Goal: Task Accomplishment & Management: Use online tool/utility

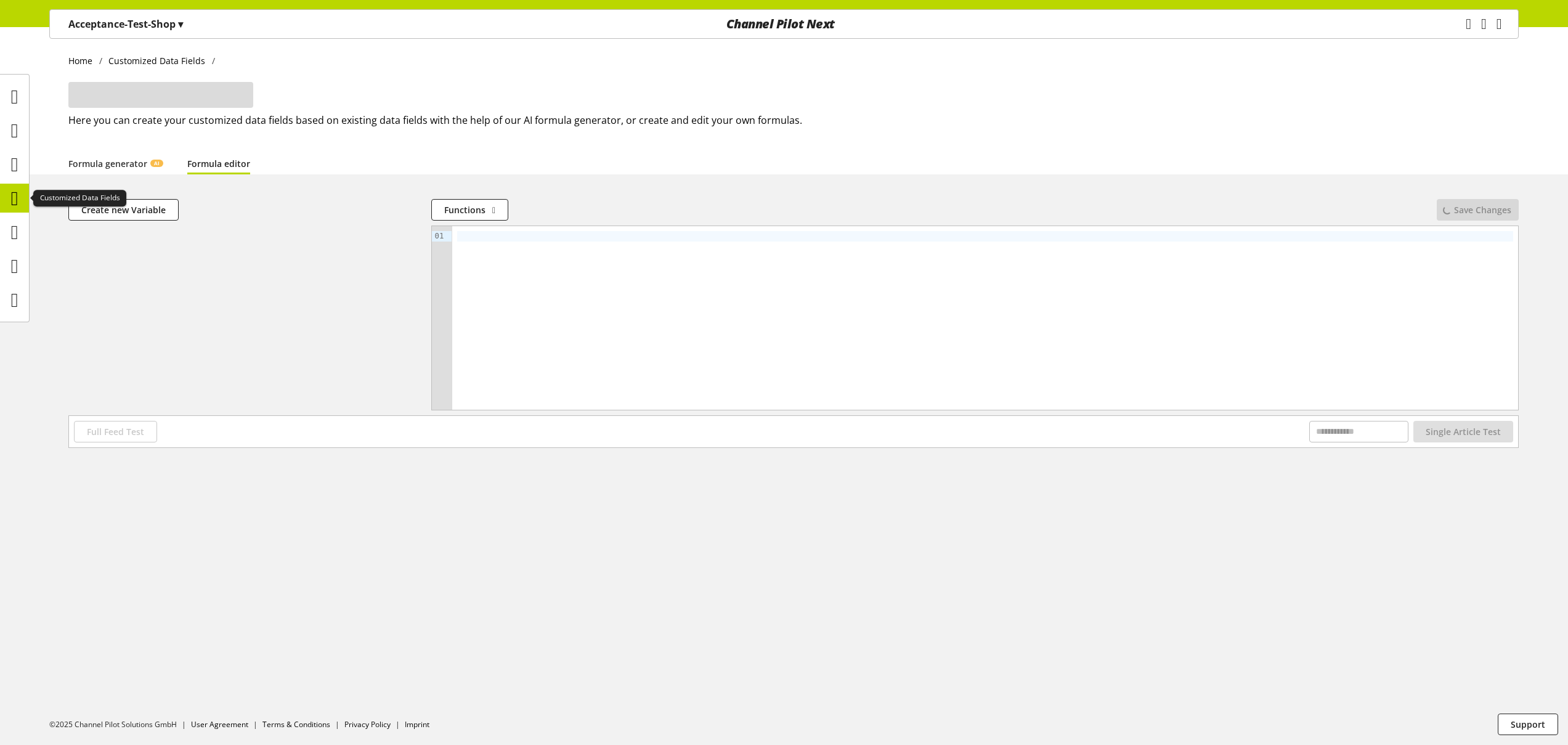
click at [16, 198] on icon at bounding box center [14, 198] width 8 height 25
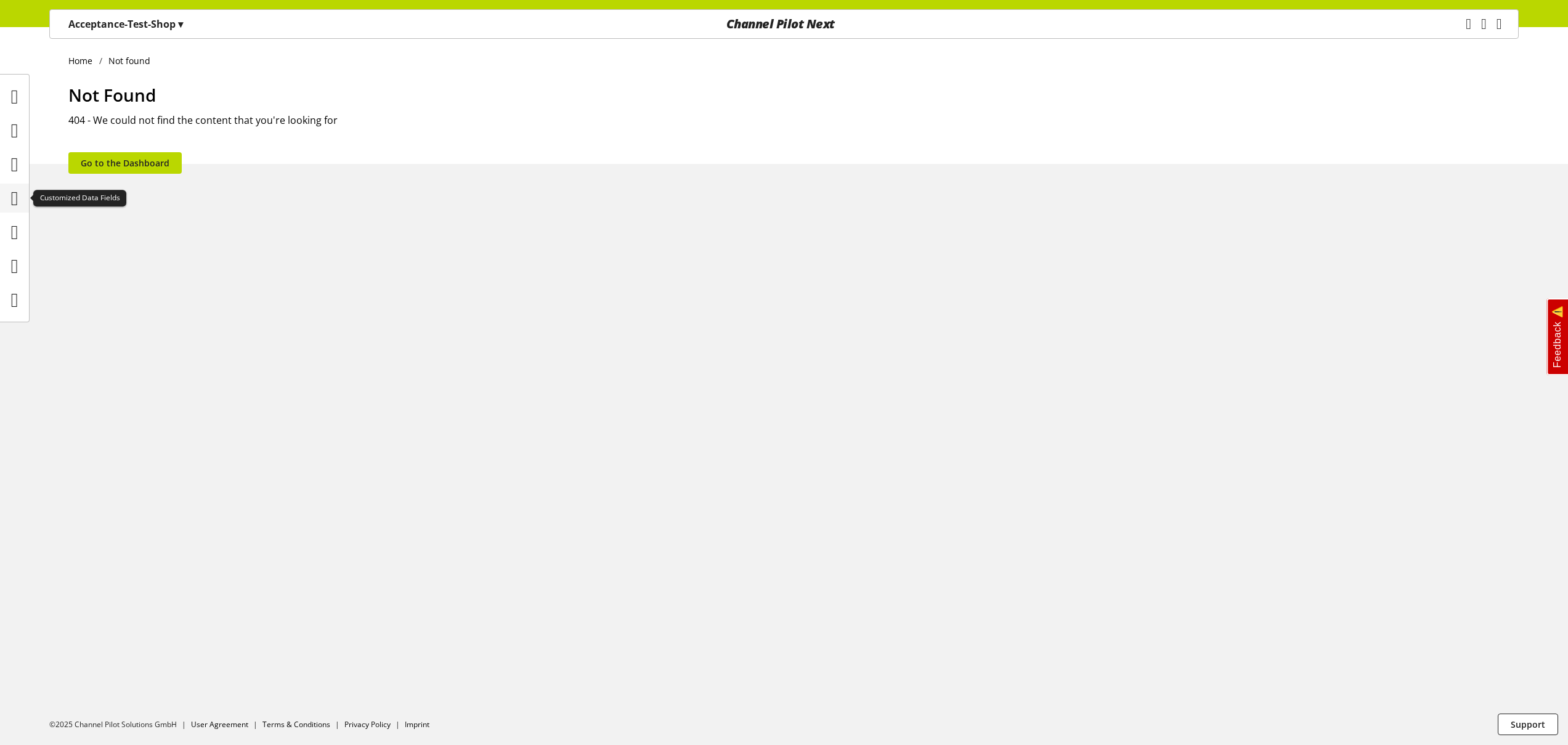
click at [17, 200] on icon at bounding box center [14, 198] width 8 height 25
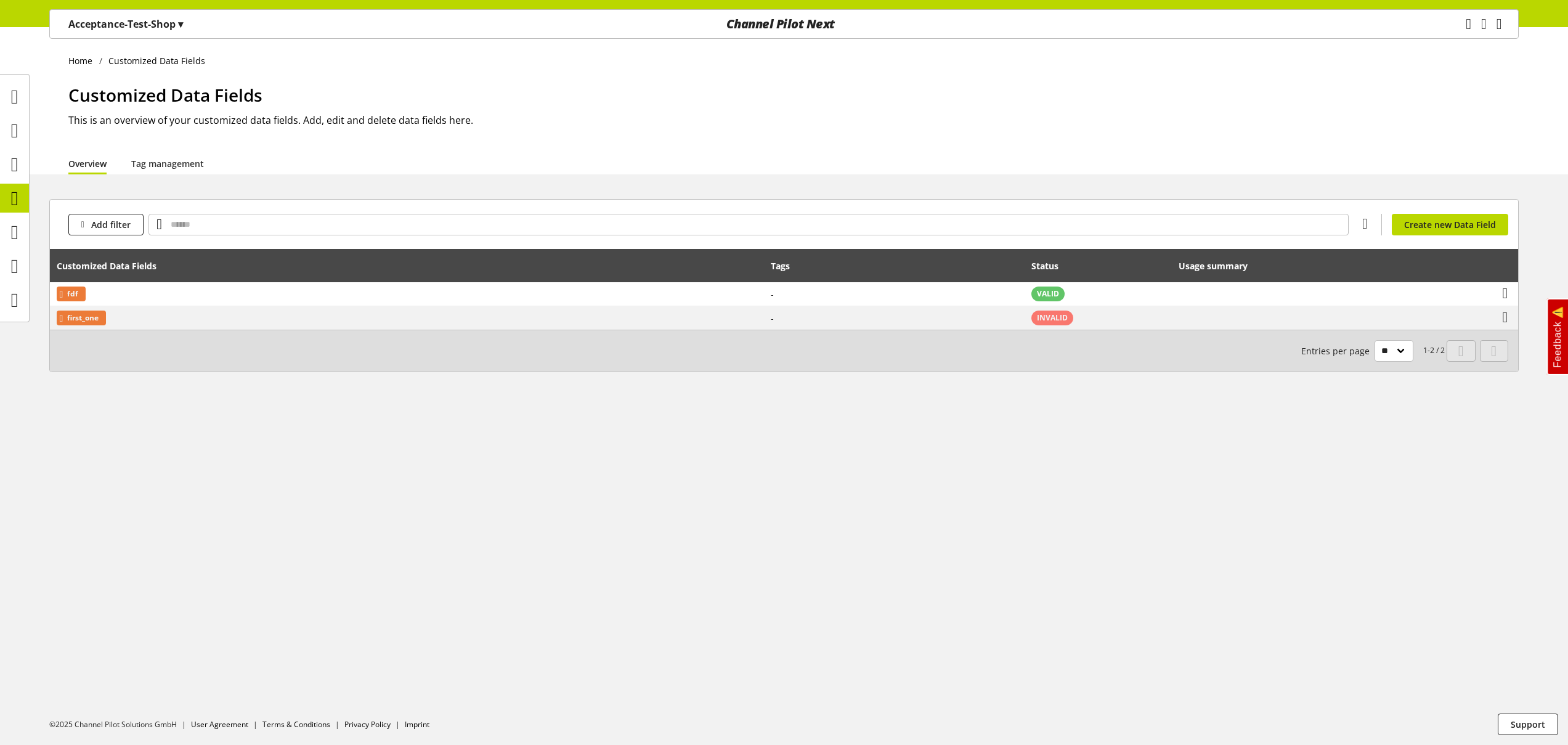
click at [124, 27] on p "Acceptance-Test-Shop ▾" at bounding box center [126, 24] width 115 height 15
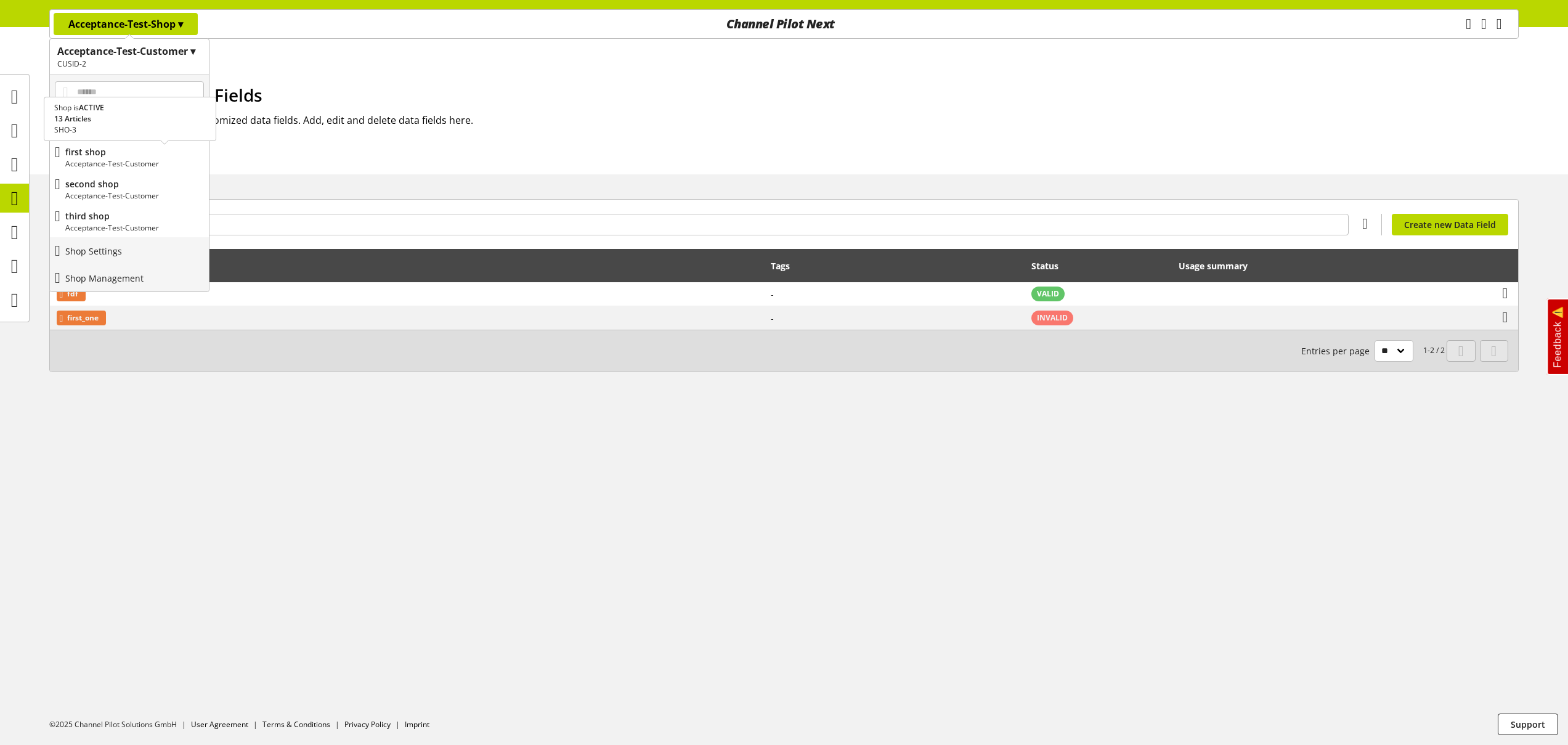
click at [134, 156] on p "first shop" at bounding box center [134, 152] width 139 height 13
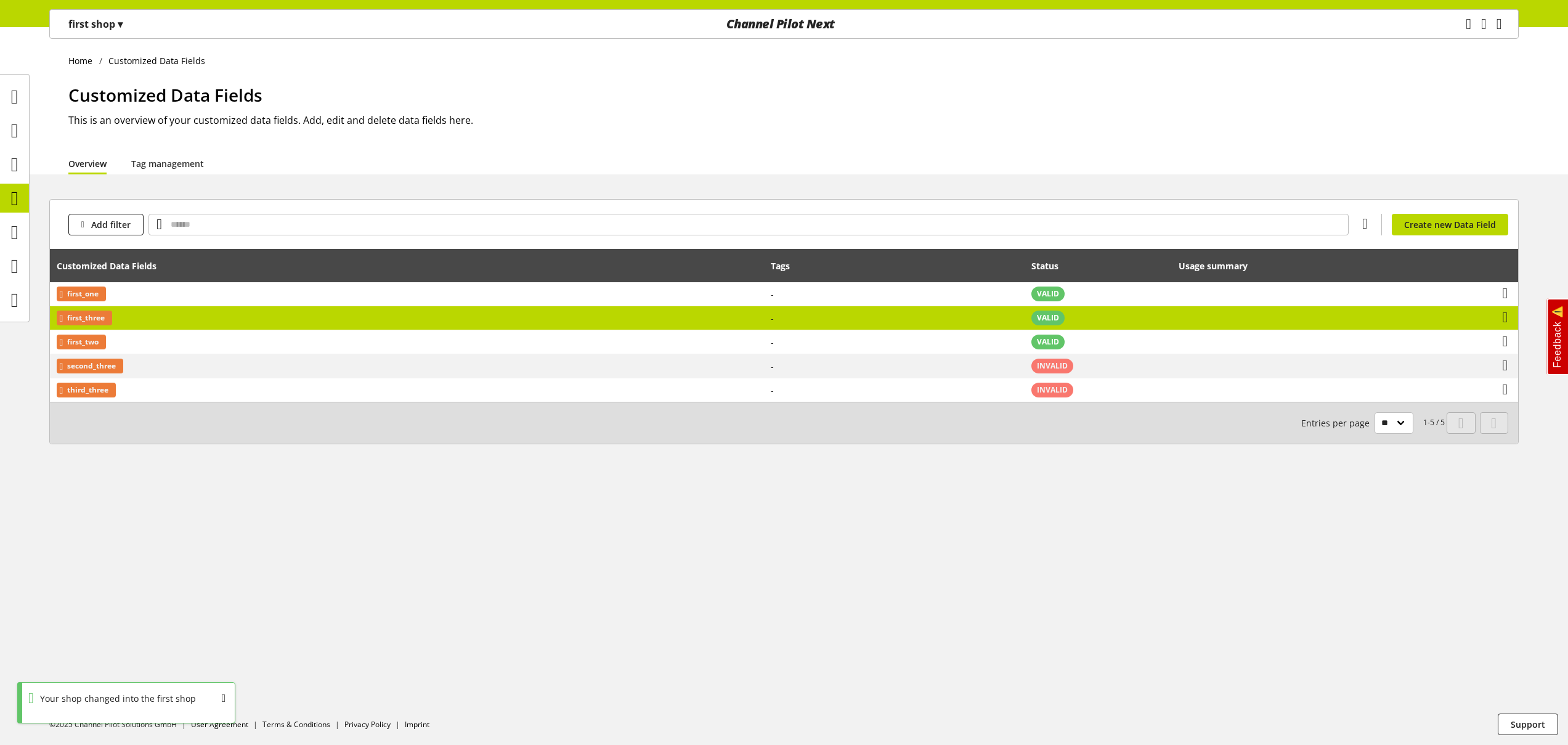
click at [154, 317] on td "first_three" at bounding box center [407, 318] width 714 height 24
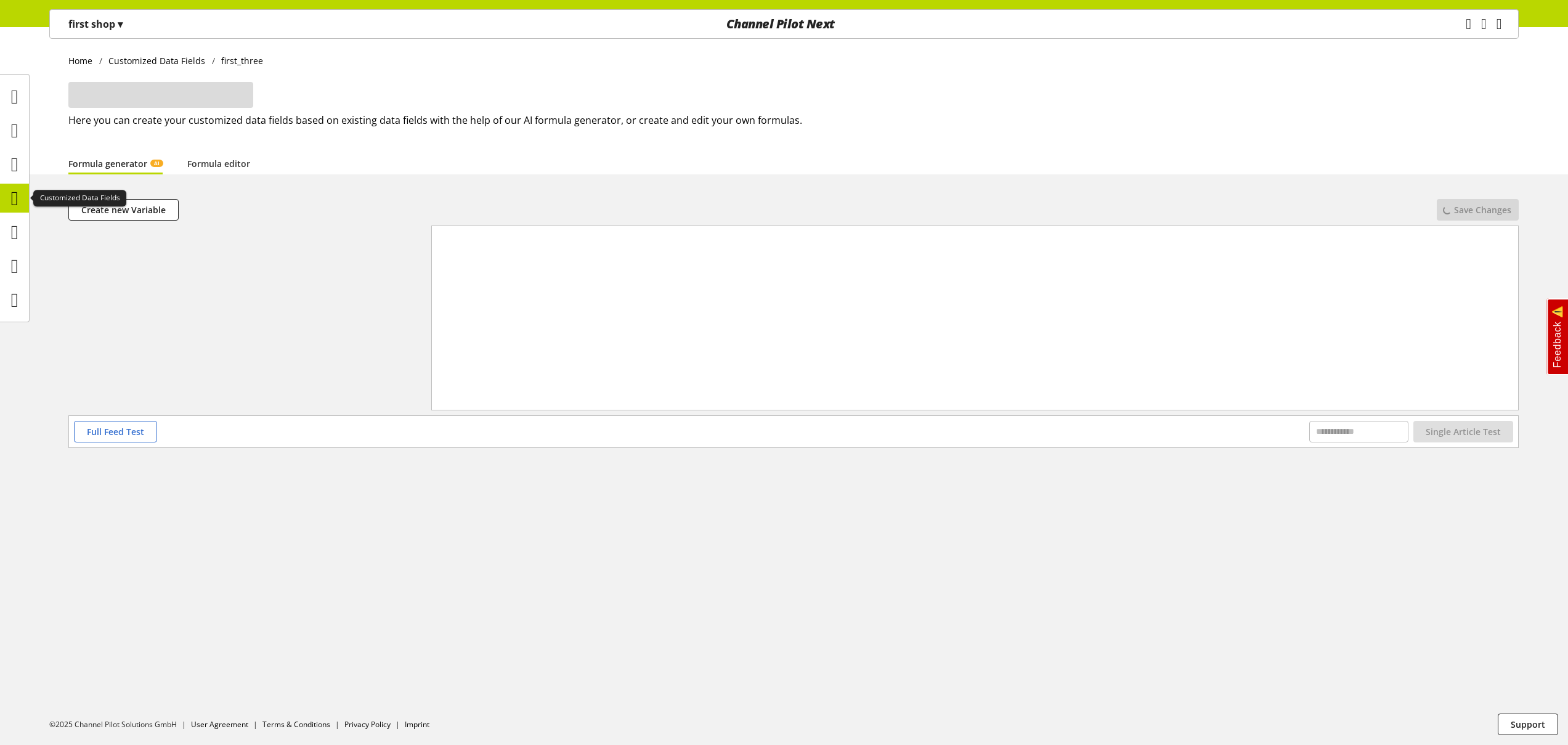
click at [19, 196] on icon at bounding box center [14, 198] width 8 height 25
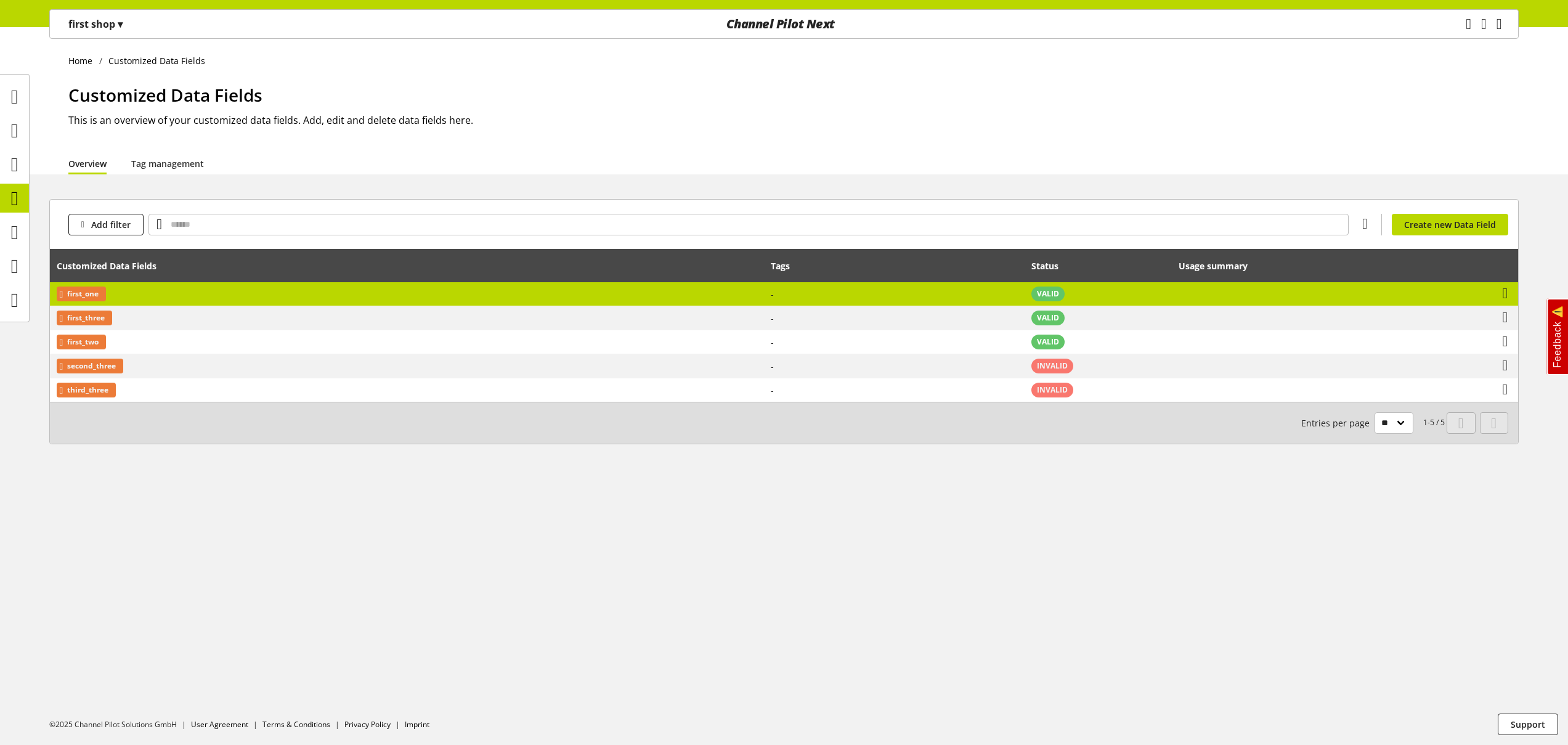
click at [317, 300] on td "first_one" at bounding box center [407, 294] width 714 height 24
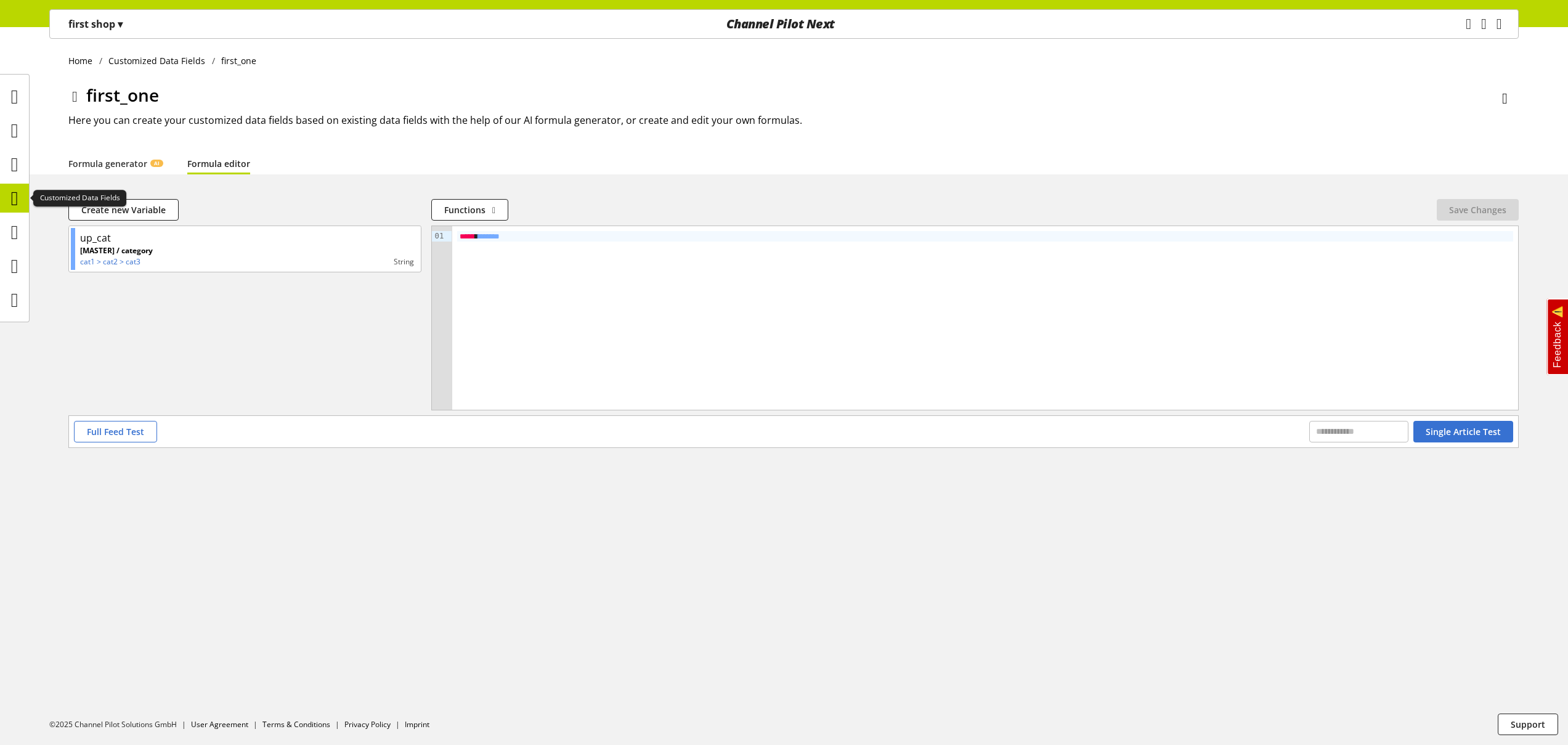
click at [18, 200] on icon at bounding box center [14, 198] width 8 height 25
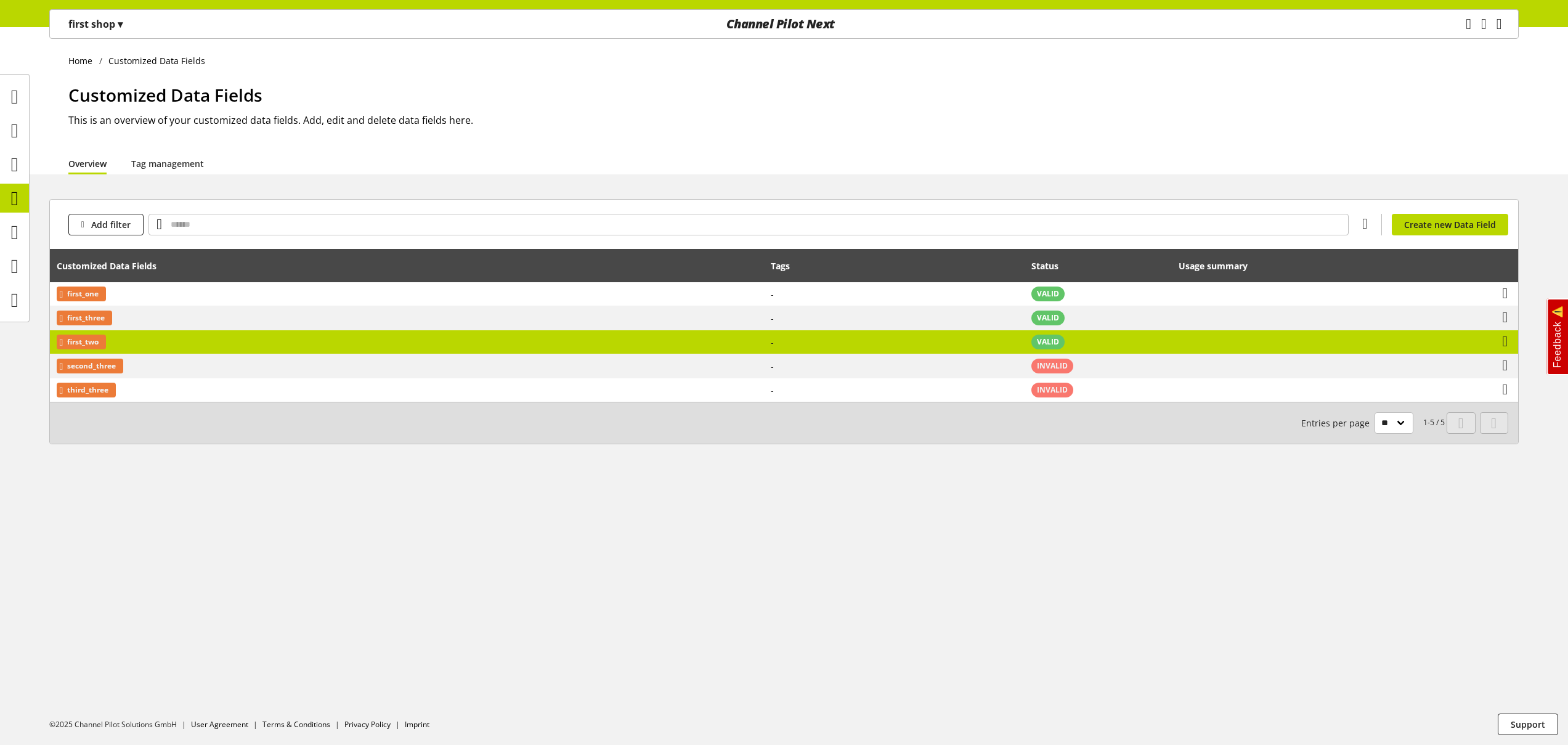
click at [963, 342] on td "-" at bounding box center [895, 342] width 261 height 24
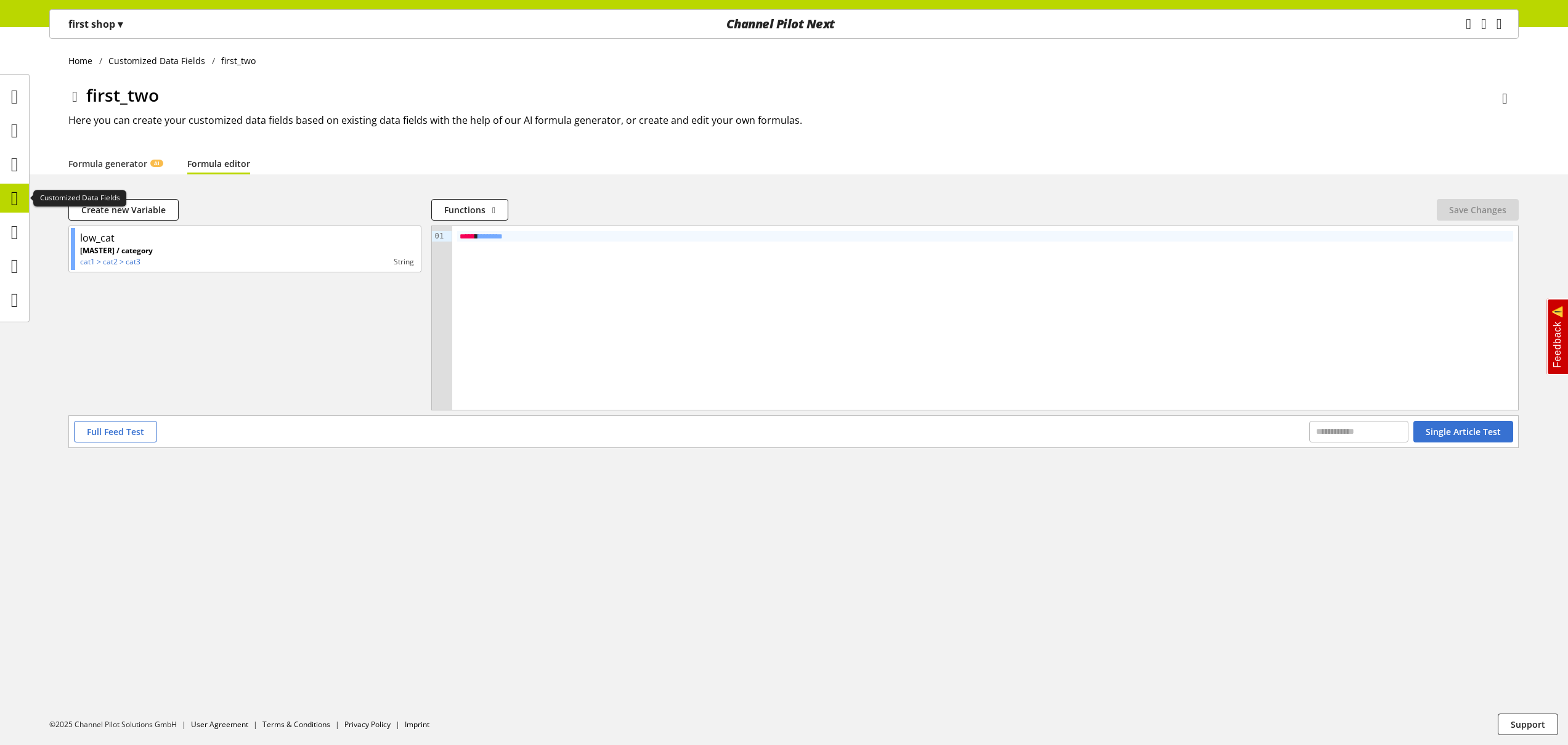
click at [17, 196] on icon at bounding box center [14, 198] width 8 height 25
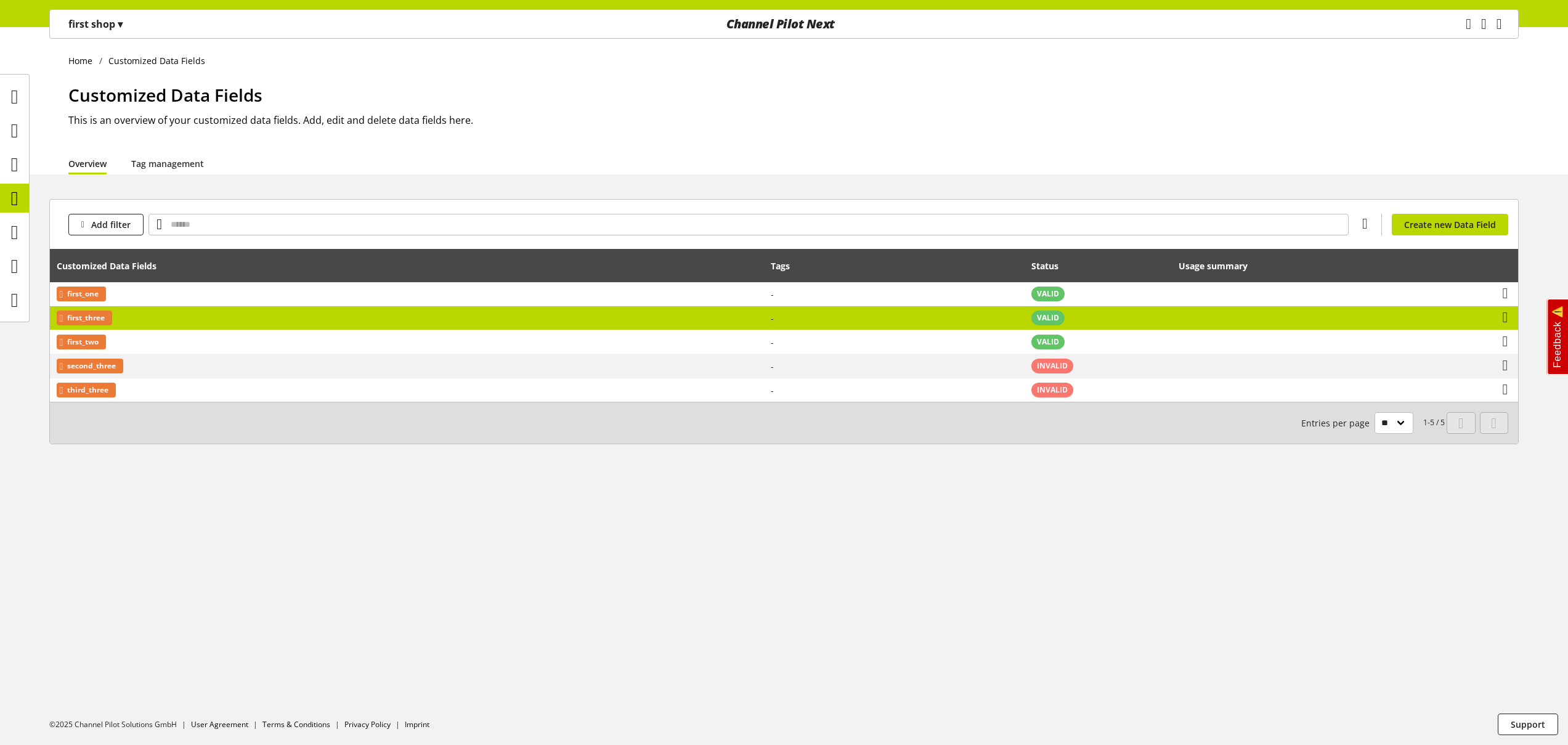
click at [957, 321] on td "-" at bounding box center [895, 318] width 261 height 24
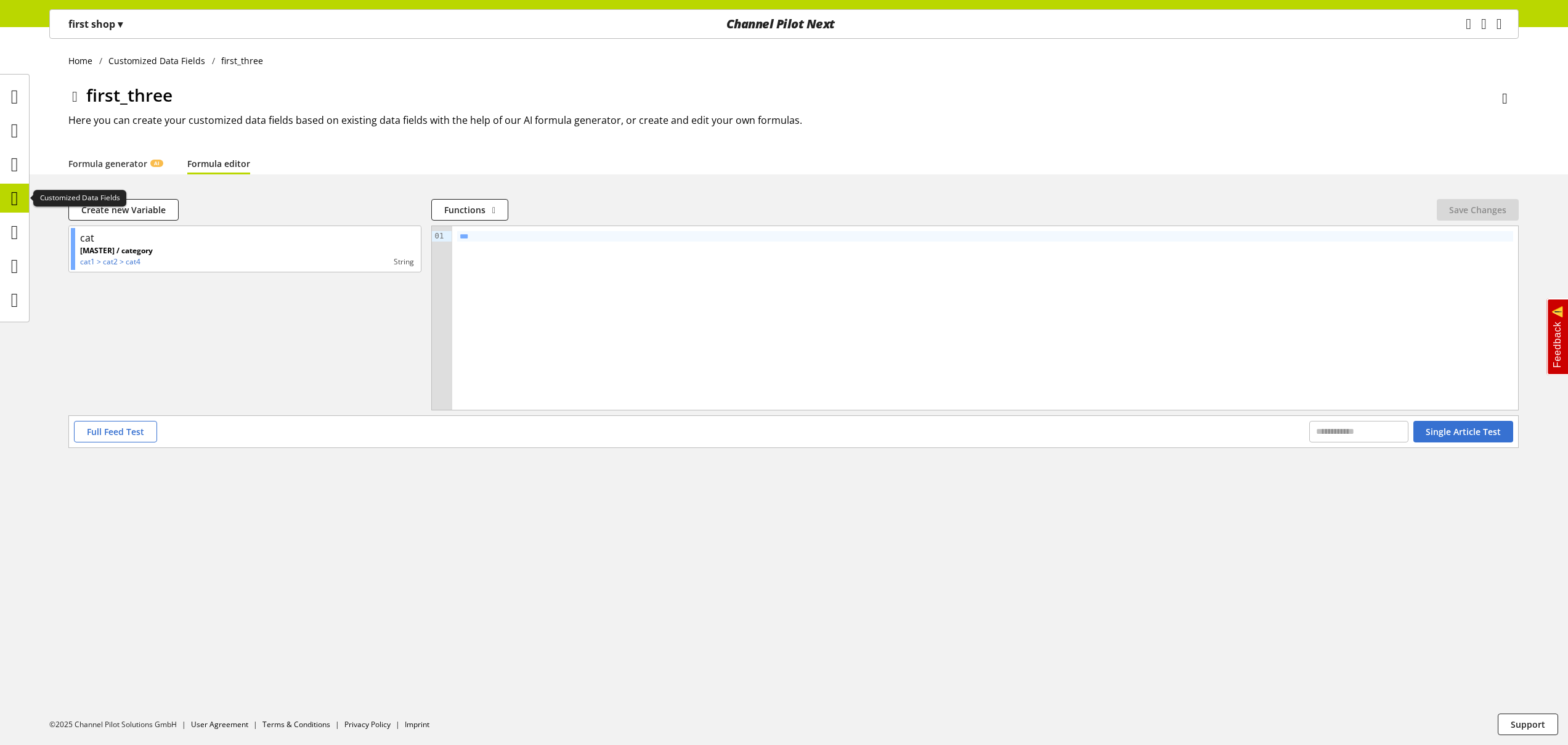
click at [16, 198] on icon at bounding box center [14, 198] width 8 height 25
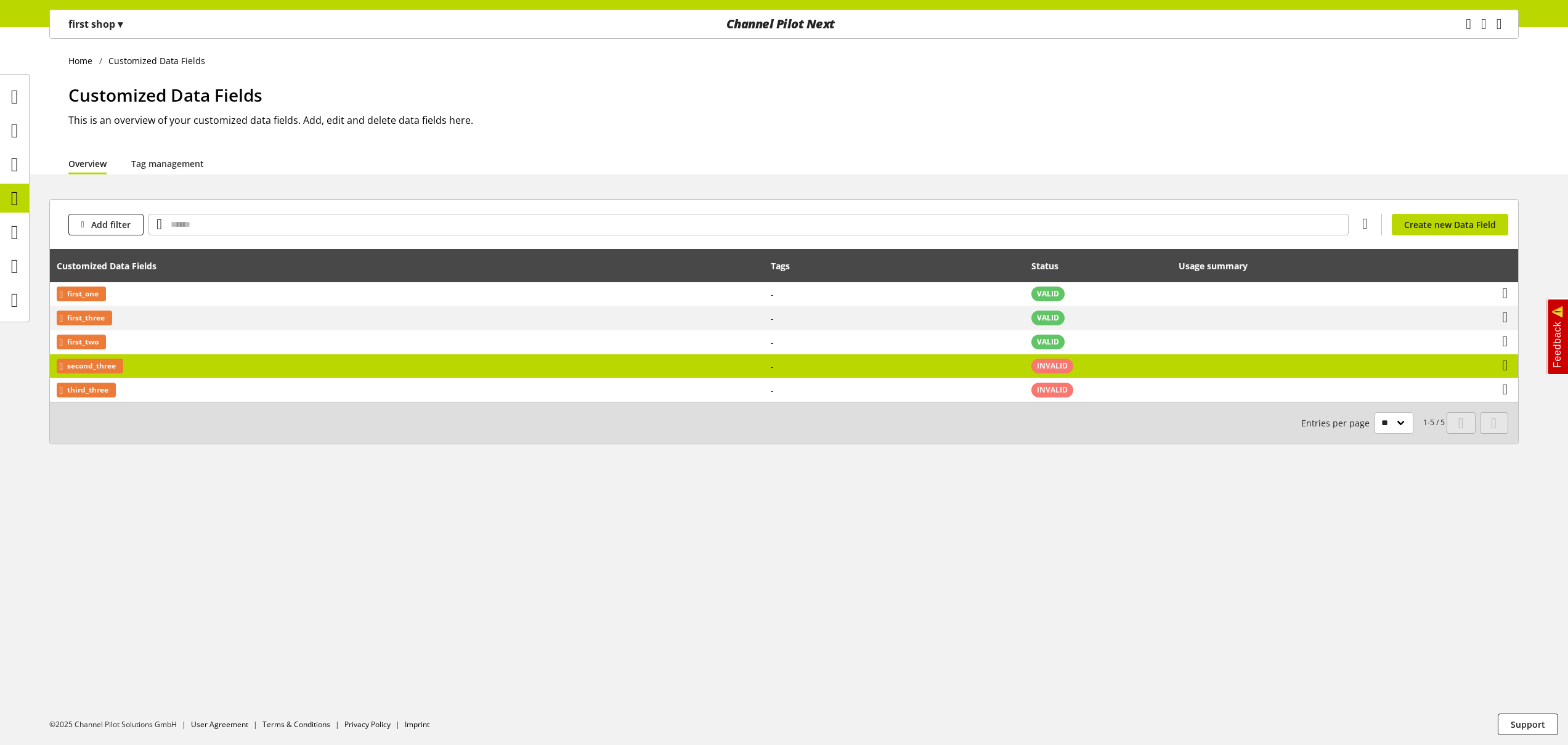
click at [269, 374] on td "second_three" at bounding box center [407, 366] width 714 height 24
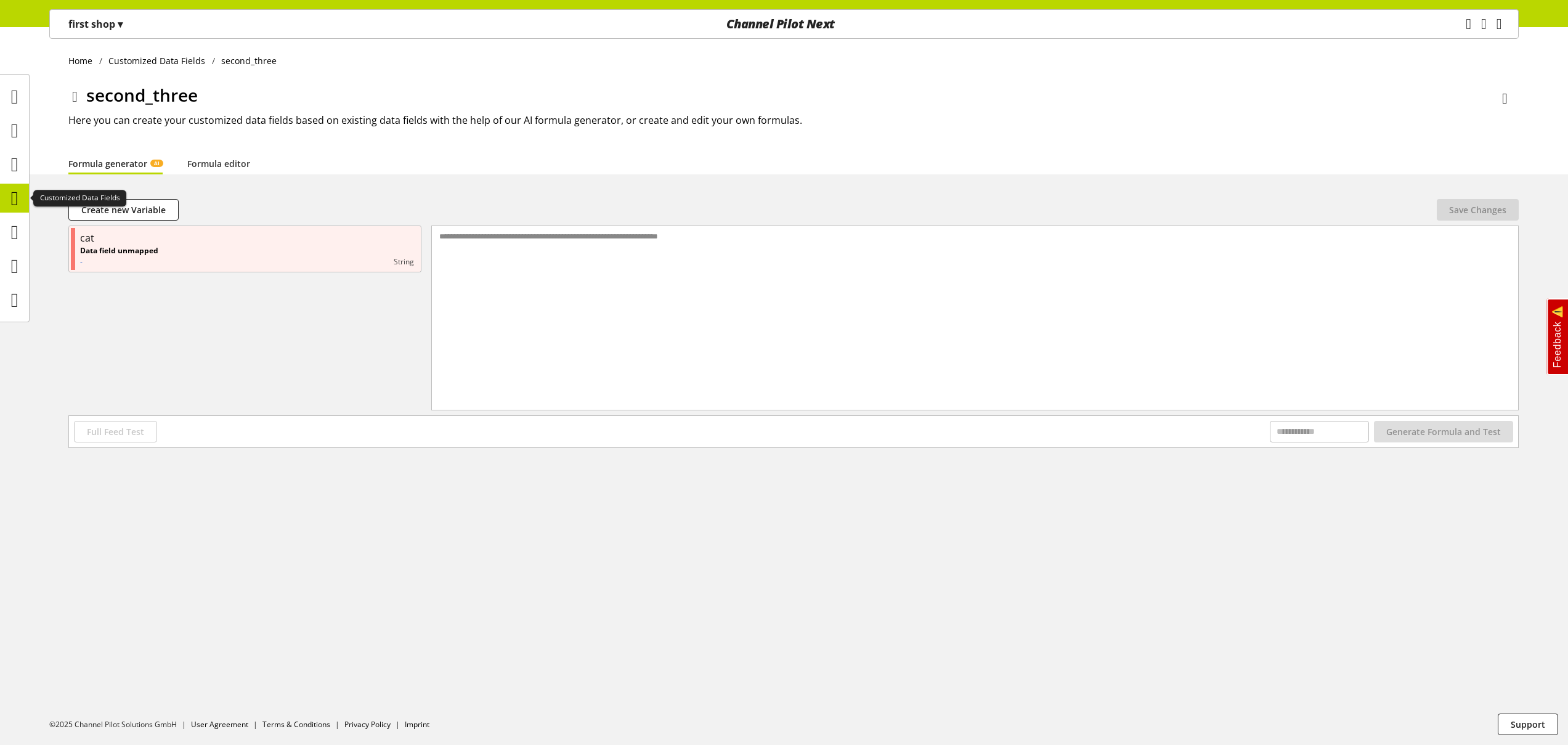
click at [16, 198] on icon at bounding box center [14, 198] width 8 height 25
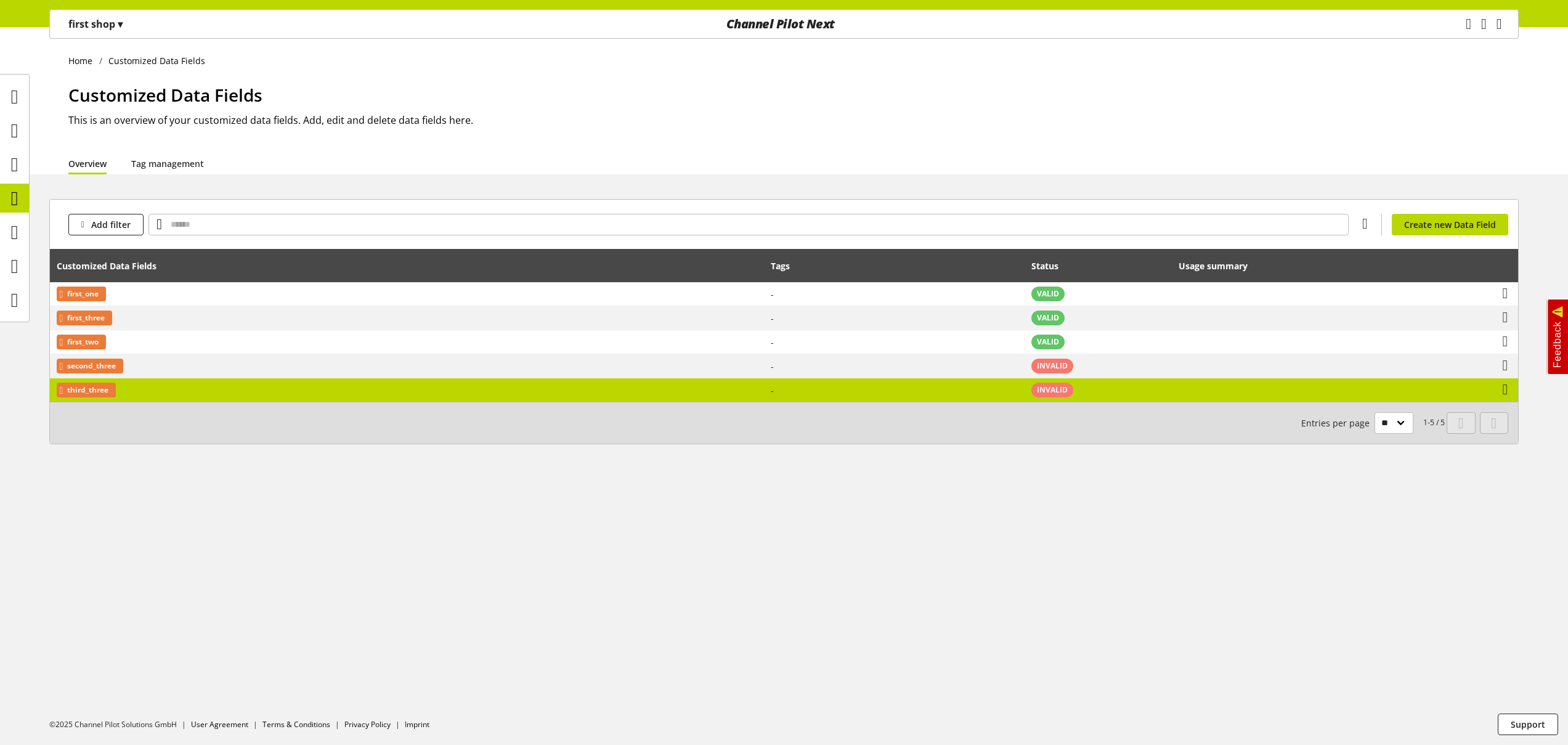
click at [215, 392] on td "third_three" at bounding box center [407, 390] width 714 height 23
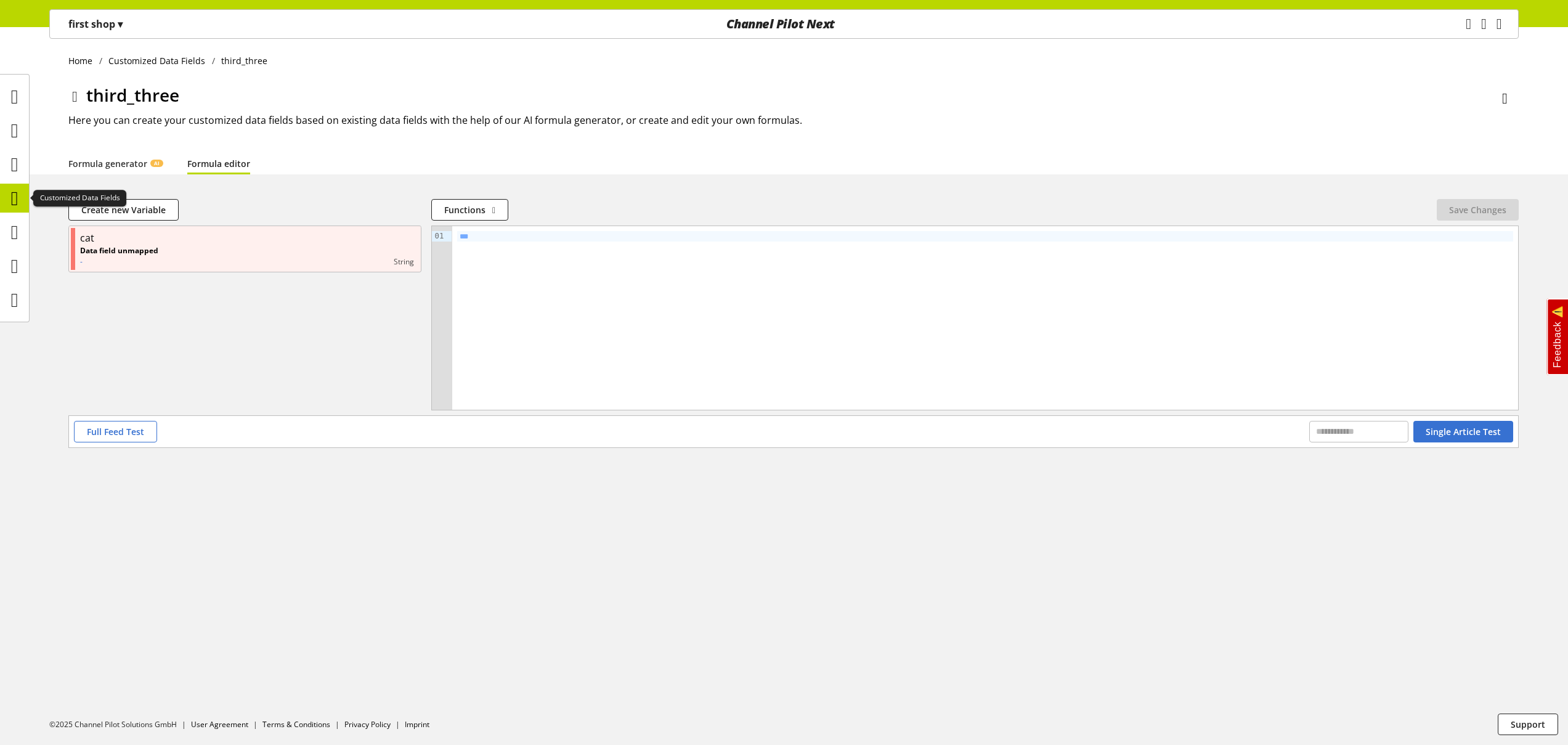
click at [17, 202] on icon at bounding box center [14, 198] width 8 height 25
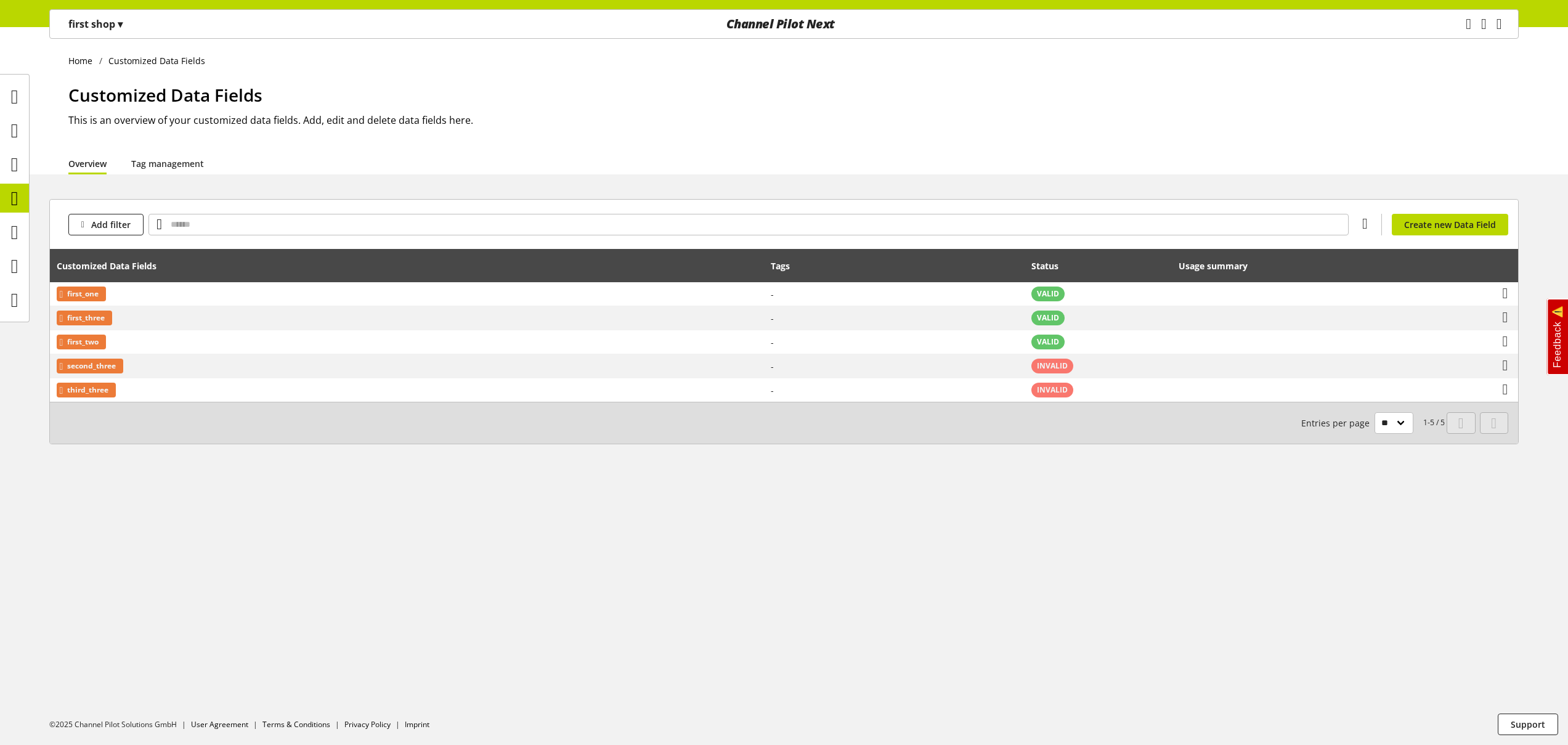
click at [111, 29] on p "first shop ▾" at bounding box center [95, 24] width 54 height 15
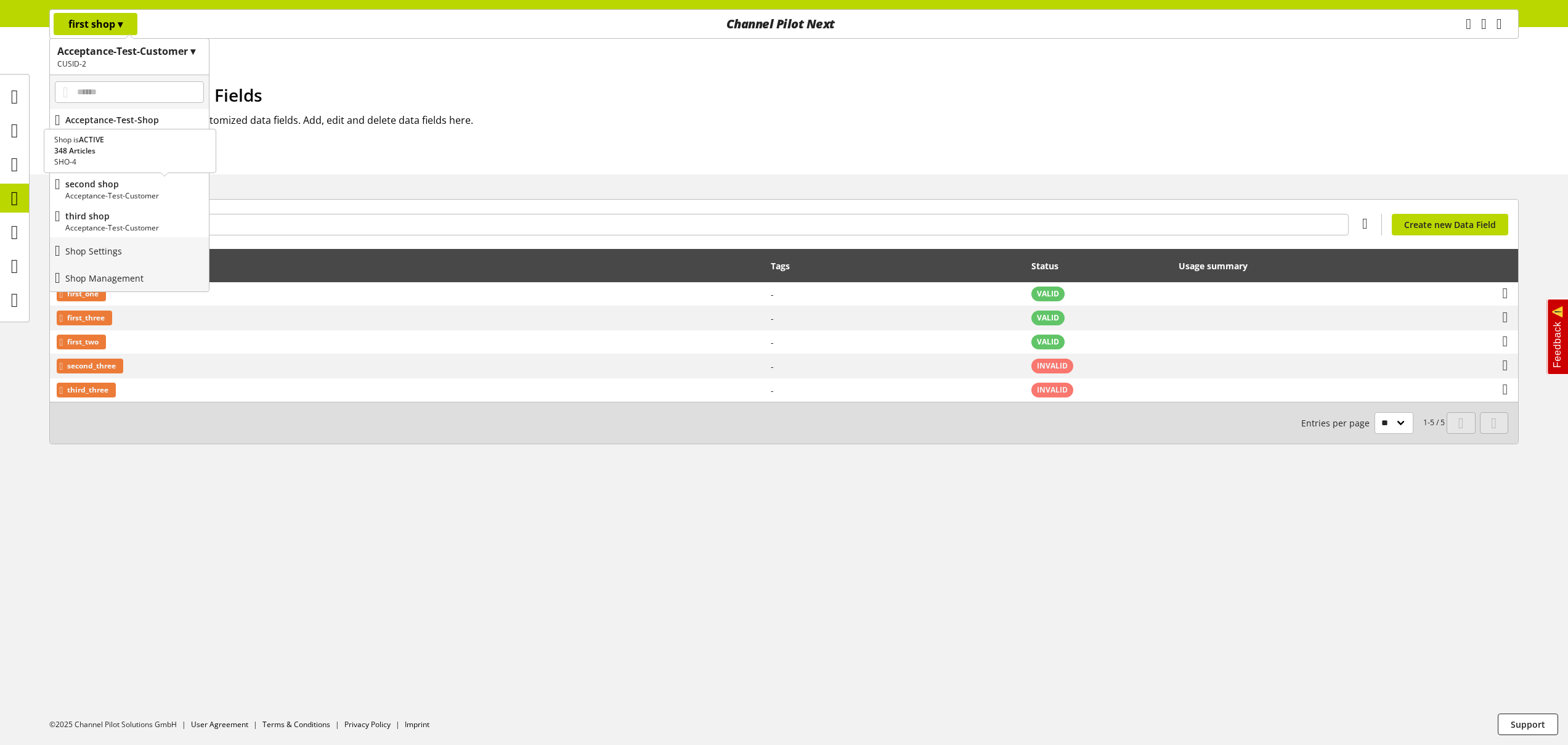
click at [138, 184] on p "second shop" at bounding box center [134, 184] width 139 height 13
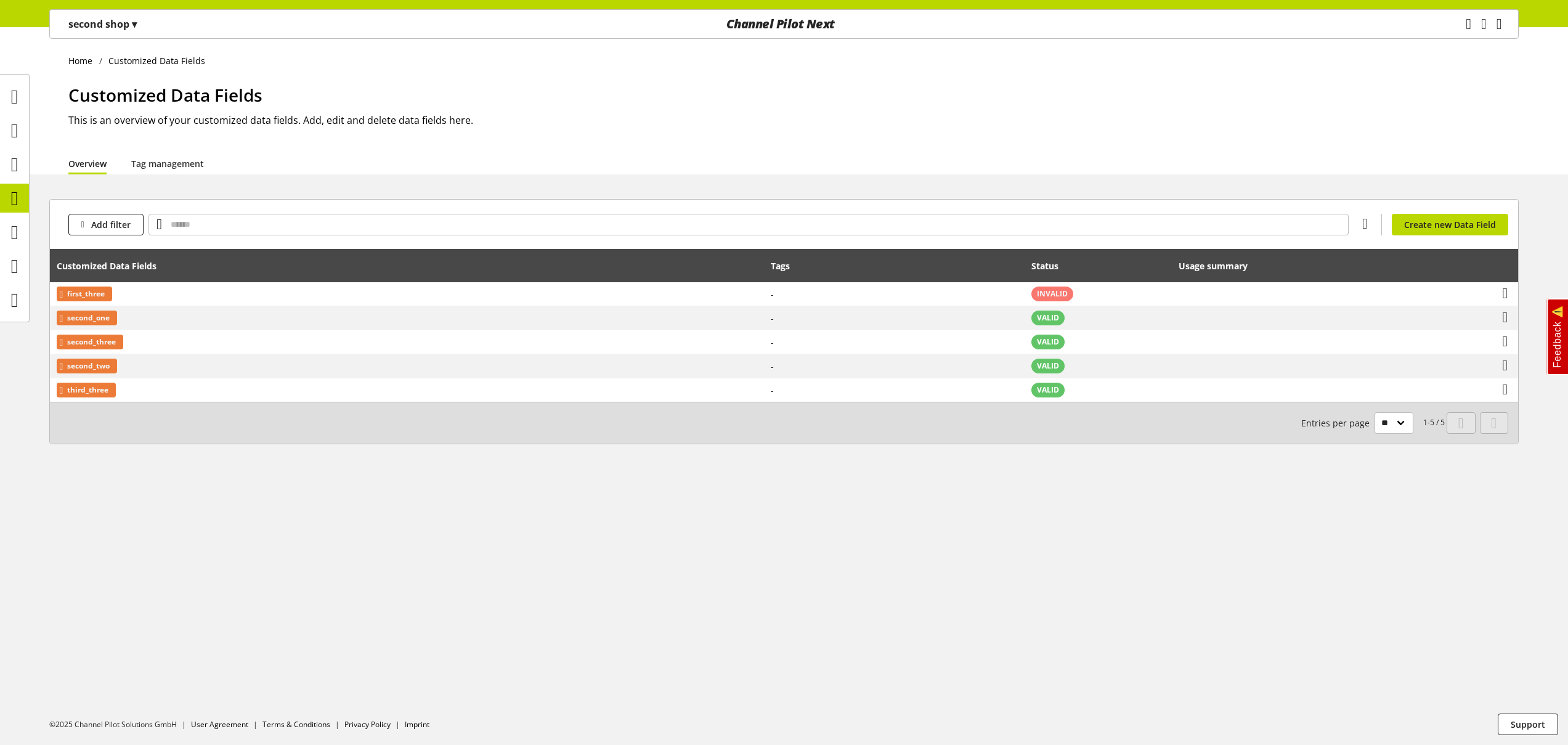
click at [100, 21] on p "second shop ▾" at bounding box center [103, 24] width 69 height 15
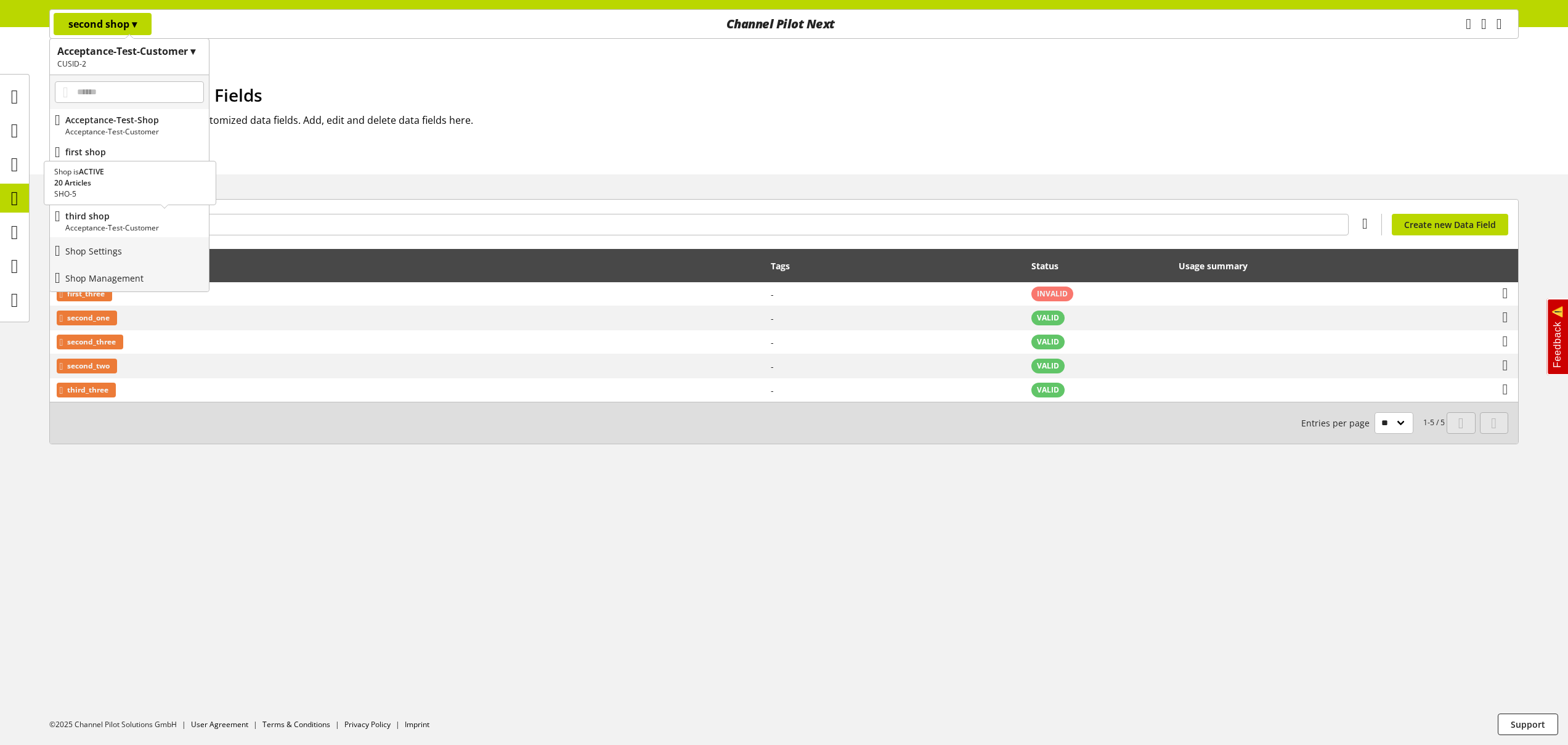
click at [156, 217] on p "third shop" at bounding box center [134, 215] width 139 height 13
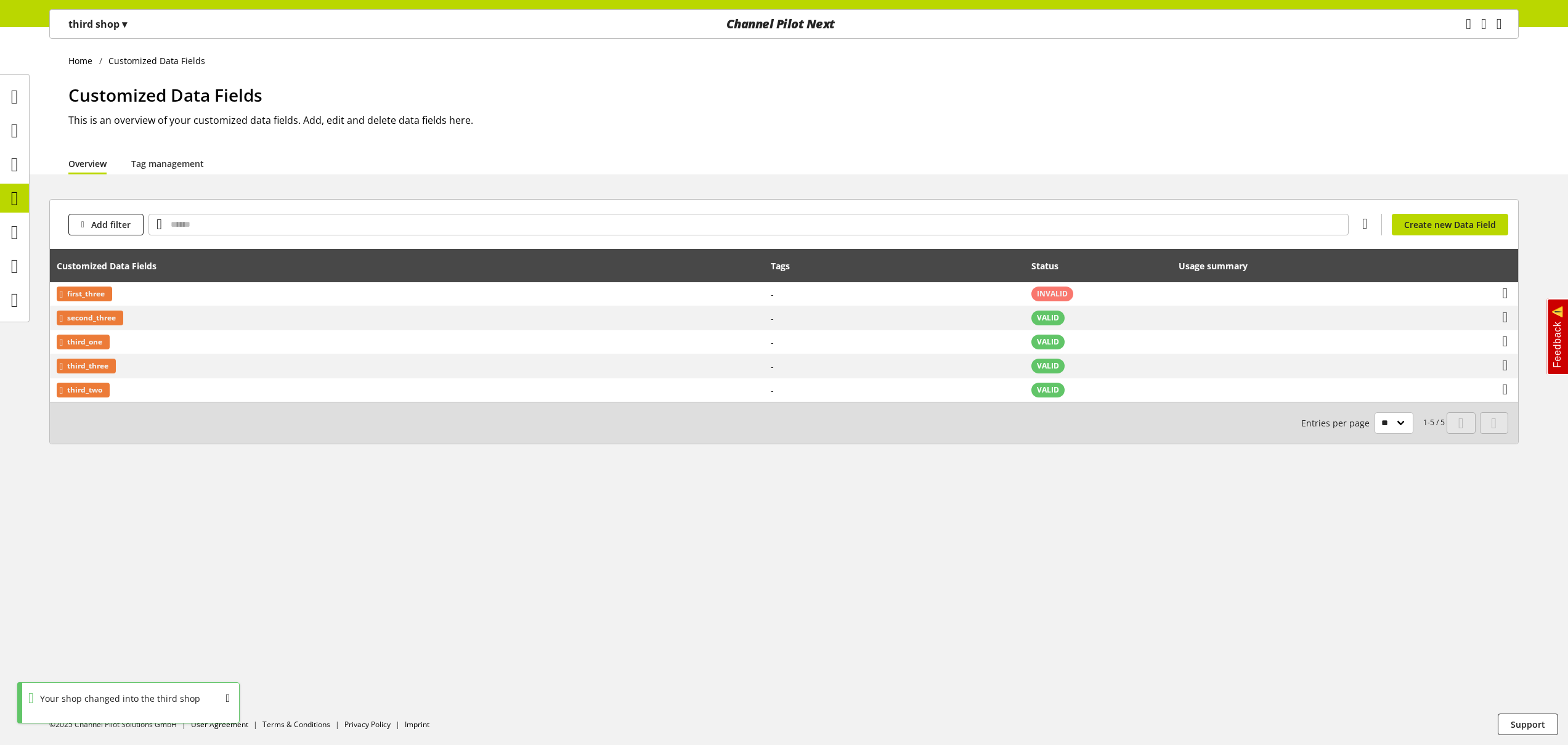
click at [106, 28] on p "third shop ▾" at bounding box center [97, 24] width 58 height 15
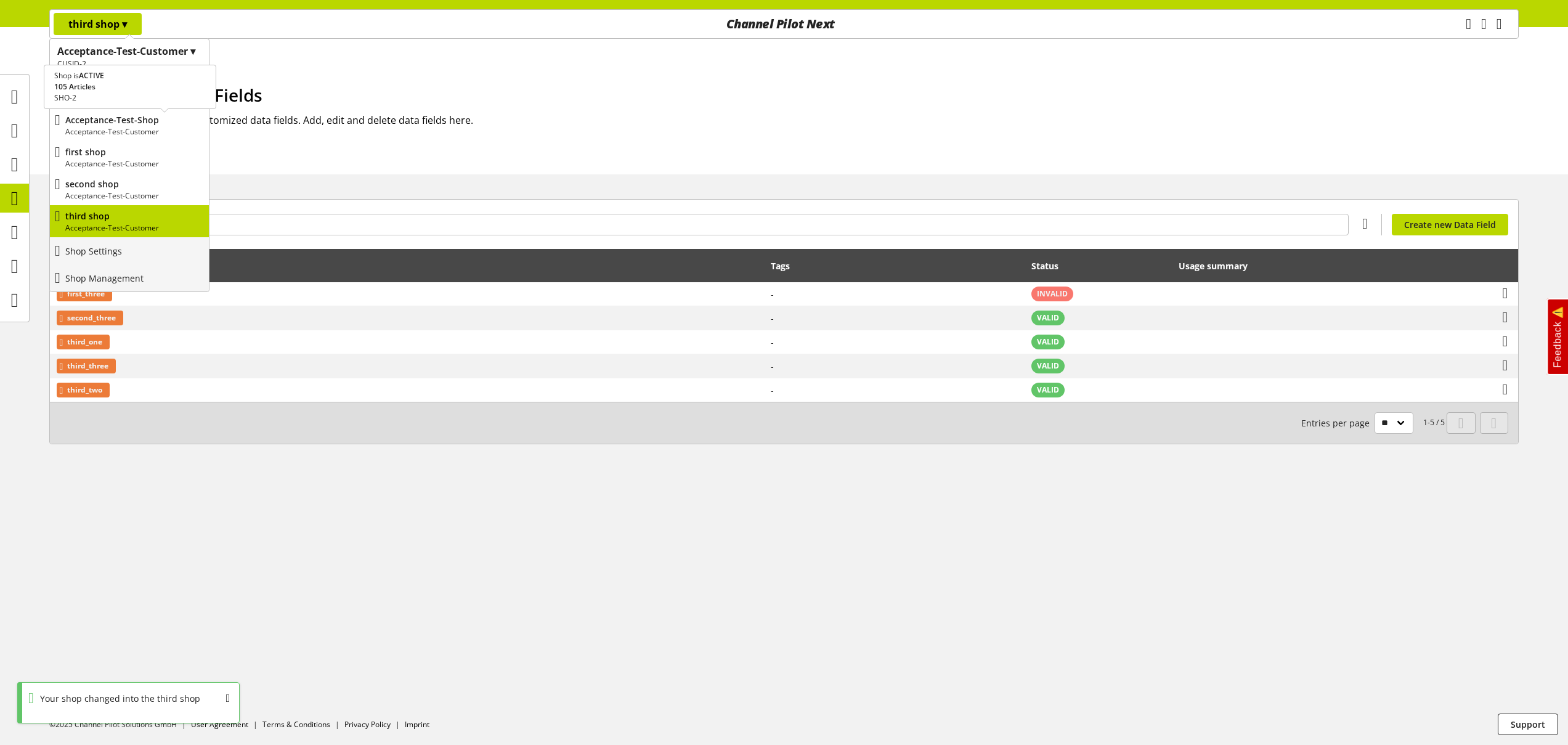
click at [132, 127] on p "Acceptance-Test-Customer" at bounding box center [134, 132] width 139 height 11
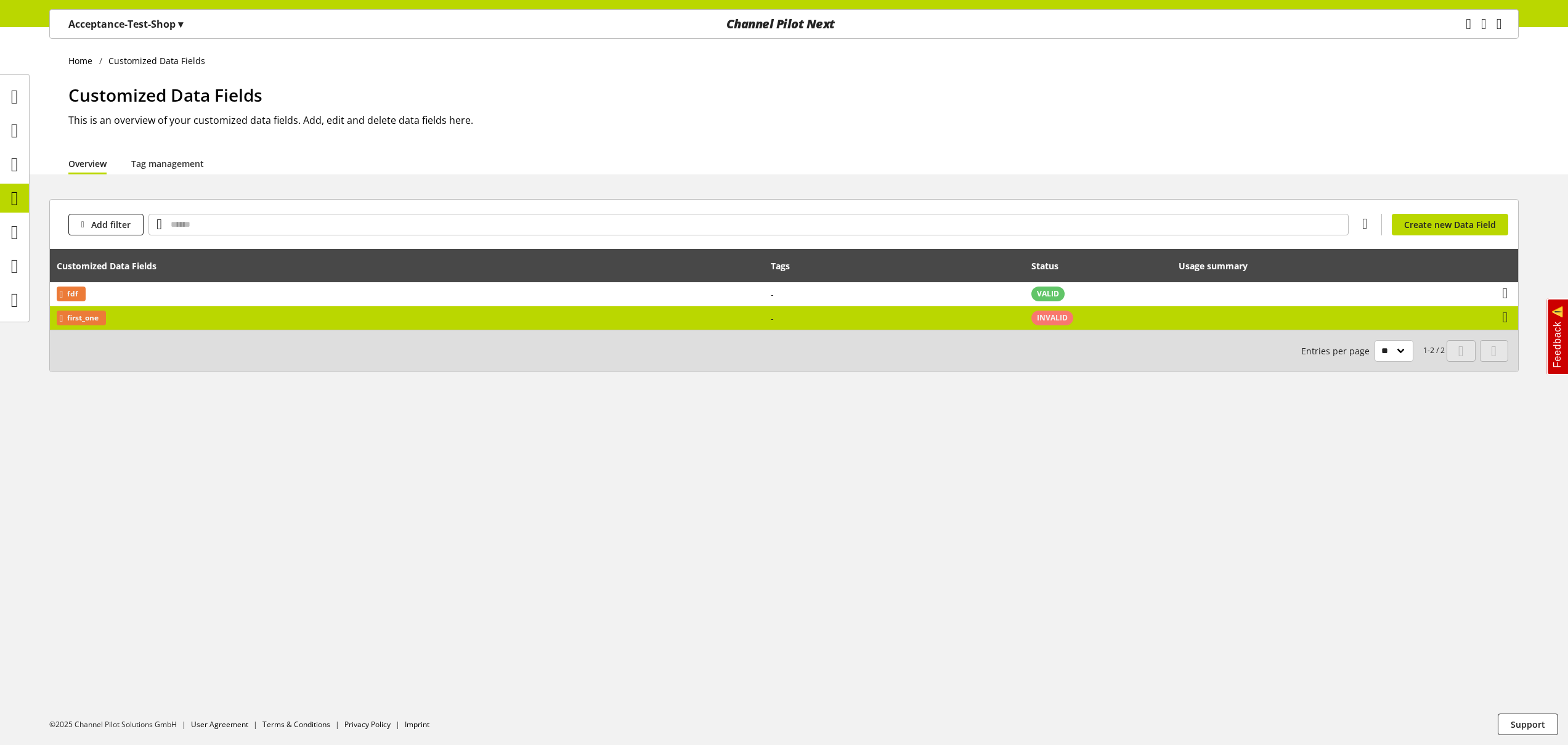
click at [191, 311] on td "first_one" at bounding box center [407, 318] width 714 height 23
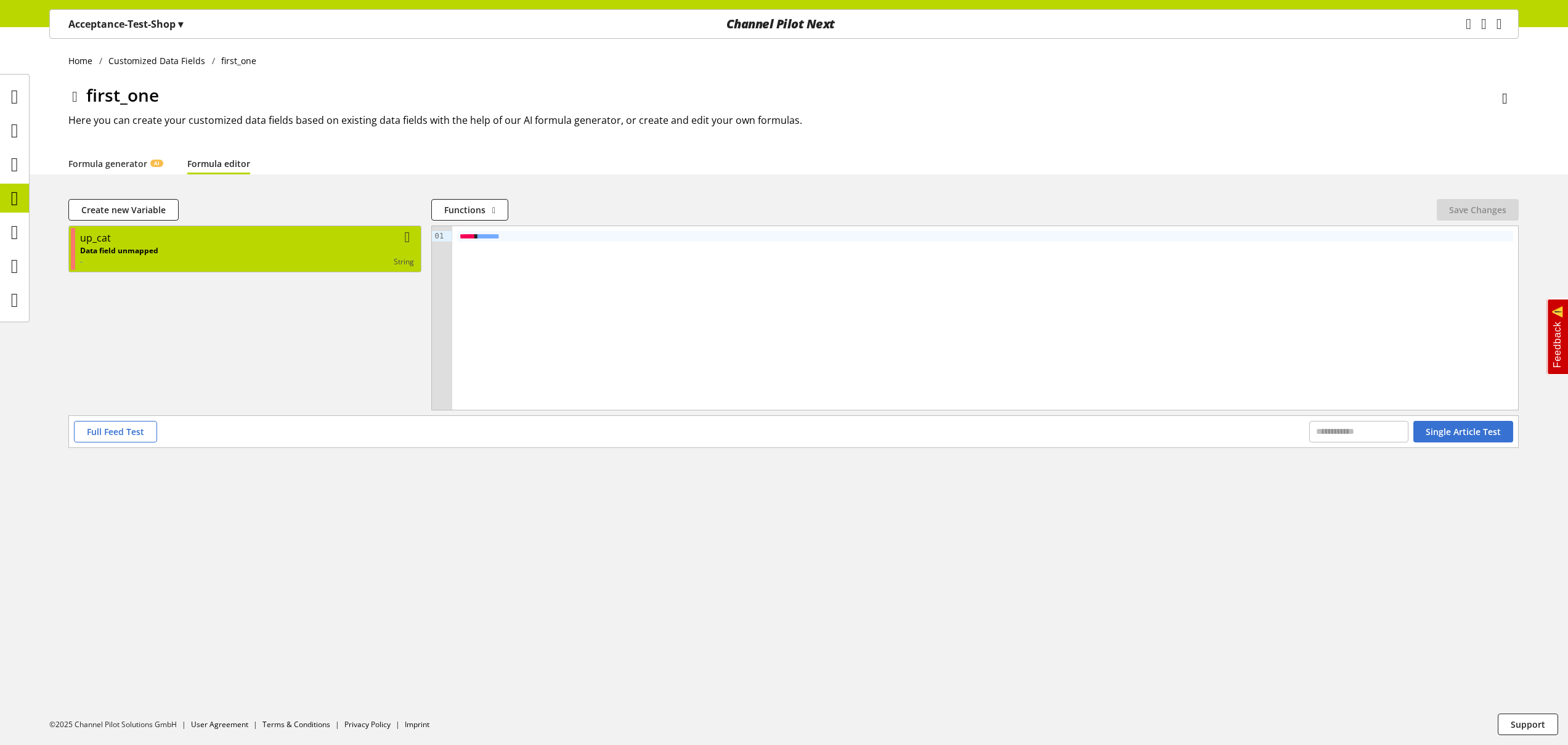
click at [216, 267] on div "string" at bounding box center [286, 262] width 256 height 11
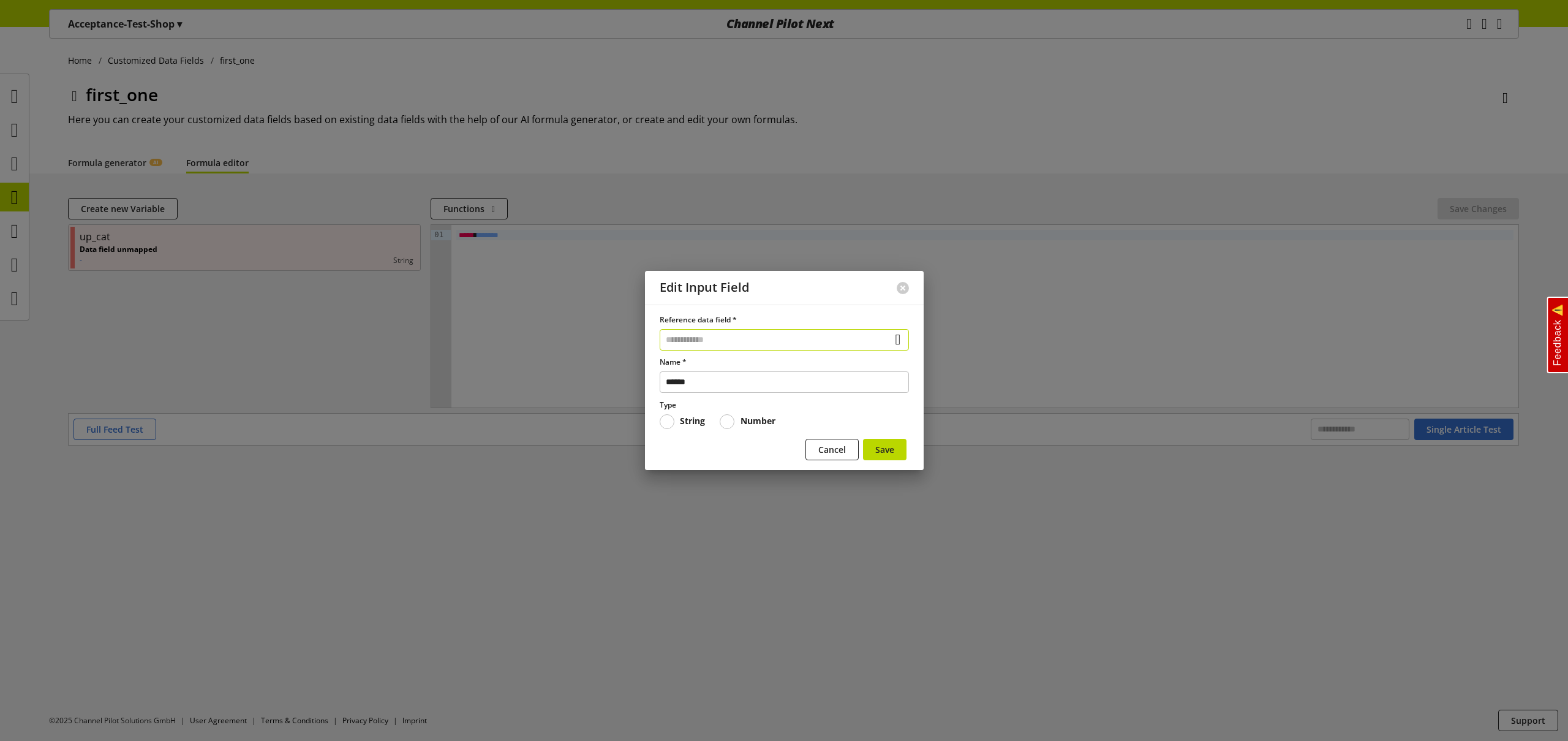
click at [782, 338] on input "text" at bounding box center [784, 339] width 249 height 21
click at [758, 404] on div "Data Fields from Feeds" at bounding box center [781, 409] width 195 height 13
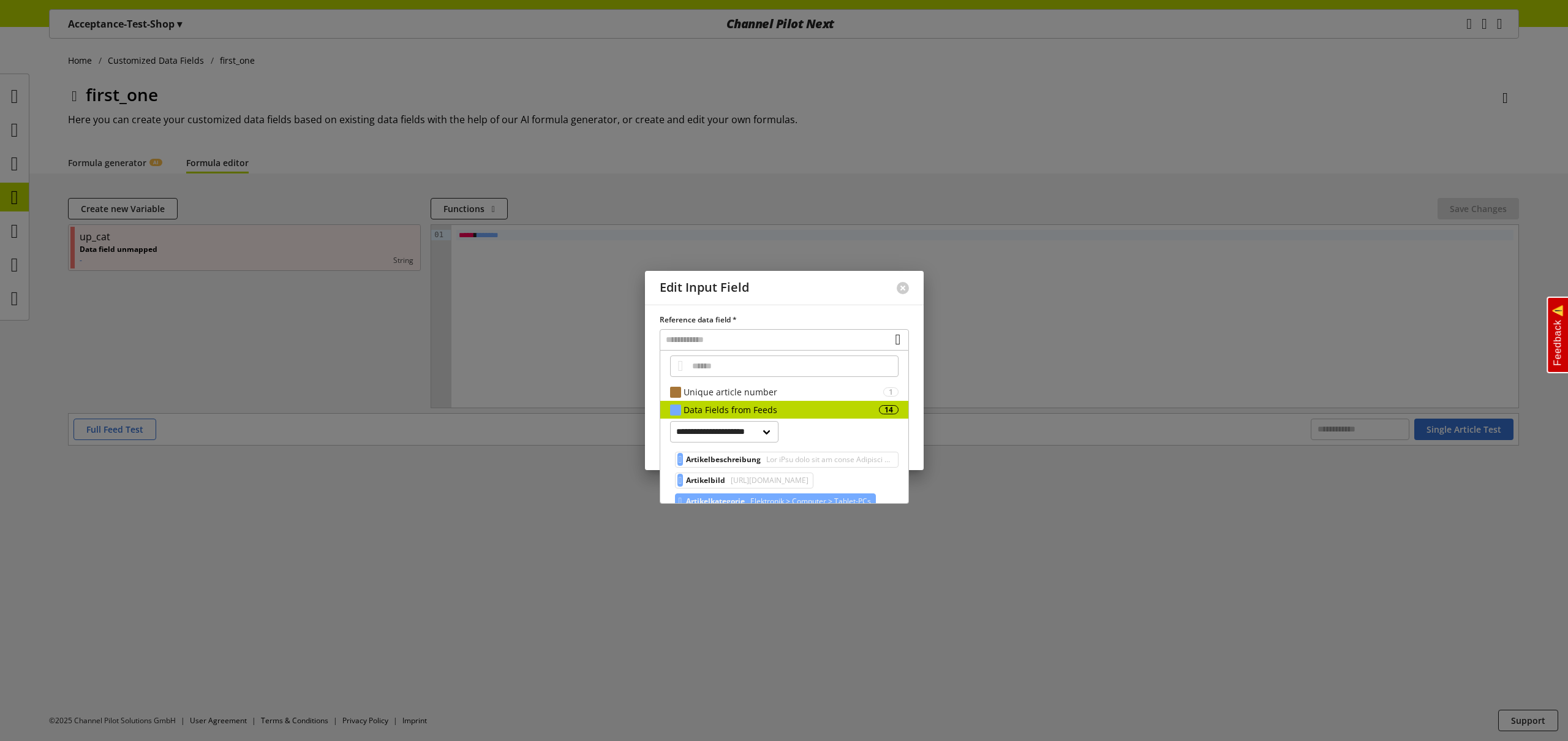
click at [759, 498] on span "Elektronik > Computer > Tablet-PCs" at bounding box center [809, 502] width 123 height 15
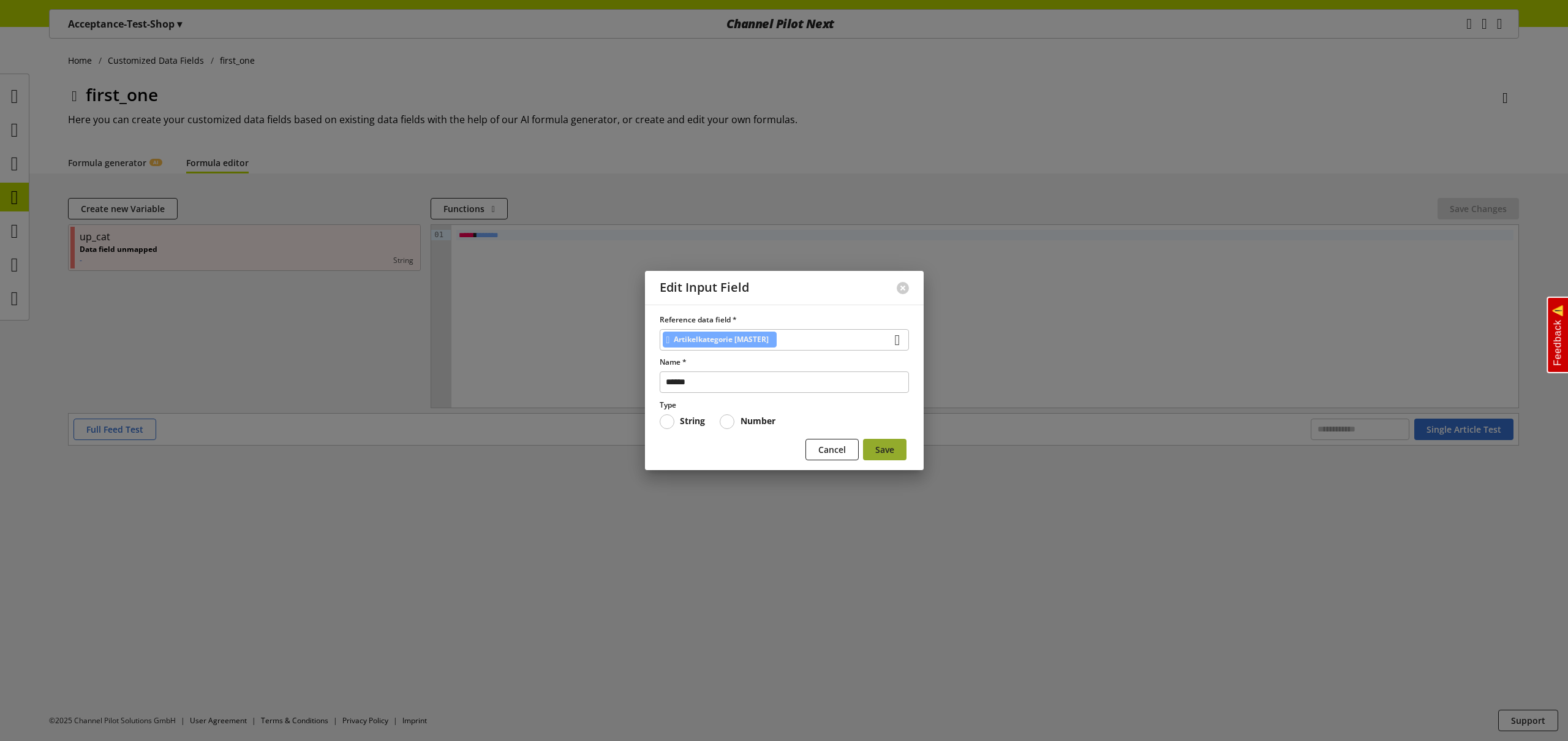
click at [883, 450] on span "Save" at bounding box center [885, 449] width 19 height 13
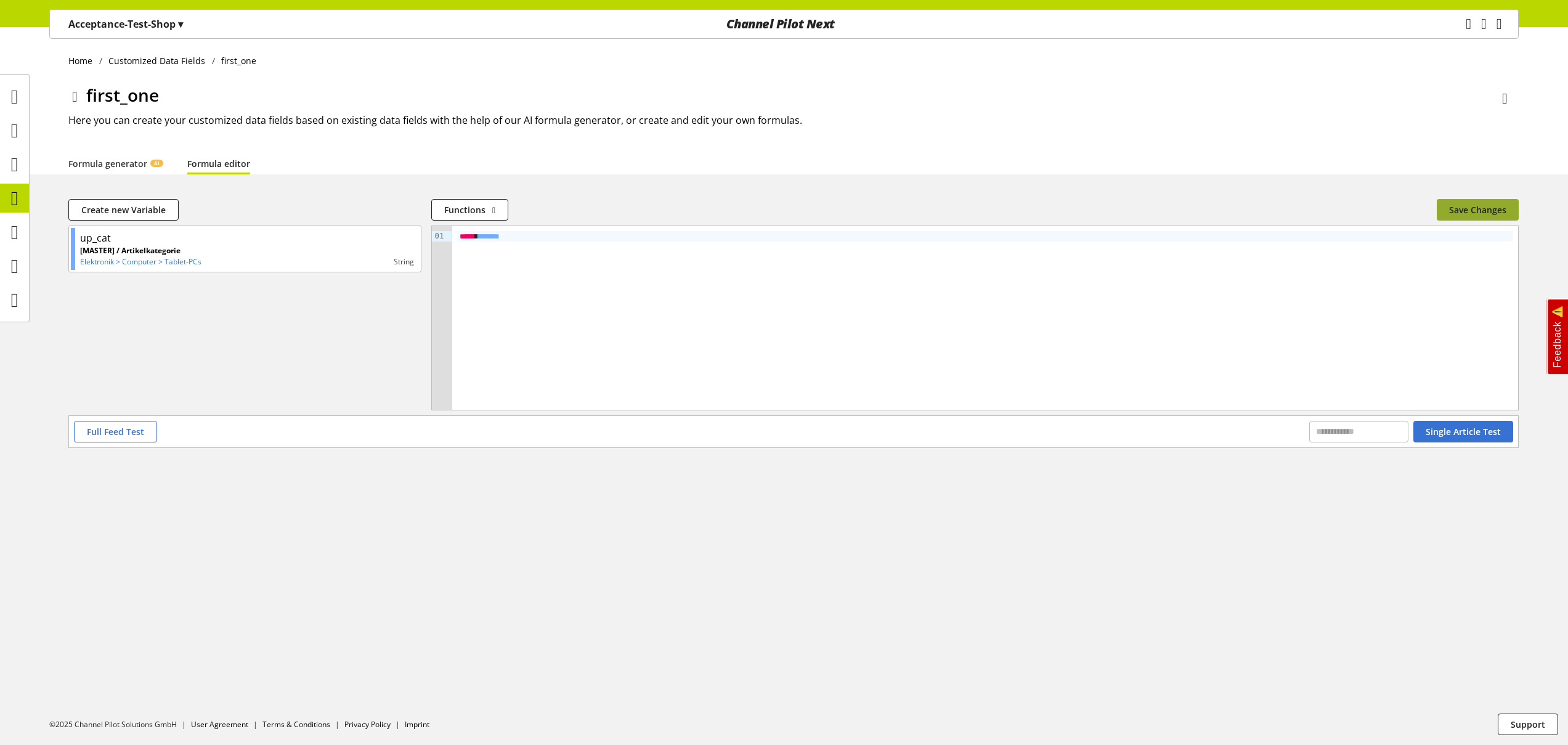
click at [1477, 214] on span "Save Changes" at bounding box center [1478, 209] width 58 height 13
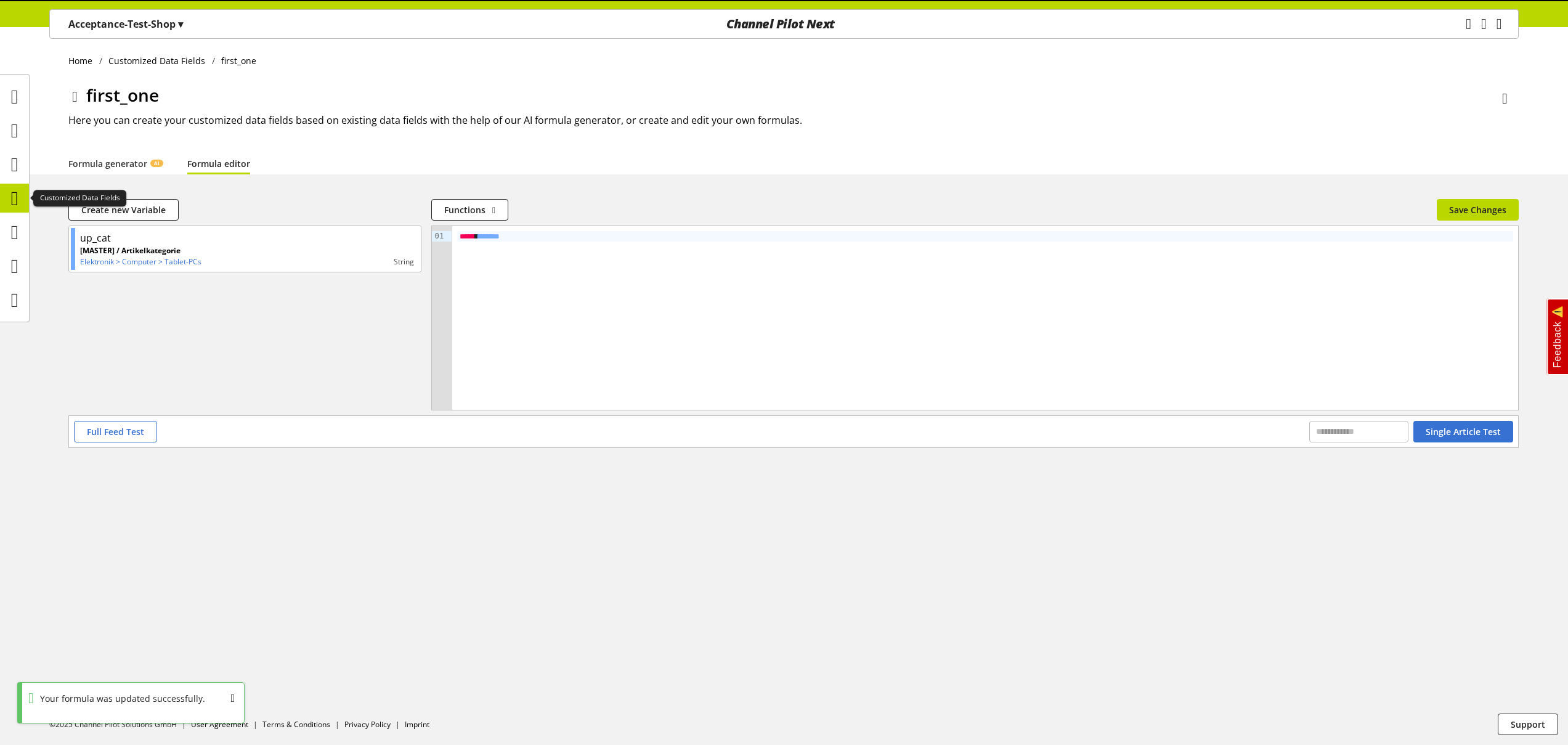
click at [25, 197] on div at bounding box center [14, 198] width 29 height 29
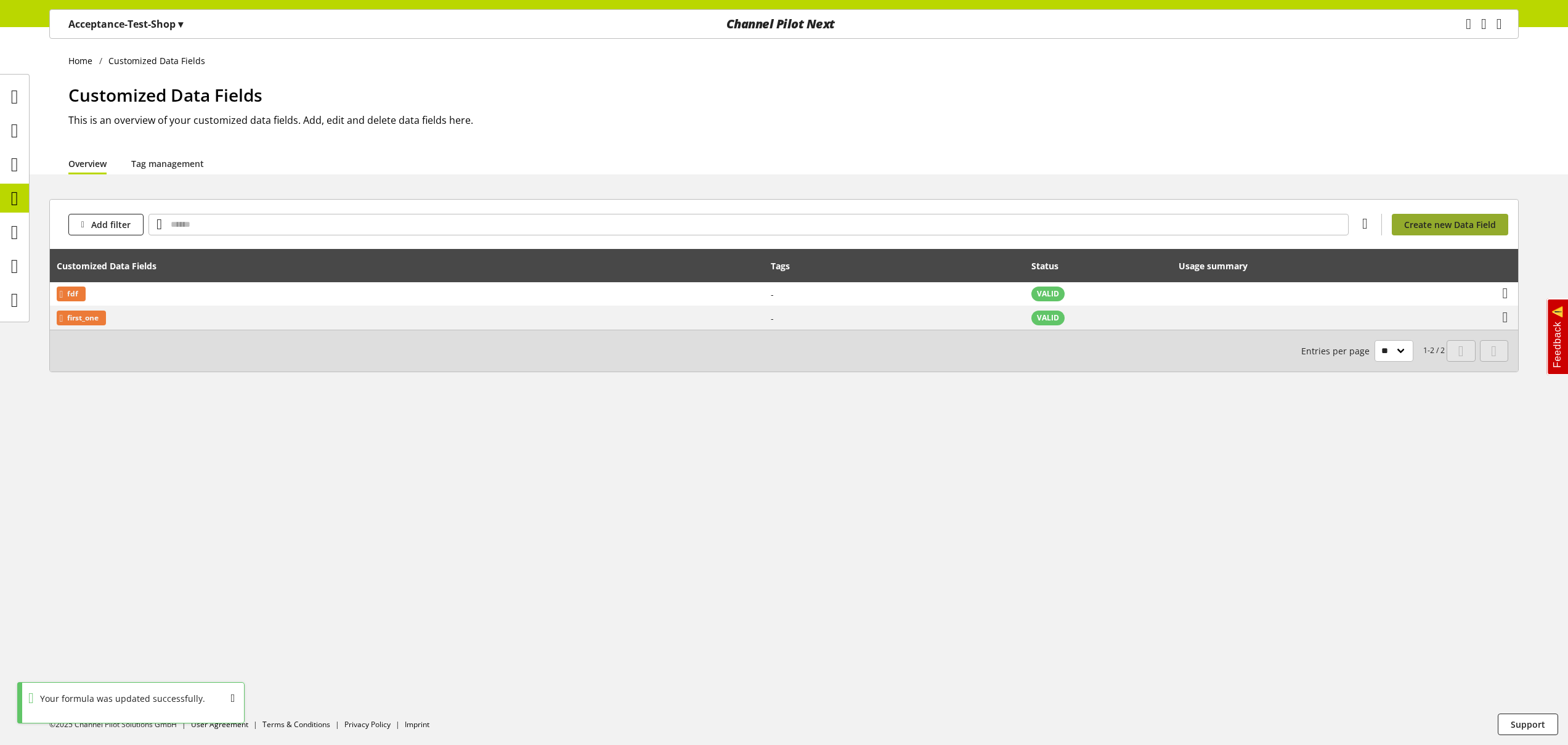
click at [1431, 223] on span "Create new Data Field" at bounding box center [1451, 224] width 92 height 13
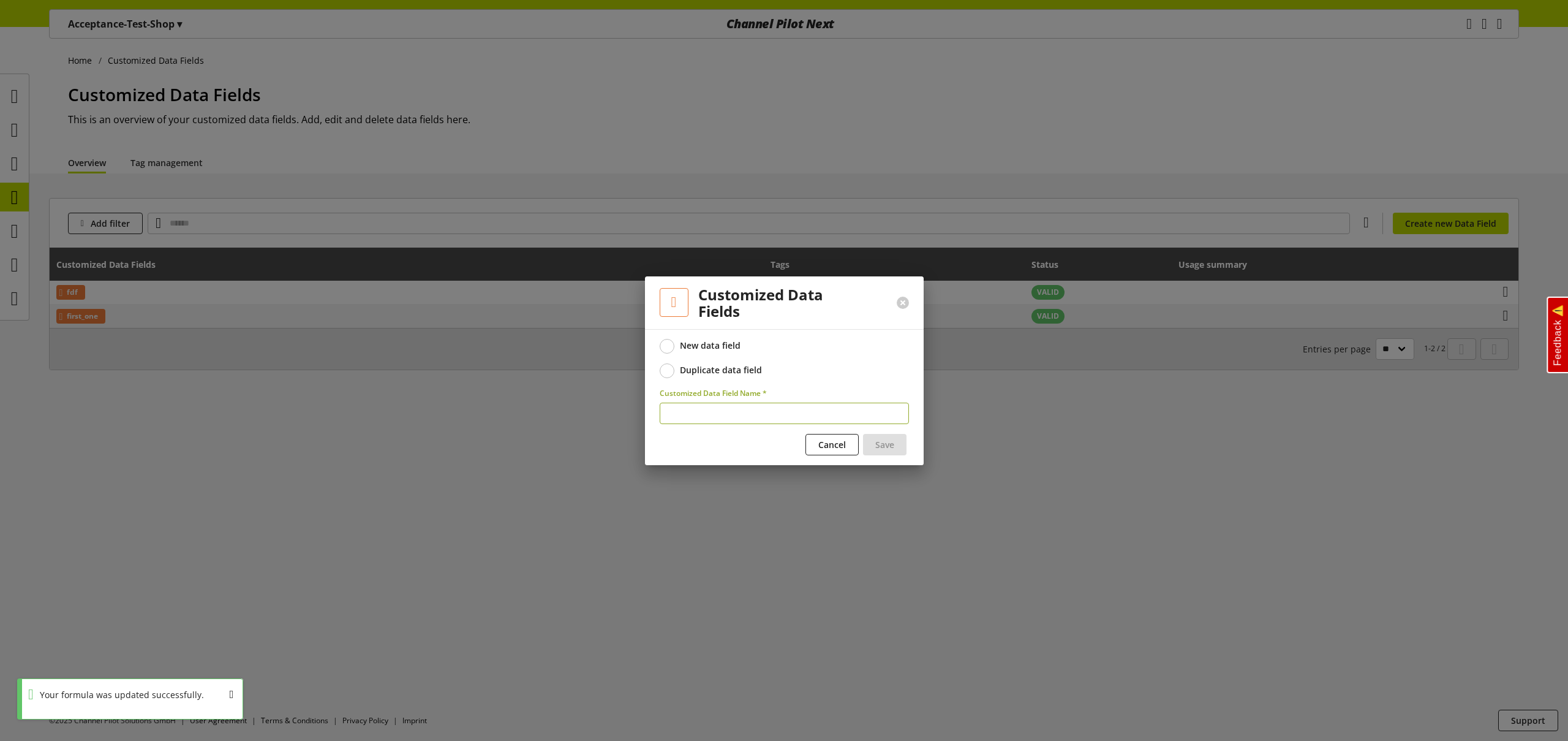
click at [724, 365] on div "Duplicate data field" at bounding box center [721, 370] width 82 height 11
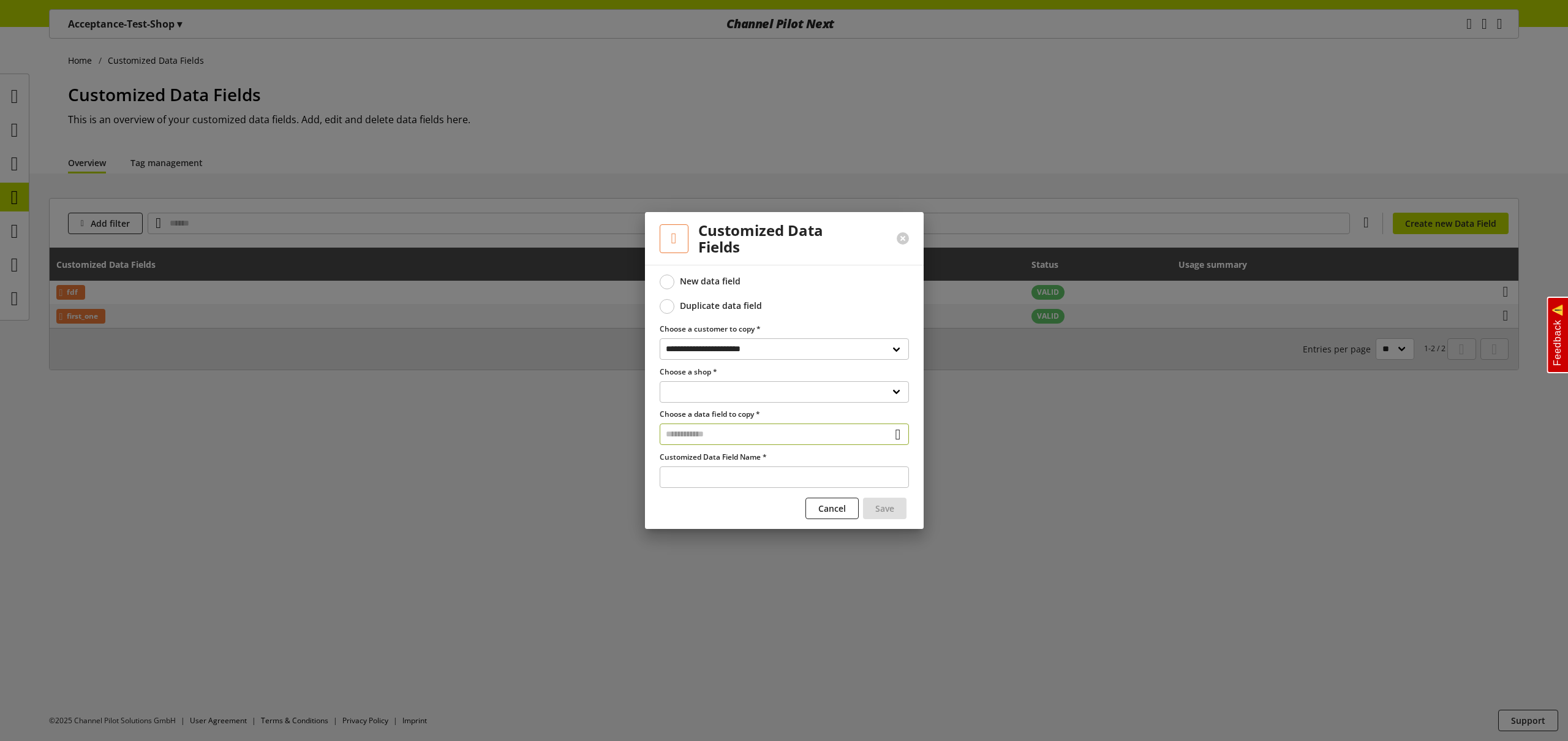
click at [726, 431] on input "text" at bounding box center [784, 434] width 249 height 21
click at [726, 390] on select "**********" at bounding box center [784, 392] width 249 height 21
select select "**********"
click at [660, 381] on select "**********" at bounding box center [784, 392] width 249 height 21
click at [718, 437] on input "text" at bounding box center [784, 434] width 249 height 21
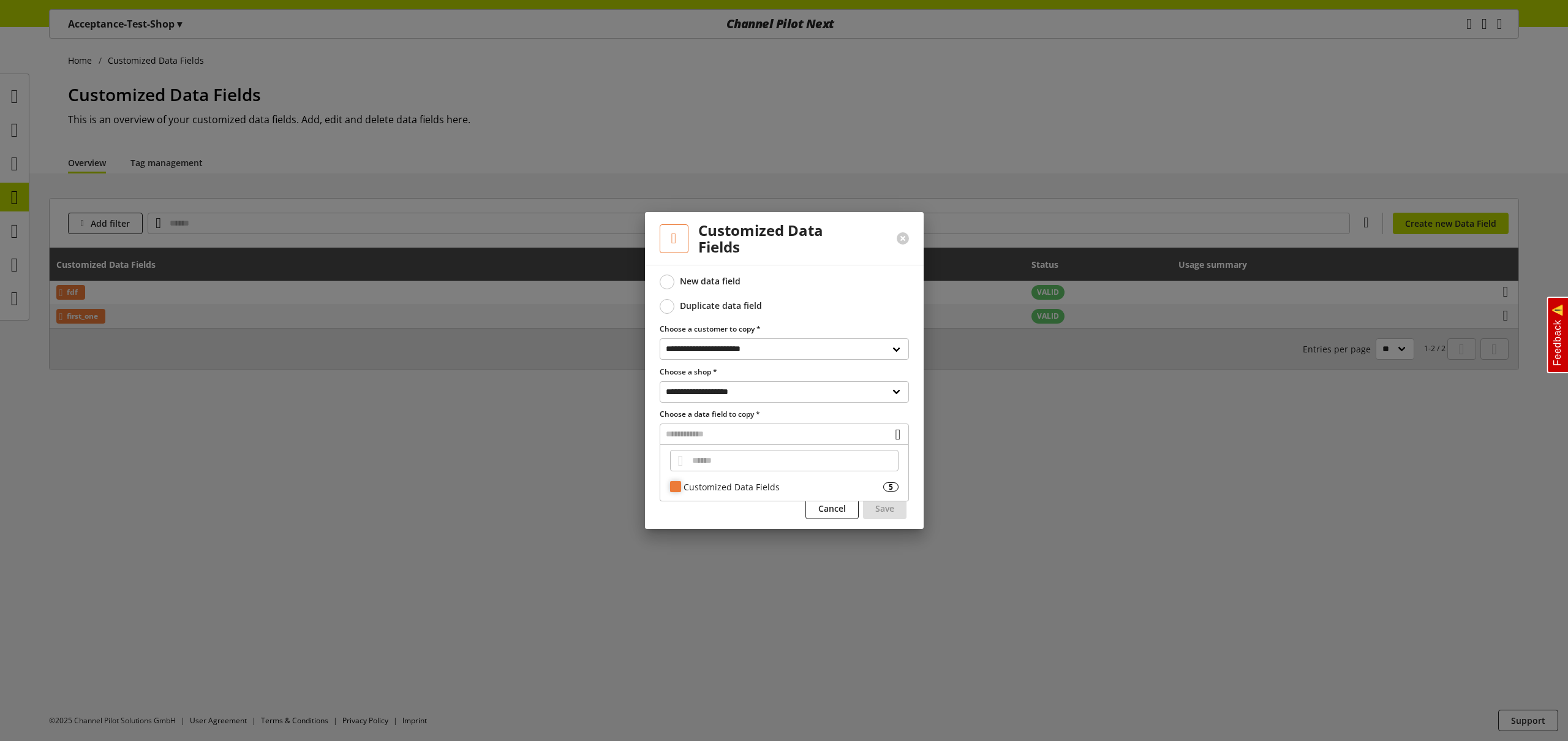
click at [720, 490] on div "Customized Data Fields" at bounding box center [783, 486] width 200 height 13
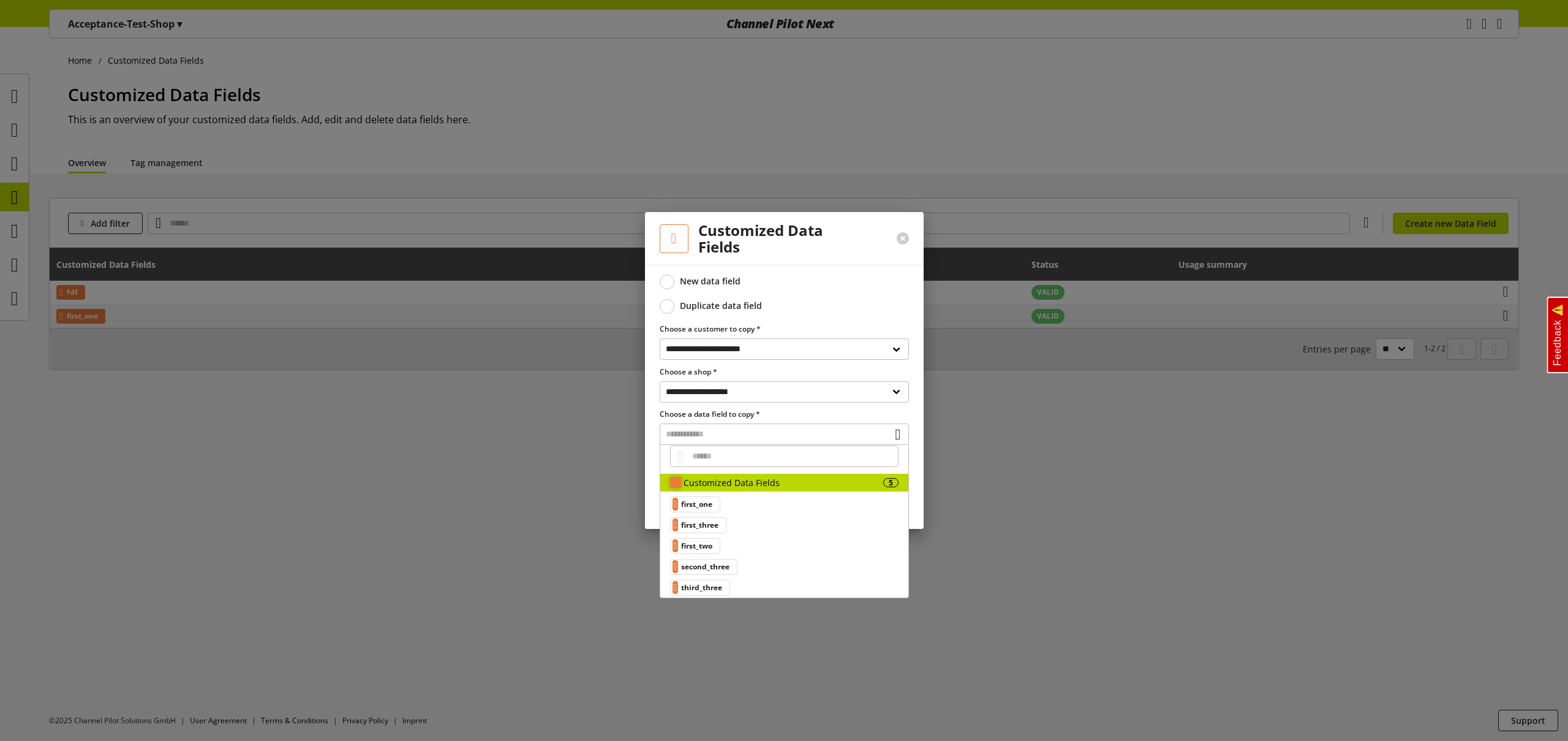
scroll to position [12, 0]
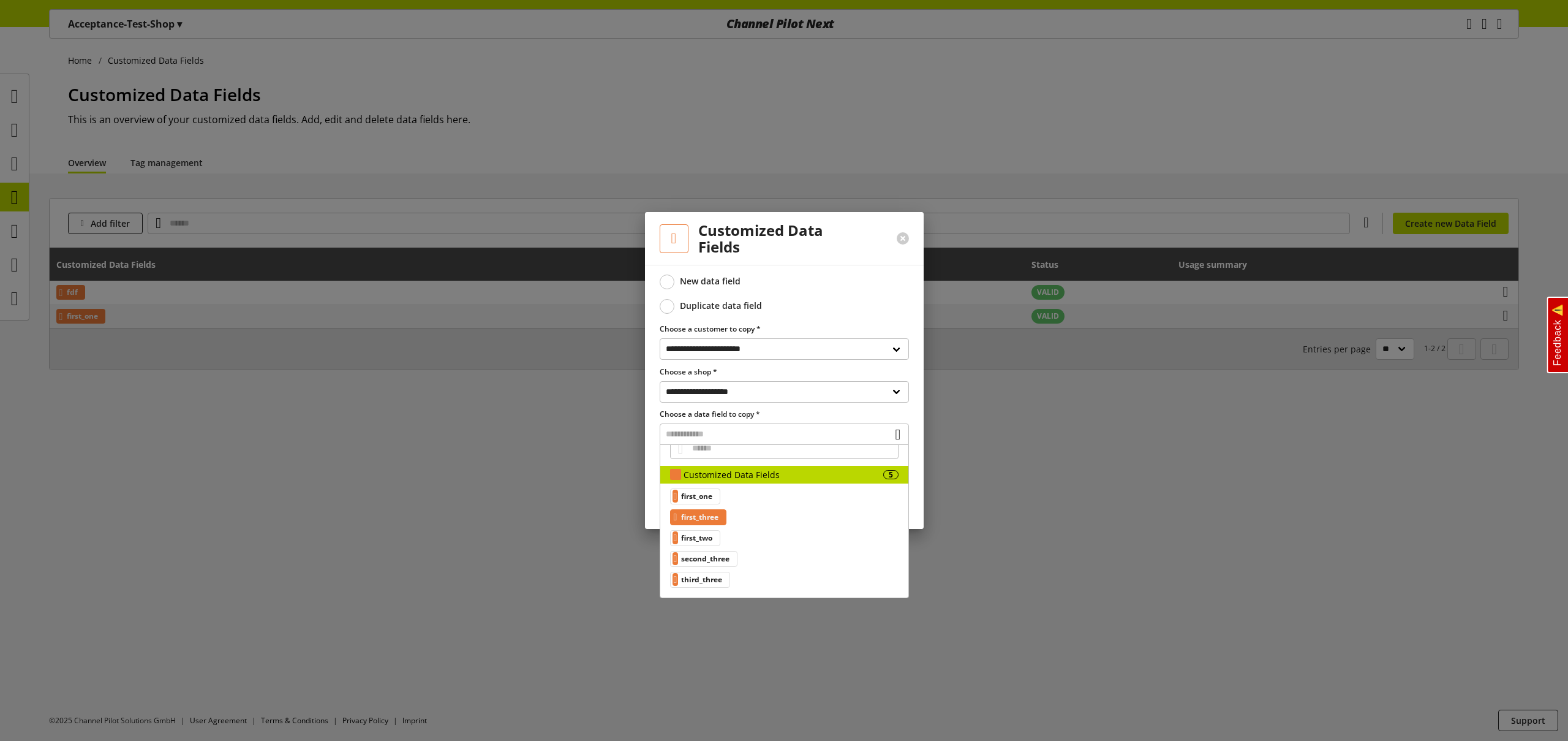
click at [718, 521] on span "first_three" at bounding box center [700, 517] width 38 height 15
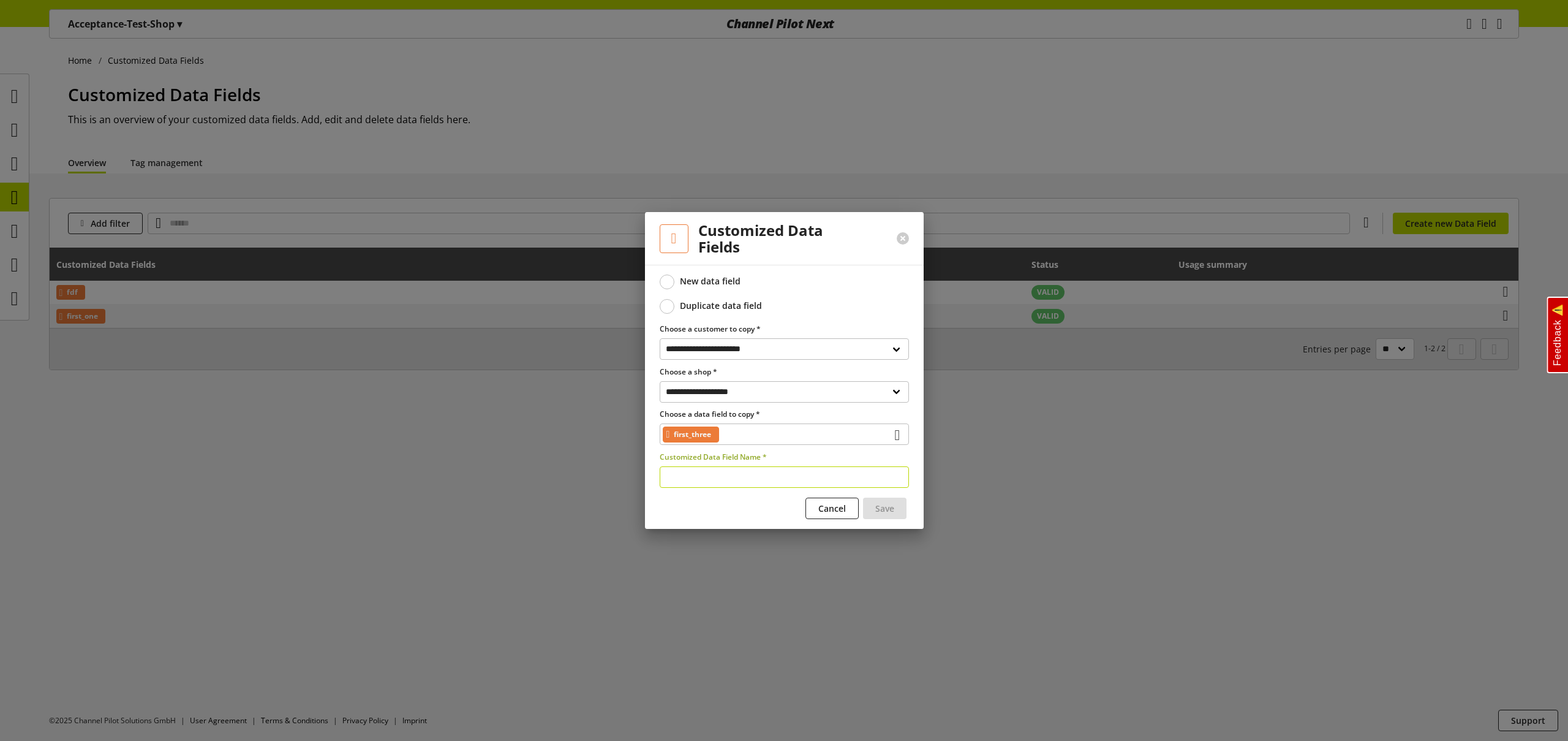
click at [743, 482] on input "text" at bounding box center [784, 476] width 249 height 21
type input "**********"
click at [890, 505] on span "Save" at bounding box center [885, 508] width 19 height 13
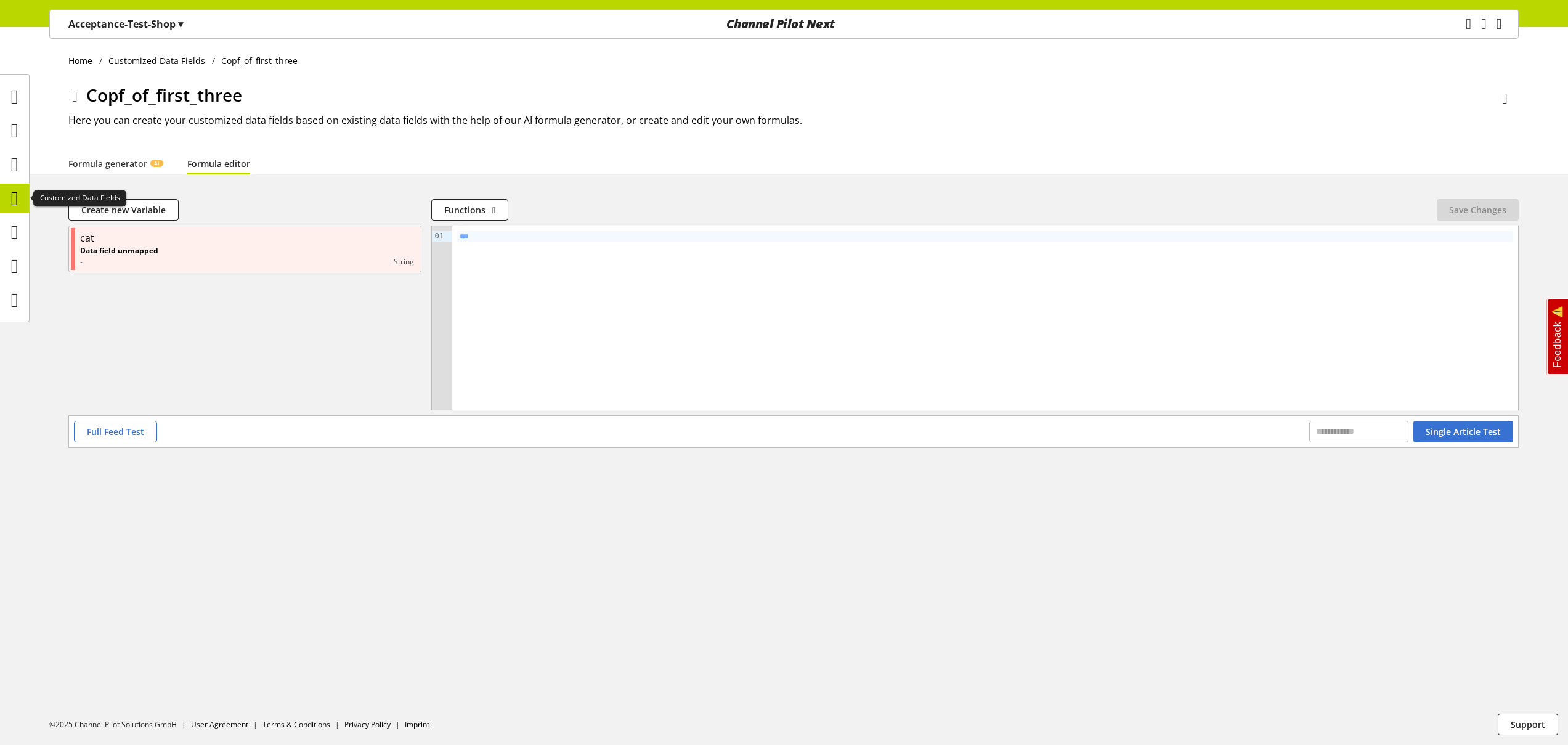
click at [19, 201] on icon at bounding box center [14, 198] width 8 height 25
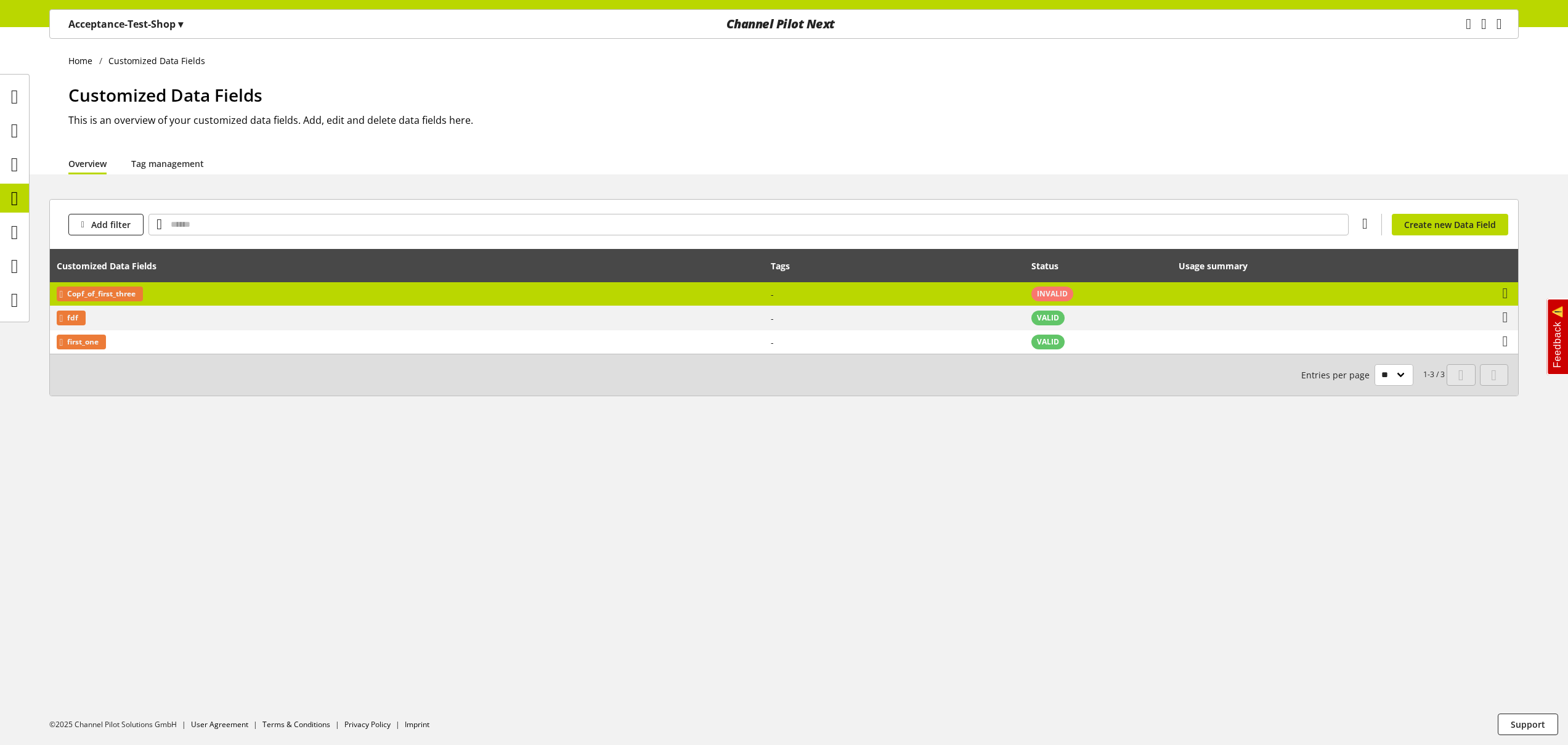
click at [200, 293] on td "Copf_of_first_three" at bounding box center [407, 294] width 714 height 24
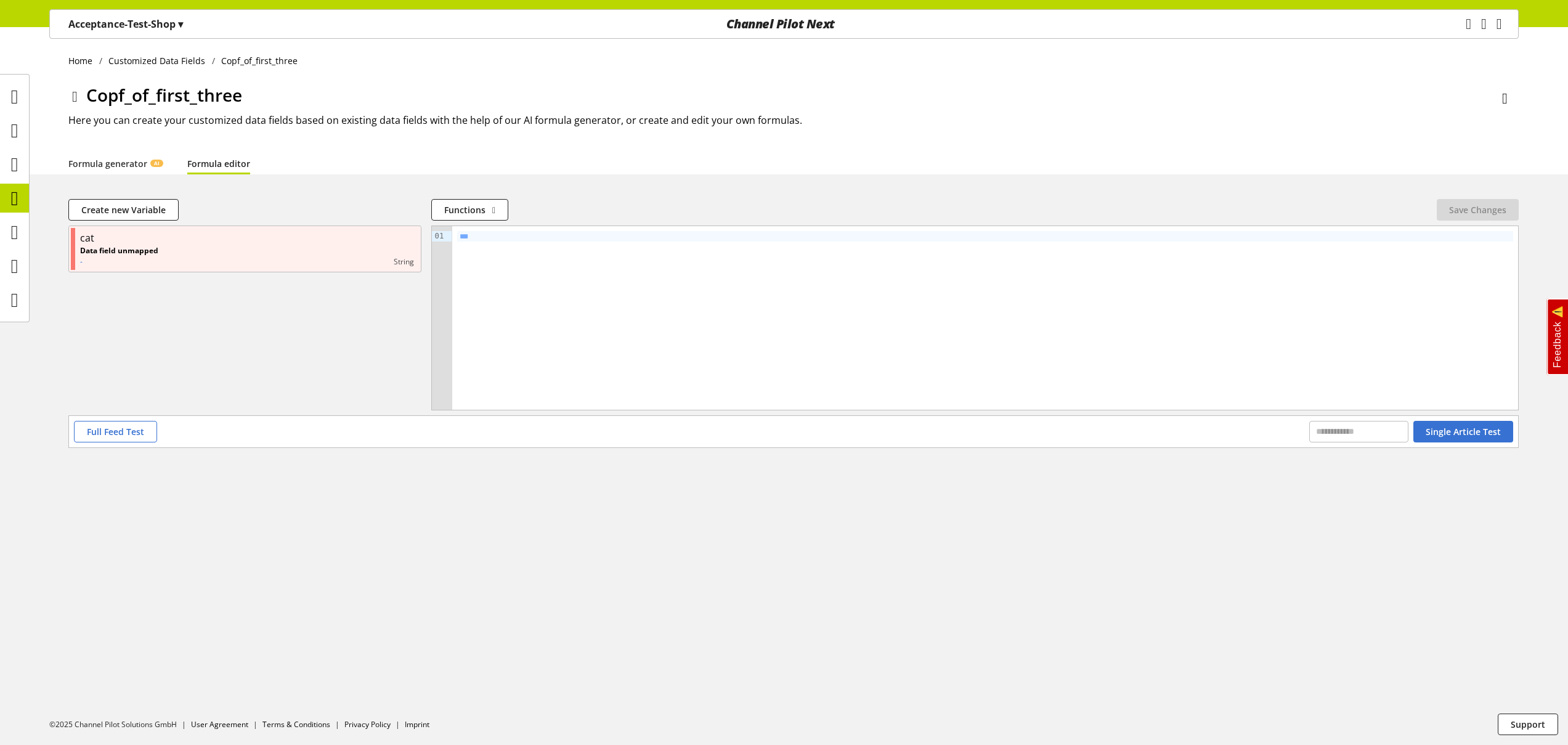
click at [1508, 97] on icon at bounding box center [1505, 99] width 5 height 22
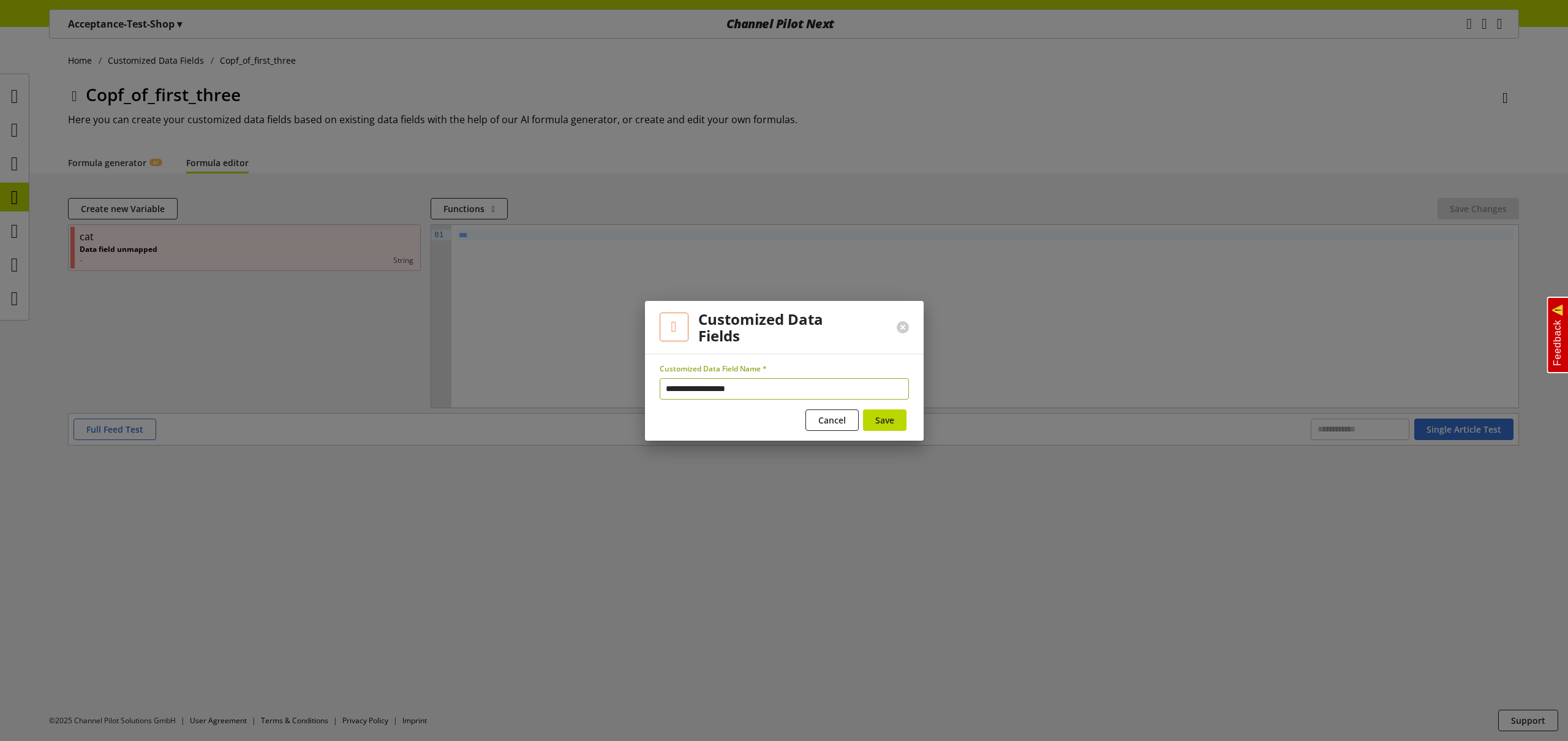
click at [682, 389] on input "**********" at bounding box center [784, 388] width 249 height 21
type input "**********"
click at [884, 419] on span "Save" at bounding box center [885, 420] width 19 height 13
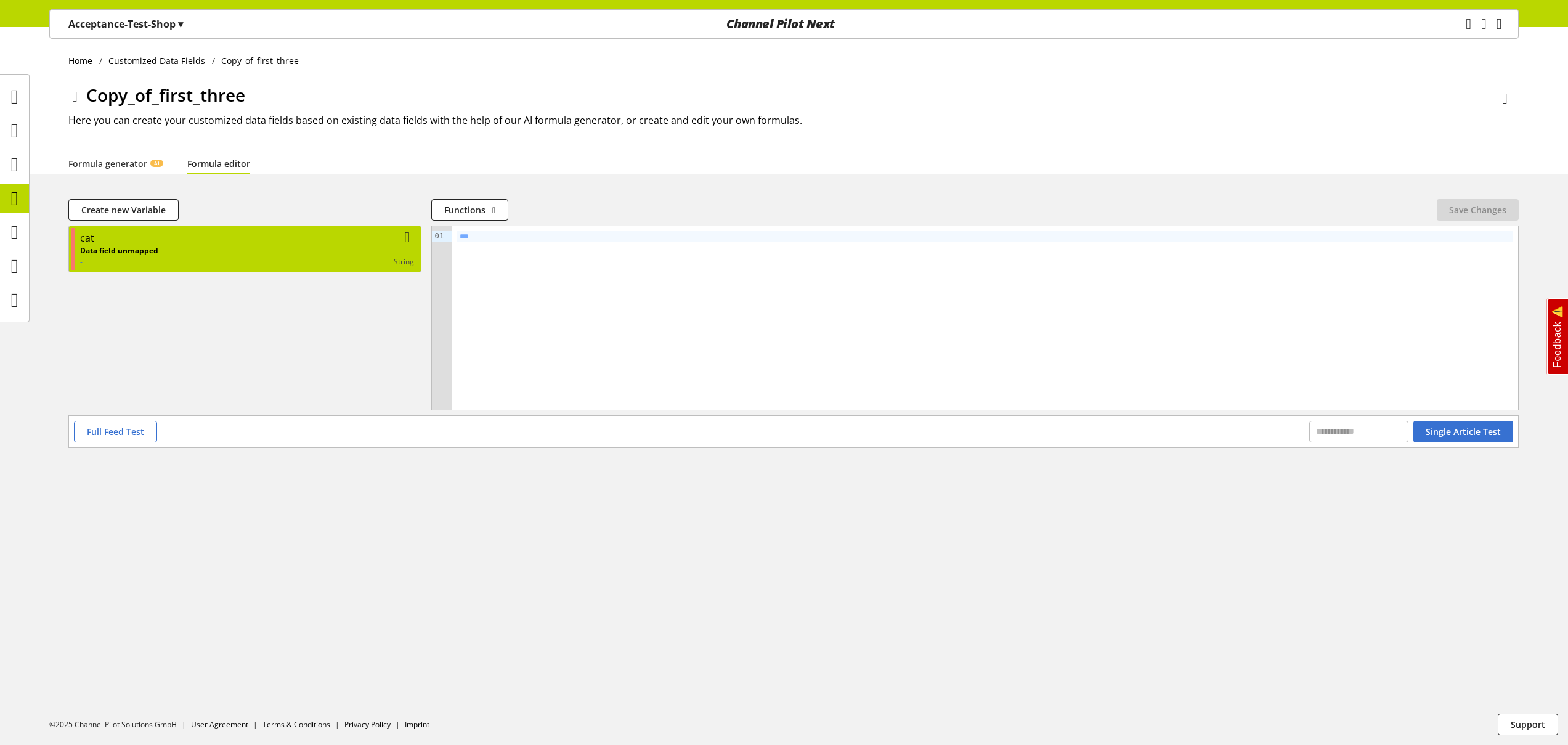
click at [246, 248] on div "Data field unmapped - string" at bounding box center [247, 256] width 334 height 22
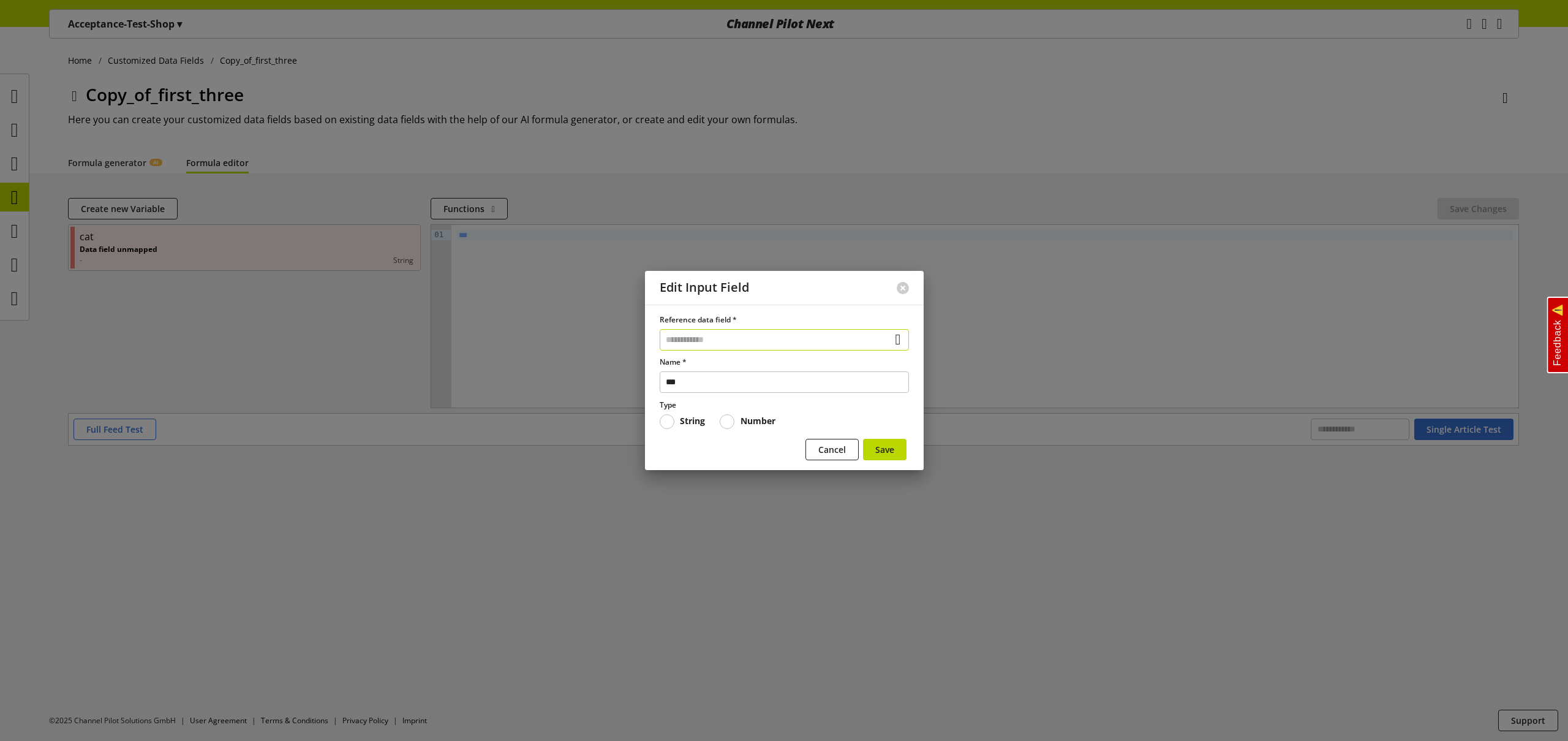
click at [721, 346] on input "text" at bounding box center [784, 339] width 249 height 21
click at [733, 407] on div "Data Fields from Feeds" at bounding box center [781, 409] width 195 height 13
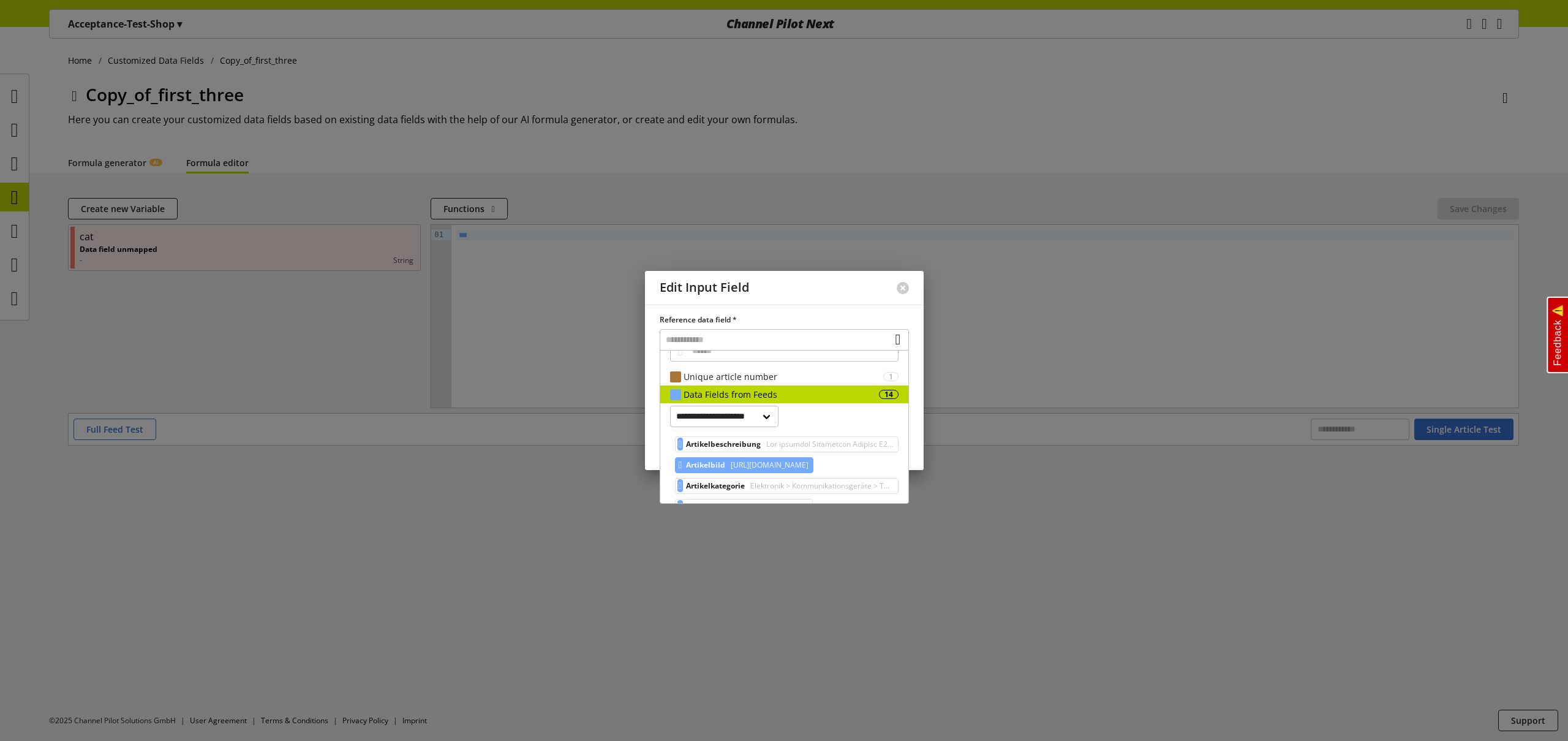
scroll to position [16, 0]
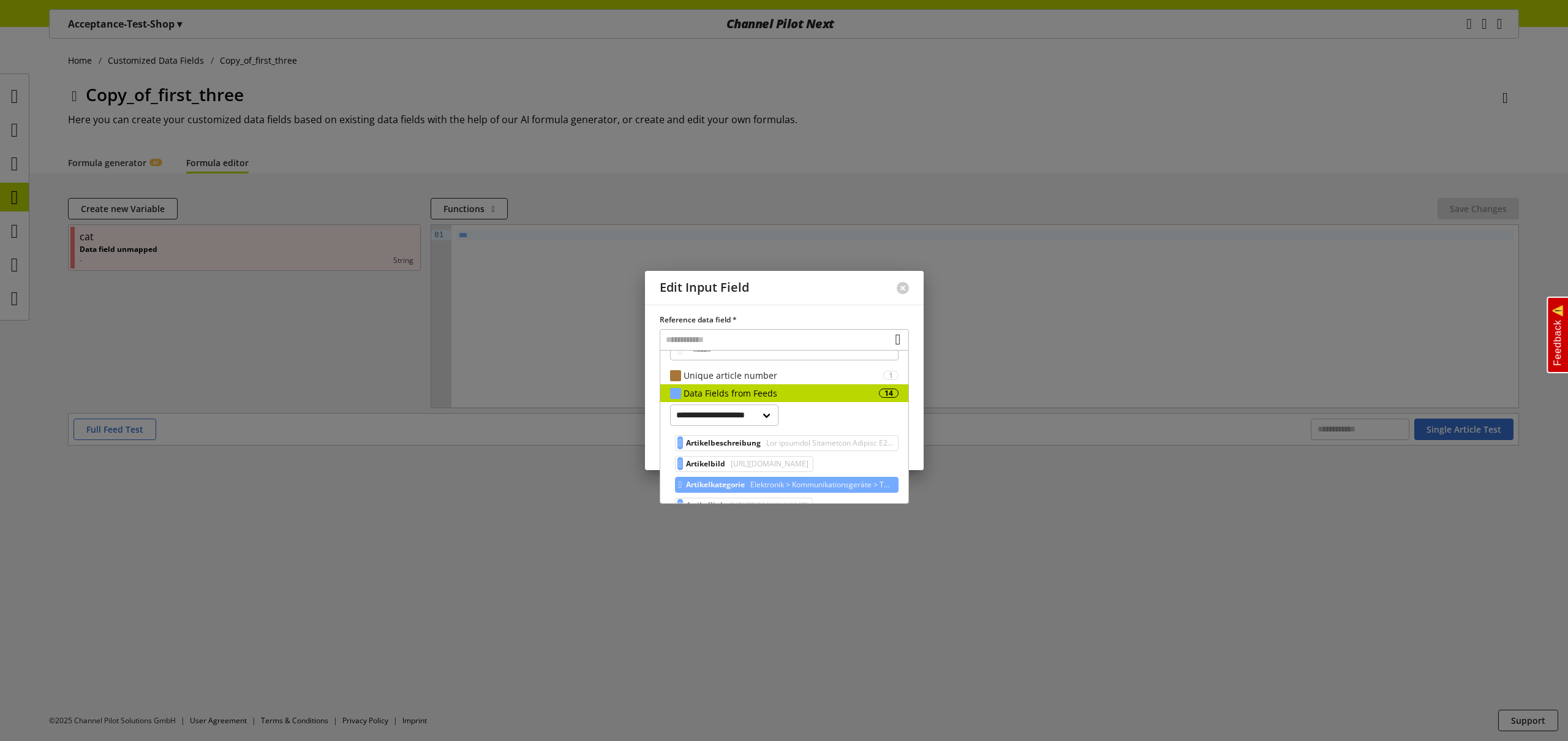
click at [765, 480] on span "Elektronik > Kommunikationsgeräte > Telefone > Mobiltelefone" at bounding box center [820, 485] width 145 height 15
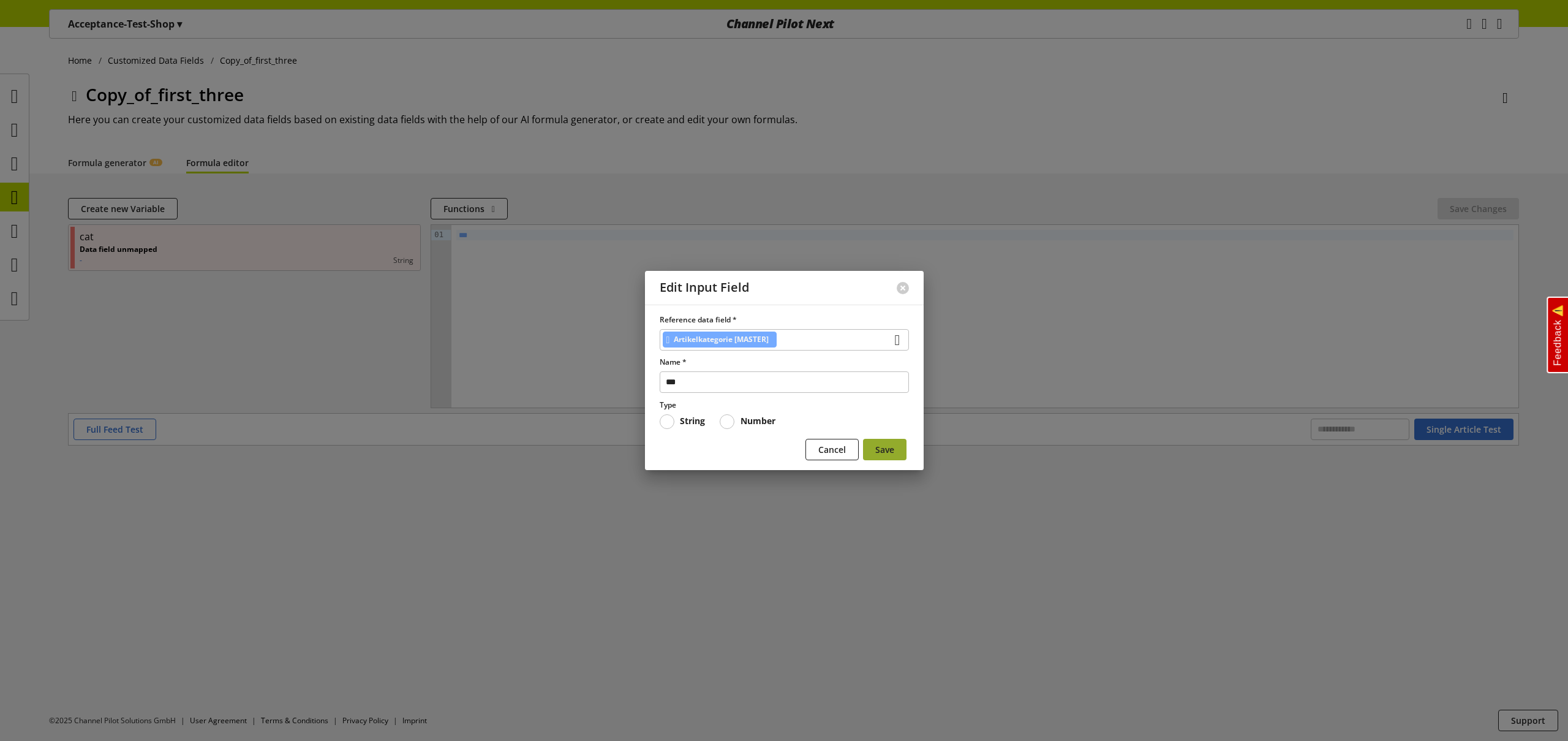
click at [885, 448] on span "Save" at bounding box center [885, 449] width 19 height 13
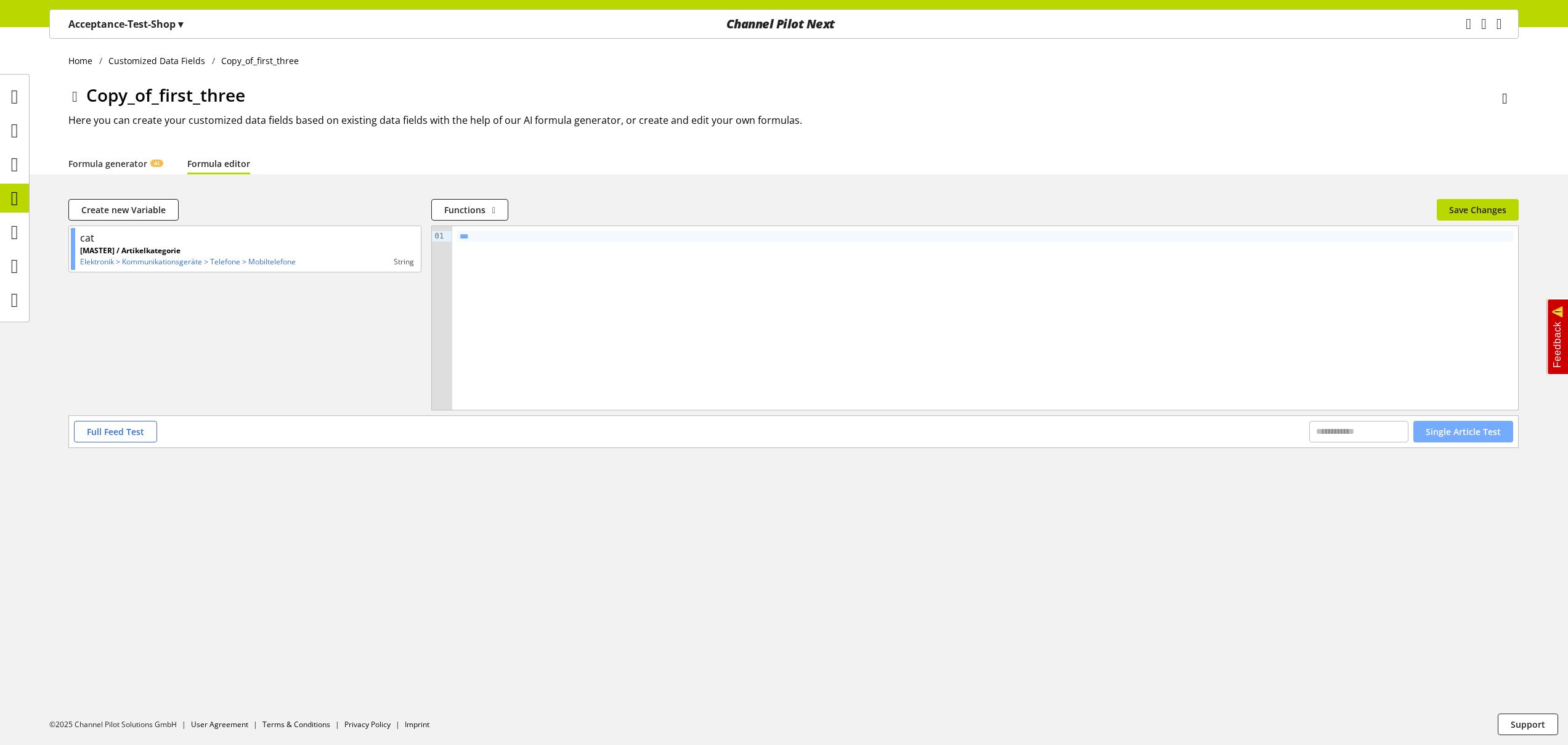
click at [1446, 429] on span "Single Article Test" at bounding box center [1464, 431] width 75 height 13
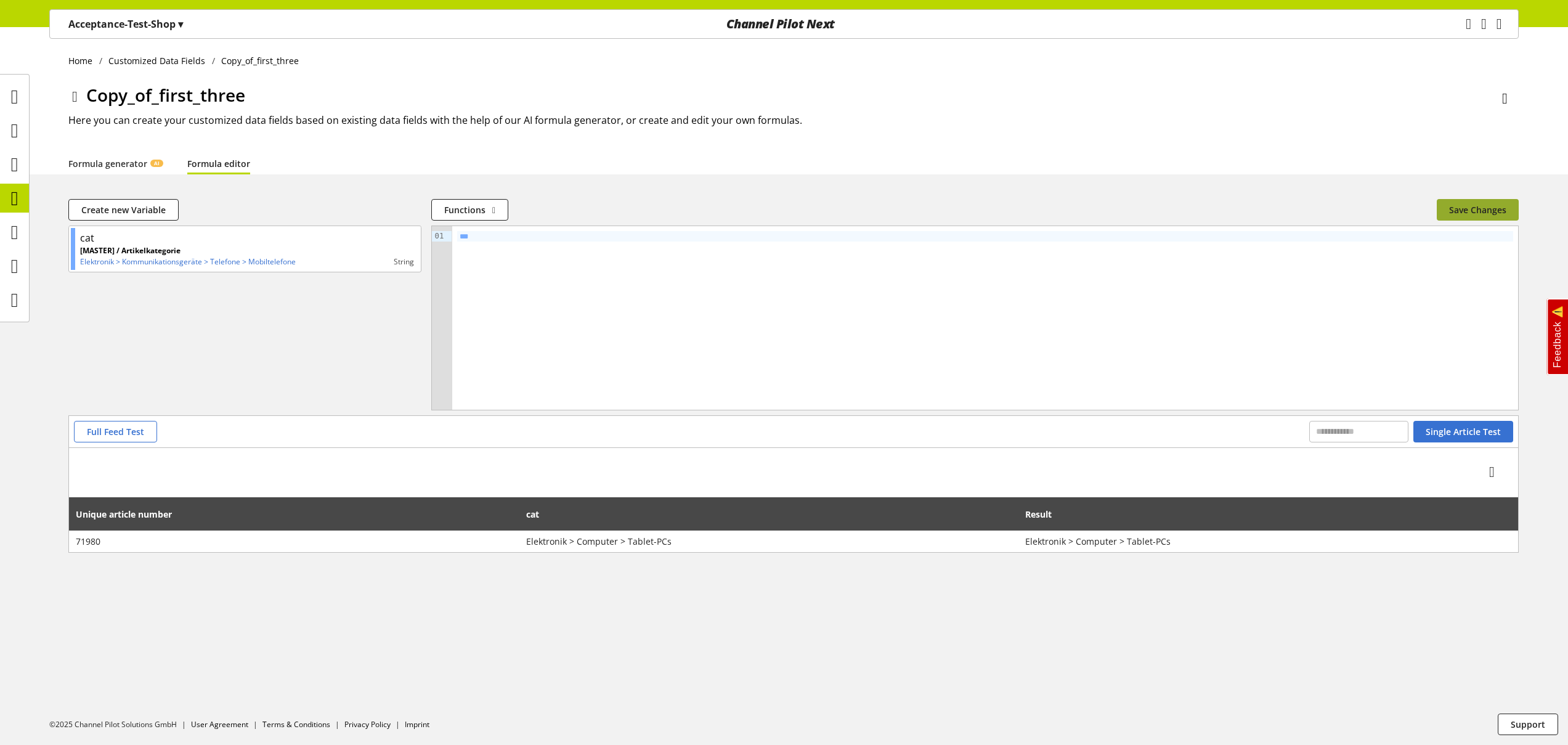
click at [1486, 207] on span "Save Changes" at bounding box center [1478, 209] width 58 height 13
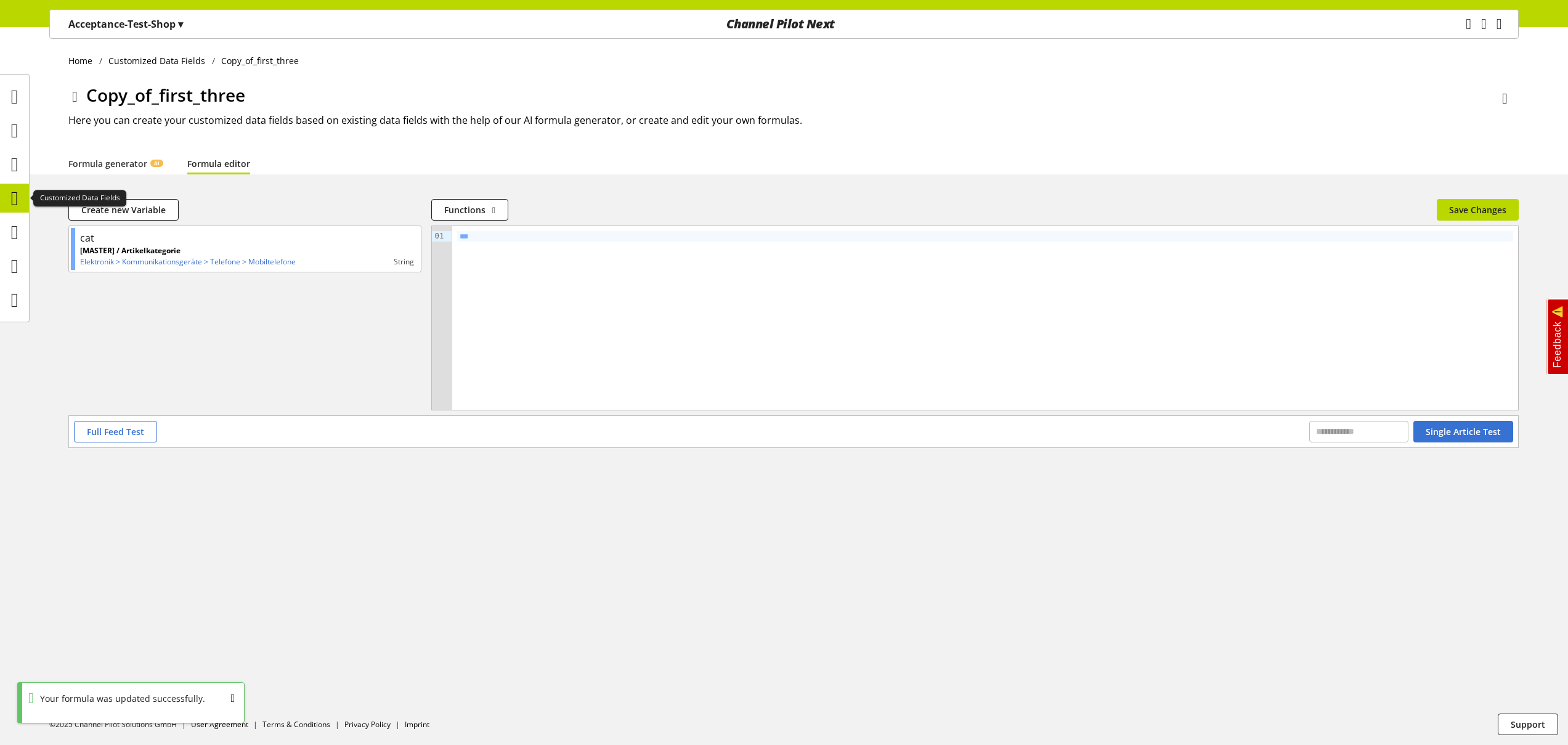
click at [19, 198] on icon at bounding box center [14, 198] width 8 height 25
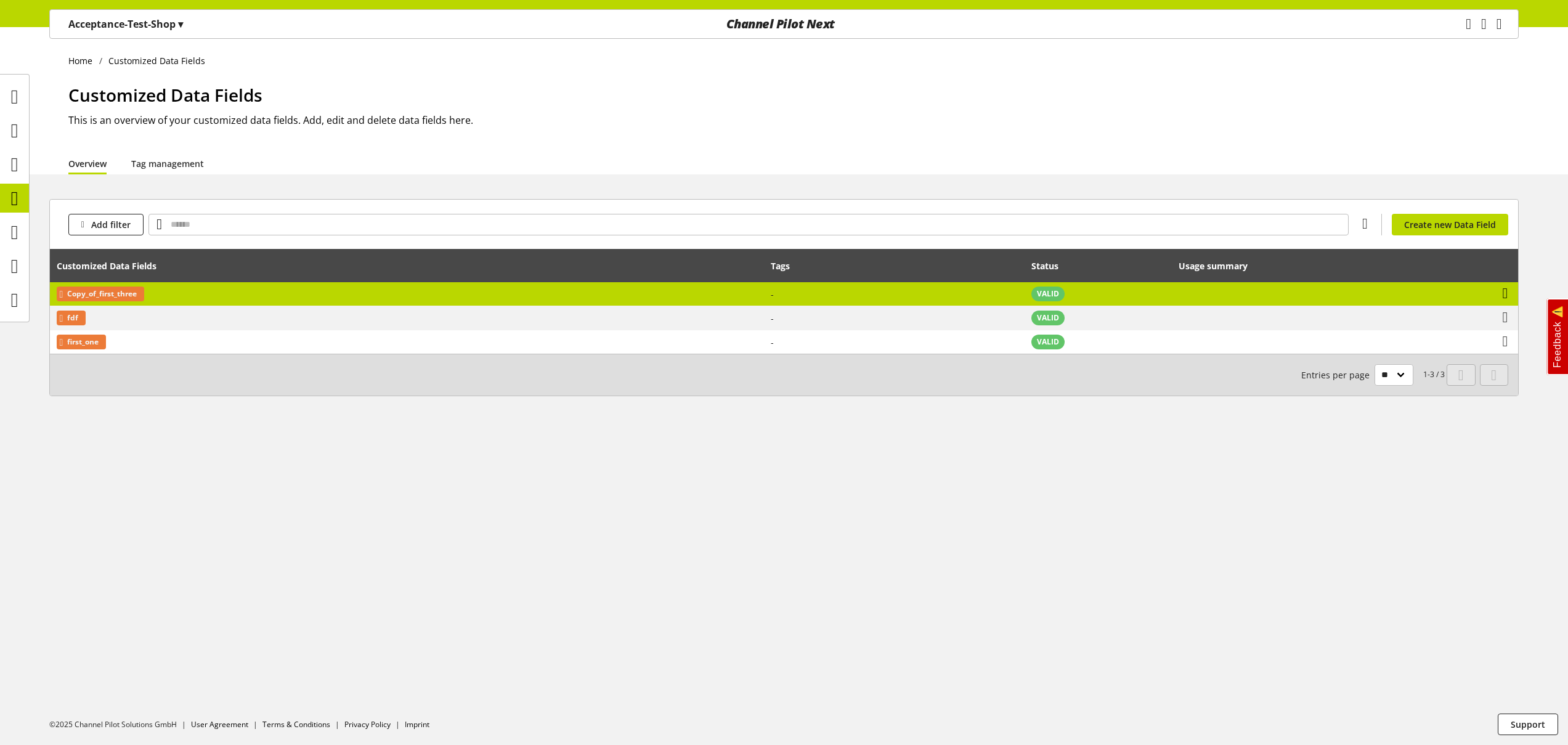
click at [1508, 289] on icon at bounding box center [1506, 293] width 5 height 22
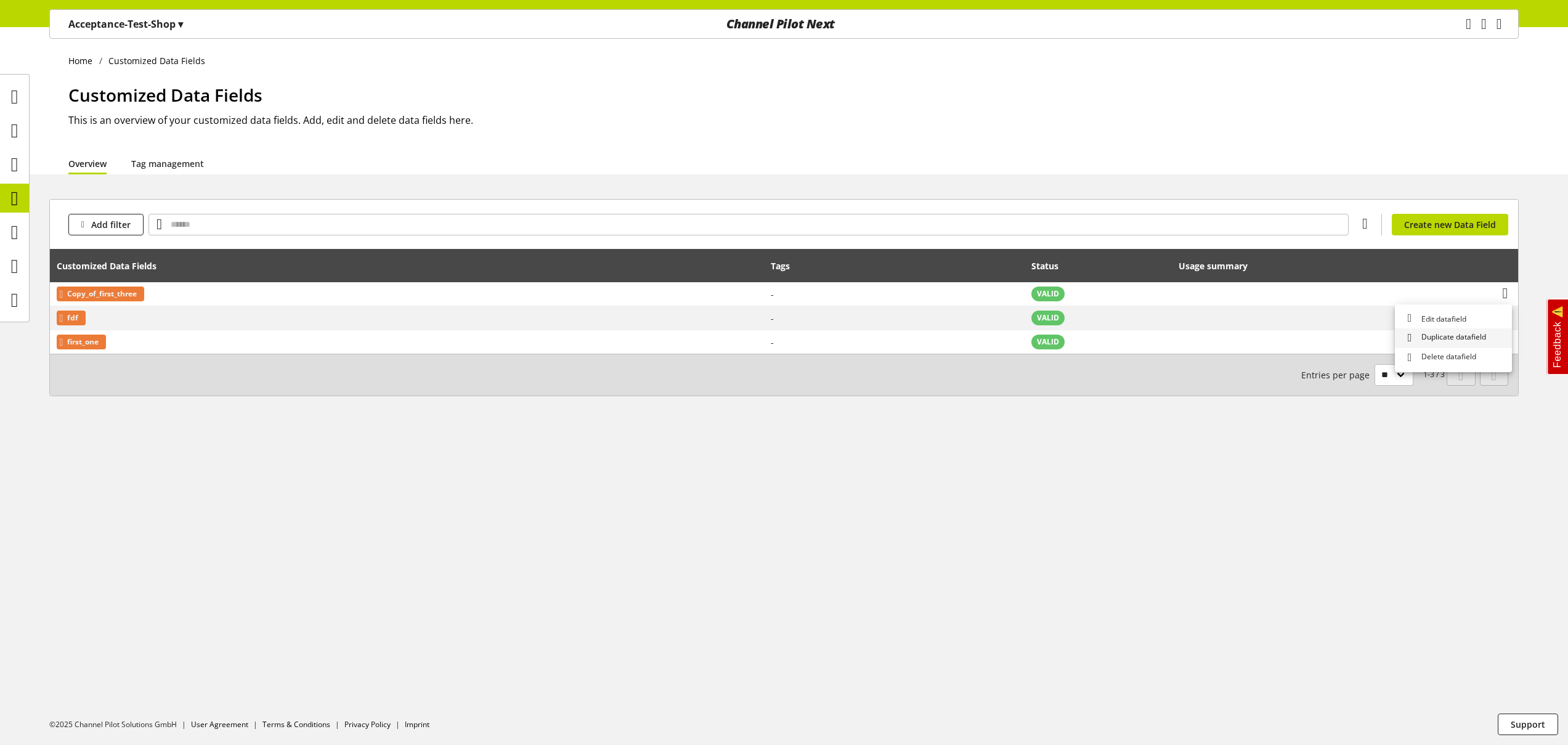
click at [1470, 338] on span "Duplicate datafield" at bounding box center [1451, 338] width 69 height 13
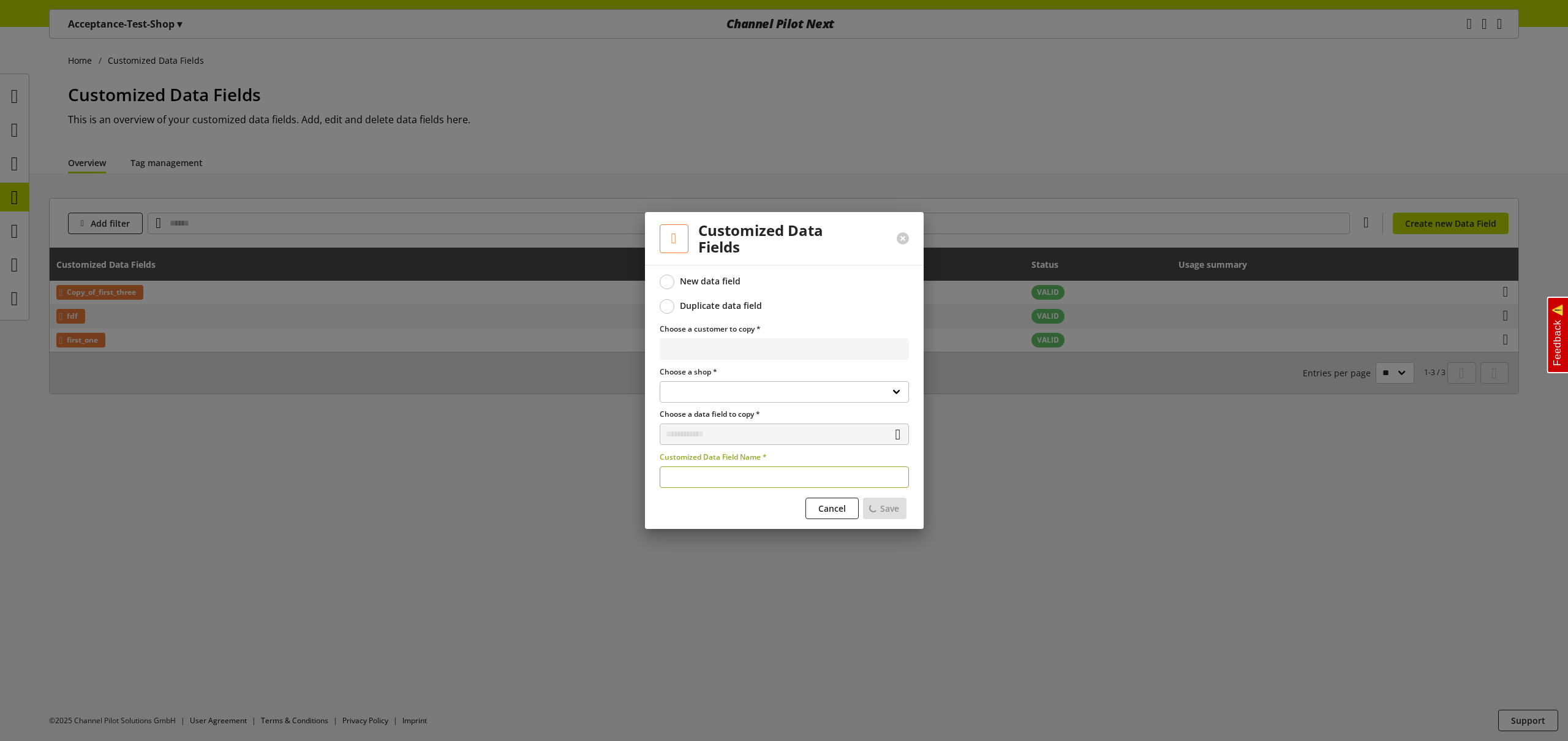
select select
type input "**********"
click at [888, 507] on span "Save" at bounding box center [885, 508] width 19 height 13
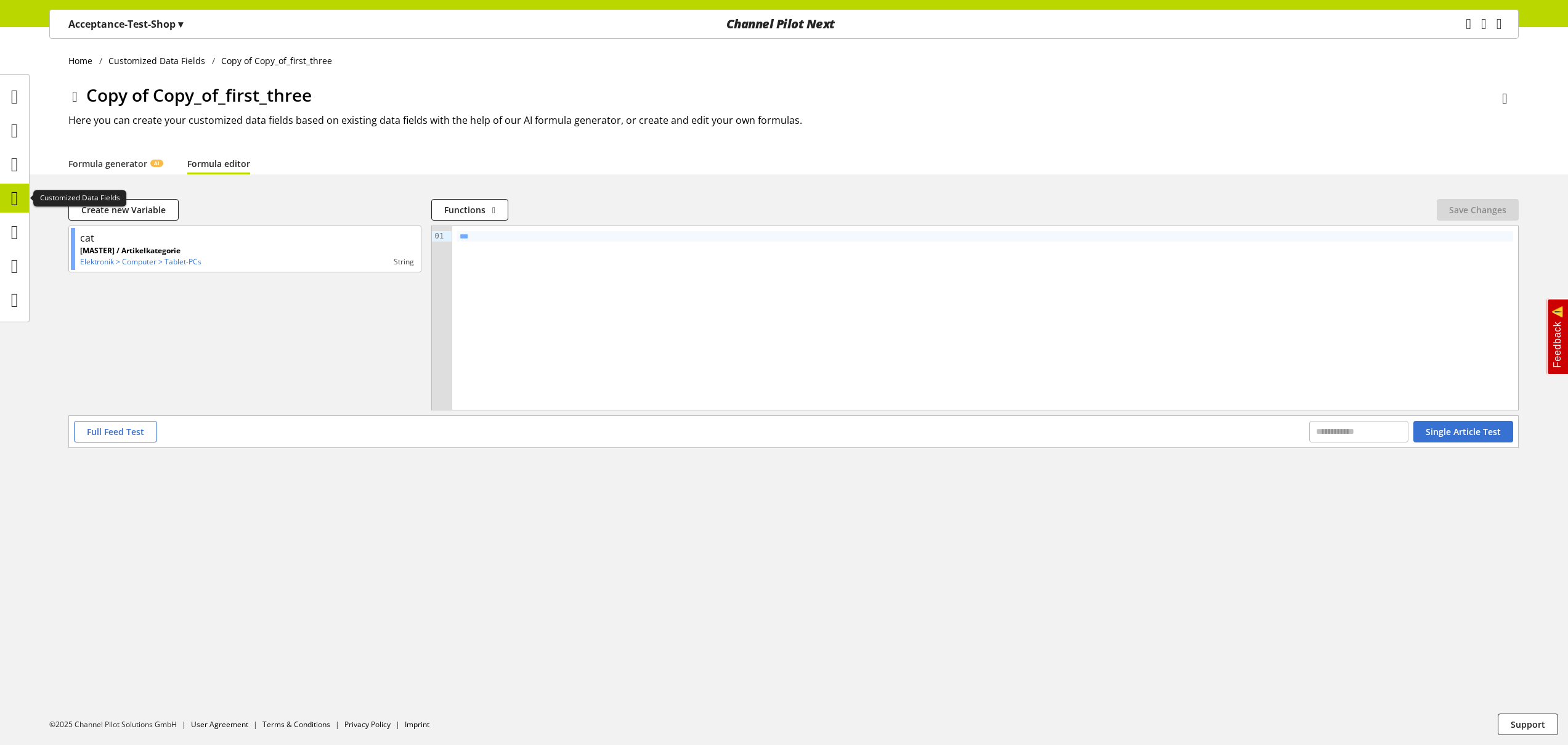
click at [16, 198] on icon at bounding box center [14, 198] width 8 height 25
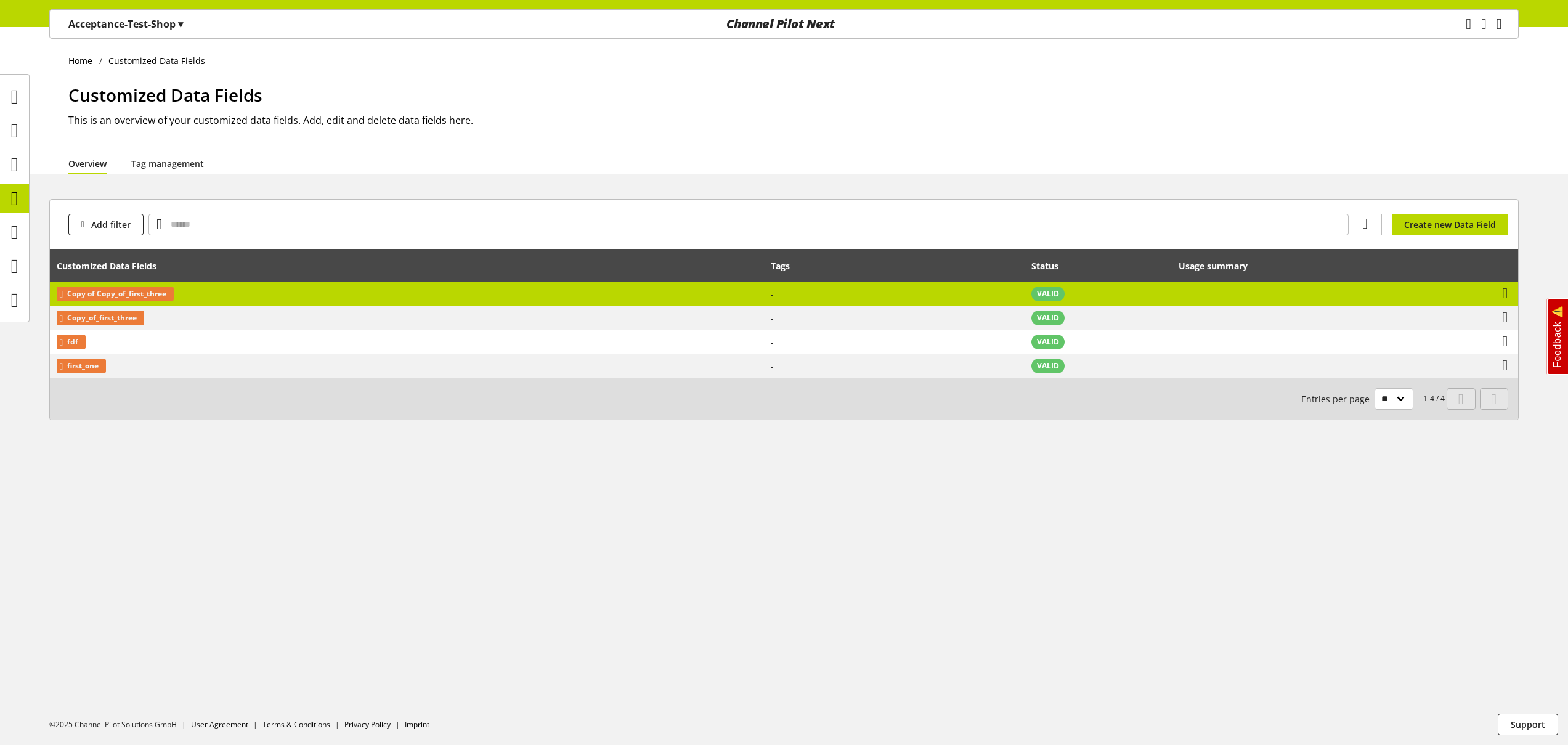
click at [443, 300] on td "Copy of Copy_of_first_three" at bounding box center [407, 294] width 714 height 24
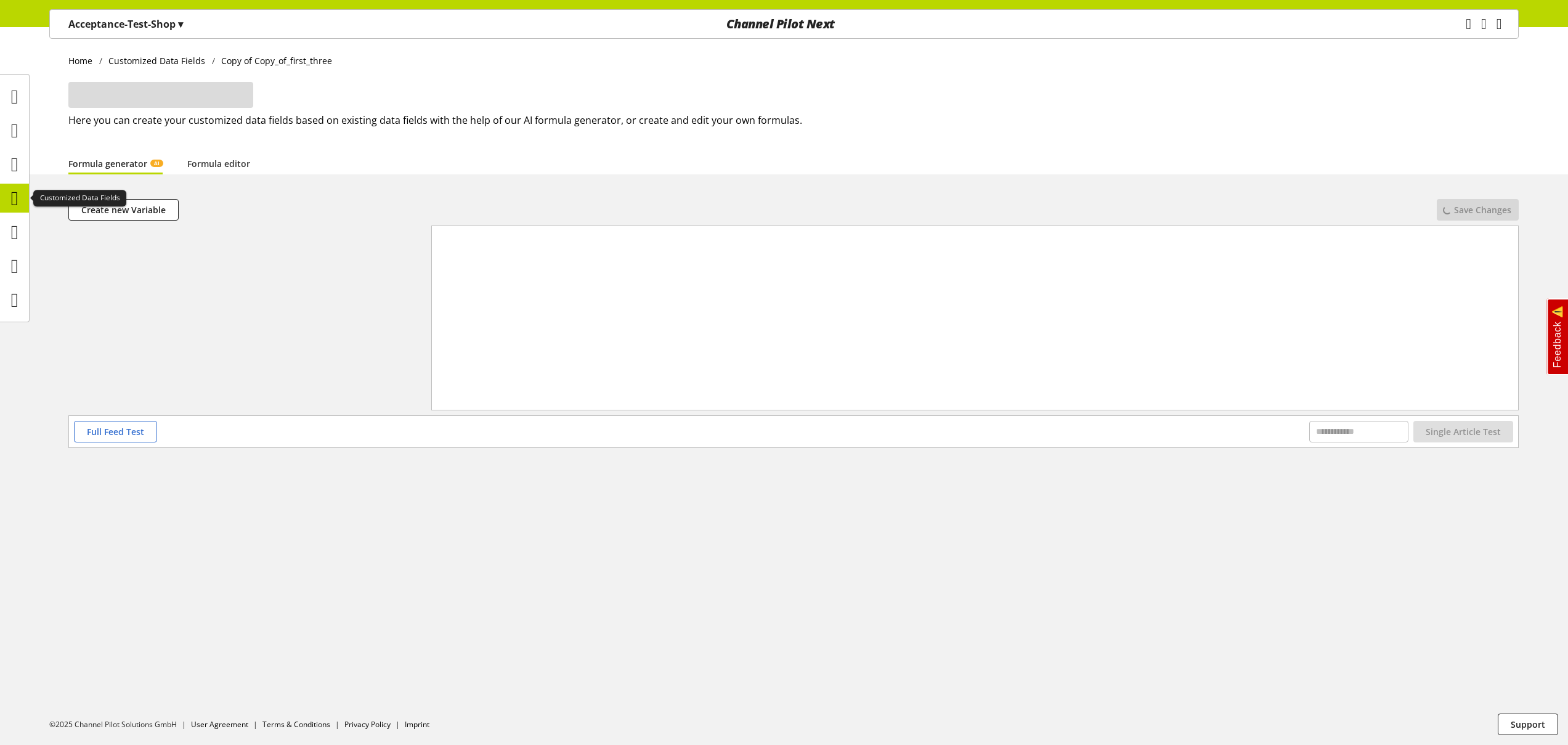
click at [19, 198] on icon at bounding box center [14, 198] width 8 height 25
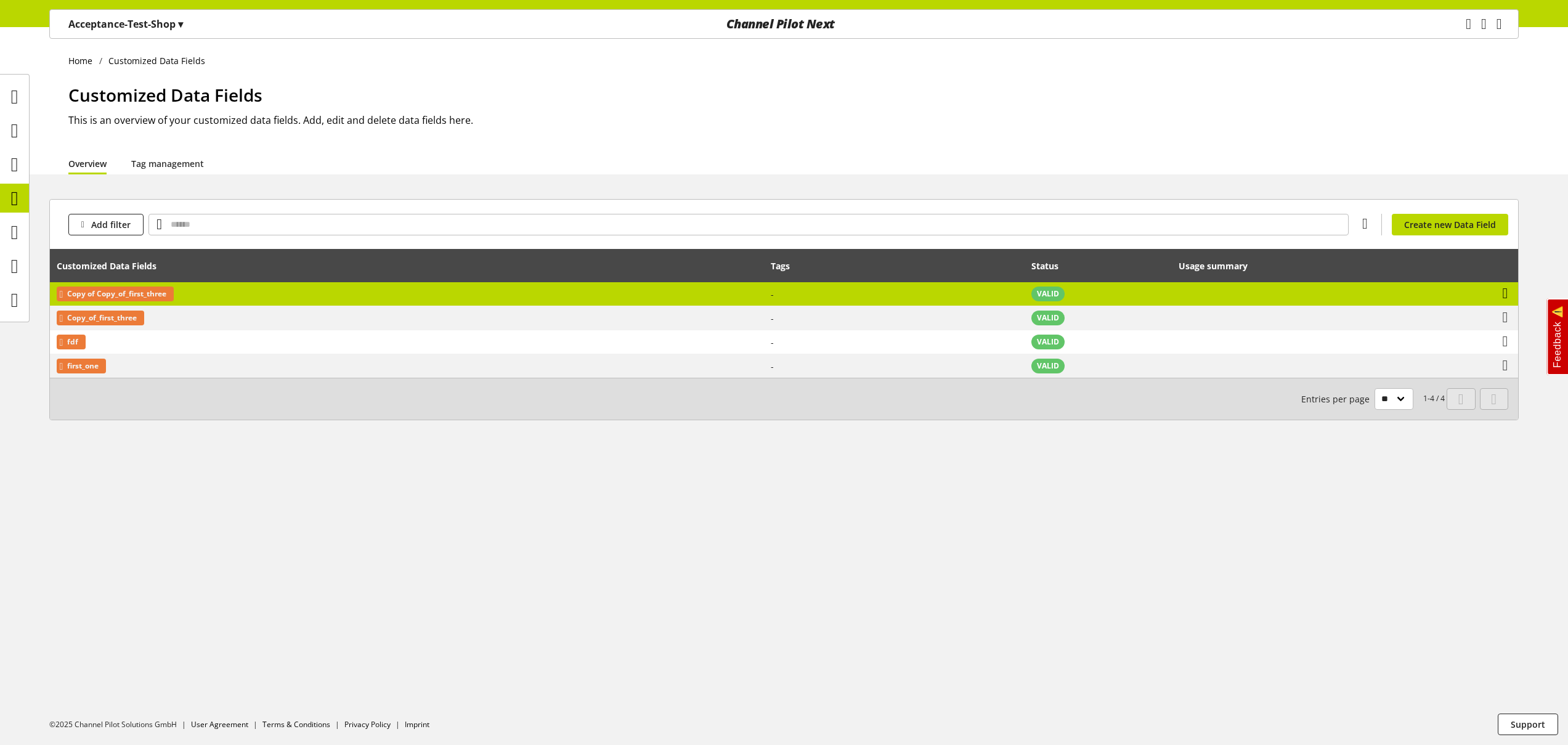
click at [1508, 294] on icon at bounding box center [1506, 293] width 5 height 22
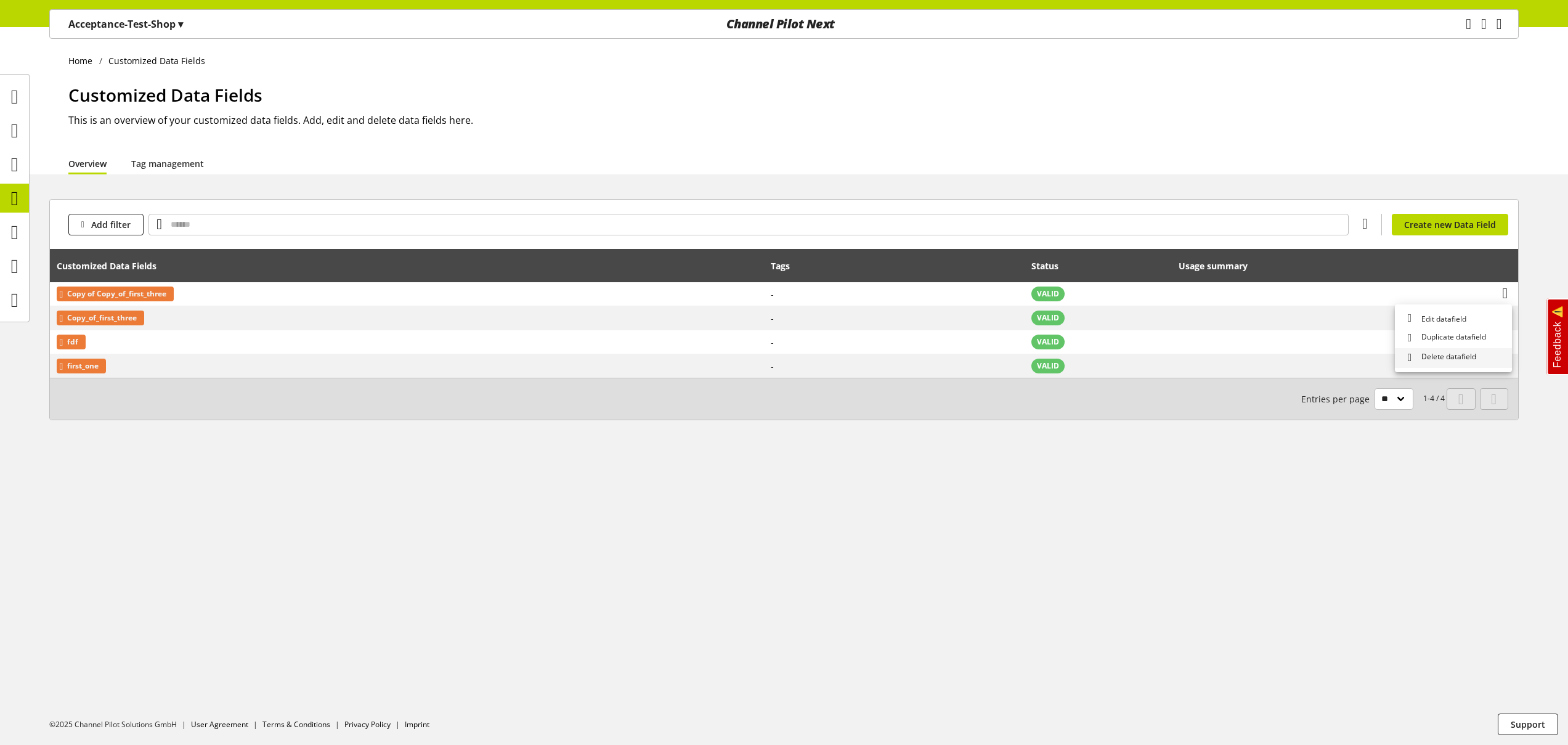
click at [1467, 355] on span "Delete datafield" at bounding box center [1447, 357] width 60 height 13
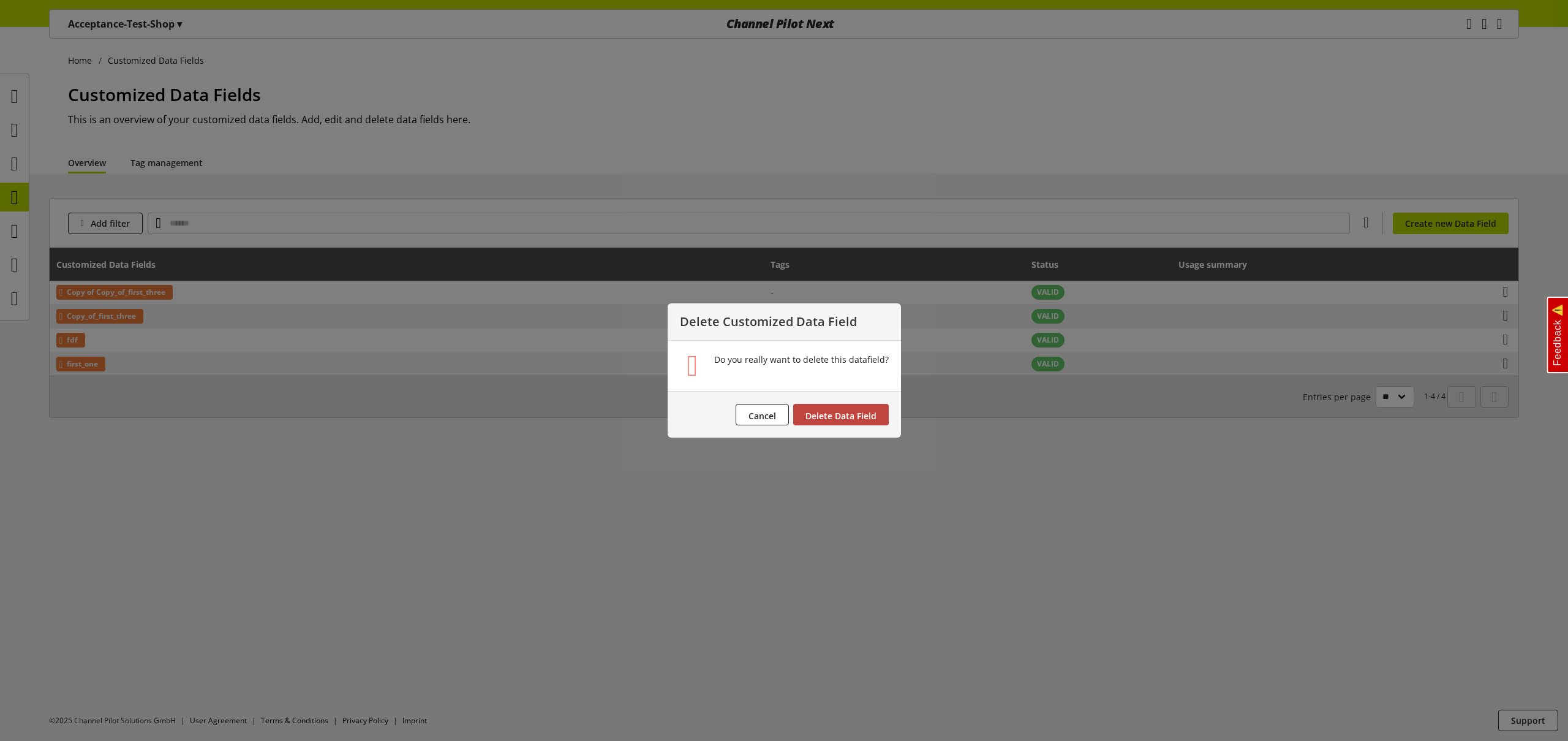
click at [863, 414] on span "Delete Data Field" at bounding box center [841, 416] width 71 height 12
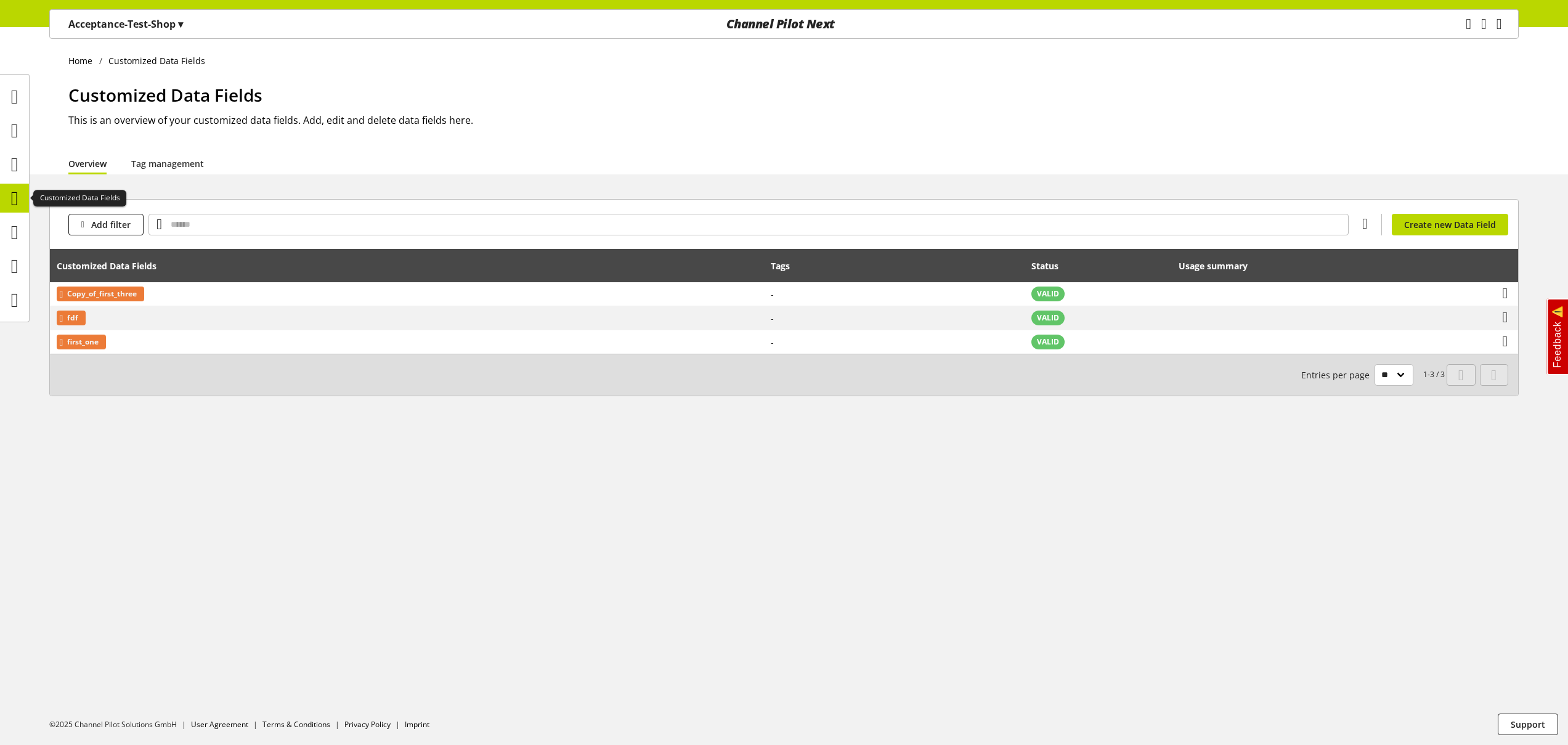
click at [12, 192] on icon at bounding box center [14, 198] width 8 height 25
click at [149, 13] on div "Acceptance-Test-Shop ▾" at bounding box center [126, 24] width 144 height 22
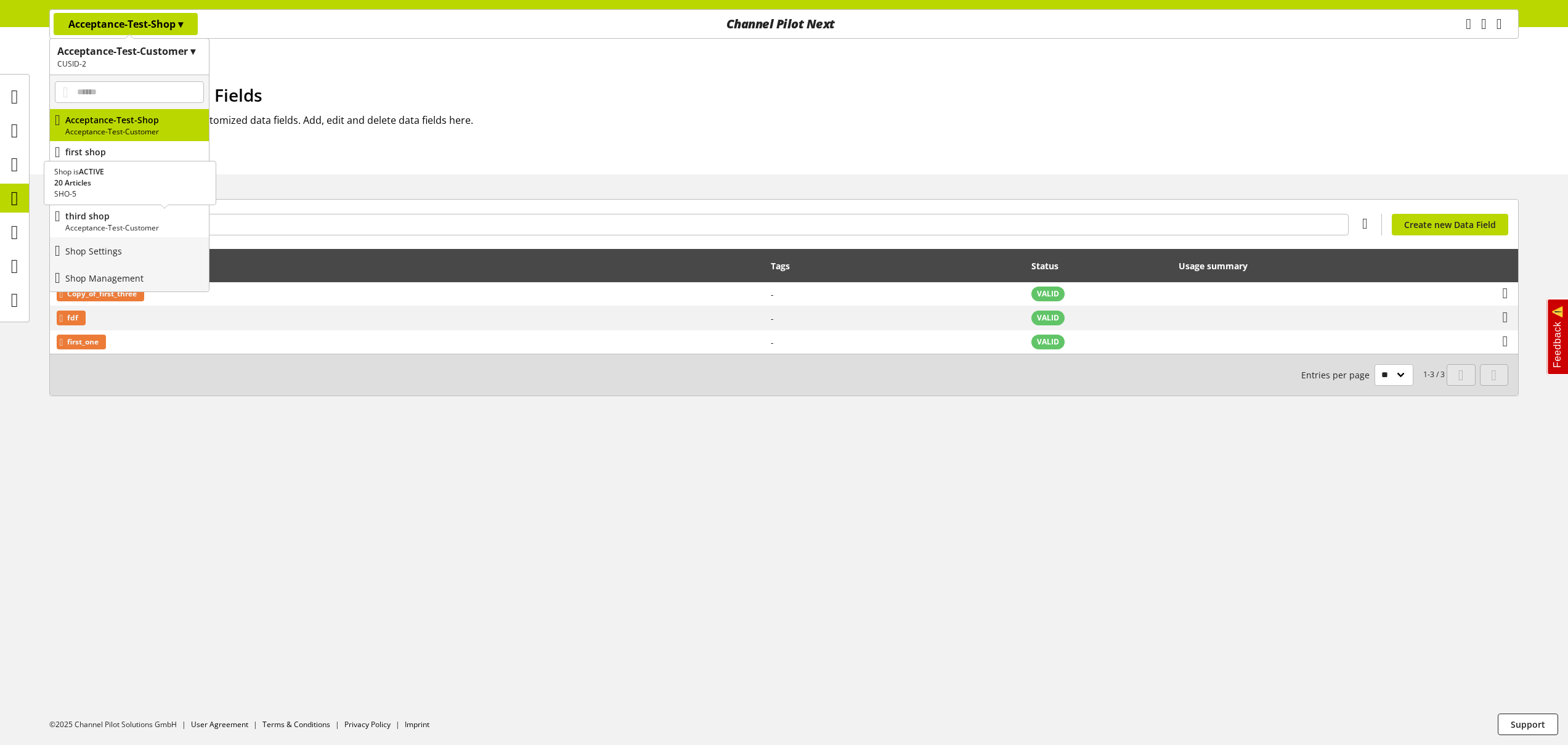
click at [131, 216] on p "third shop" at bounding box center [134, 215] width 139 height 13
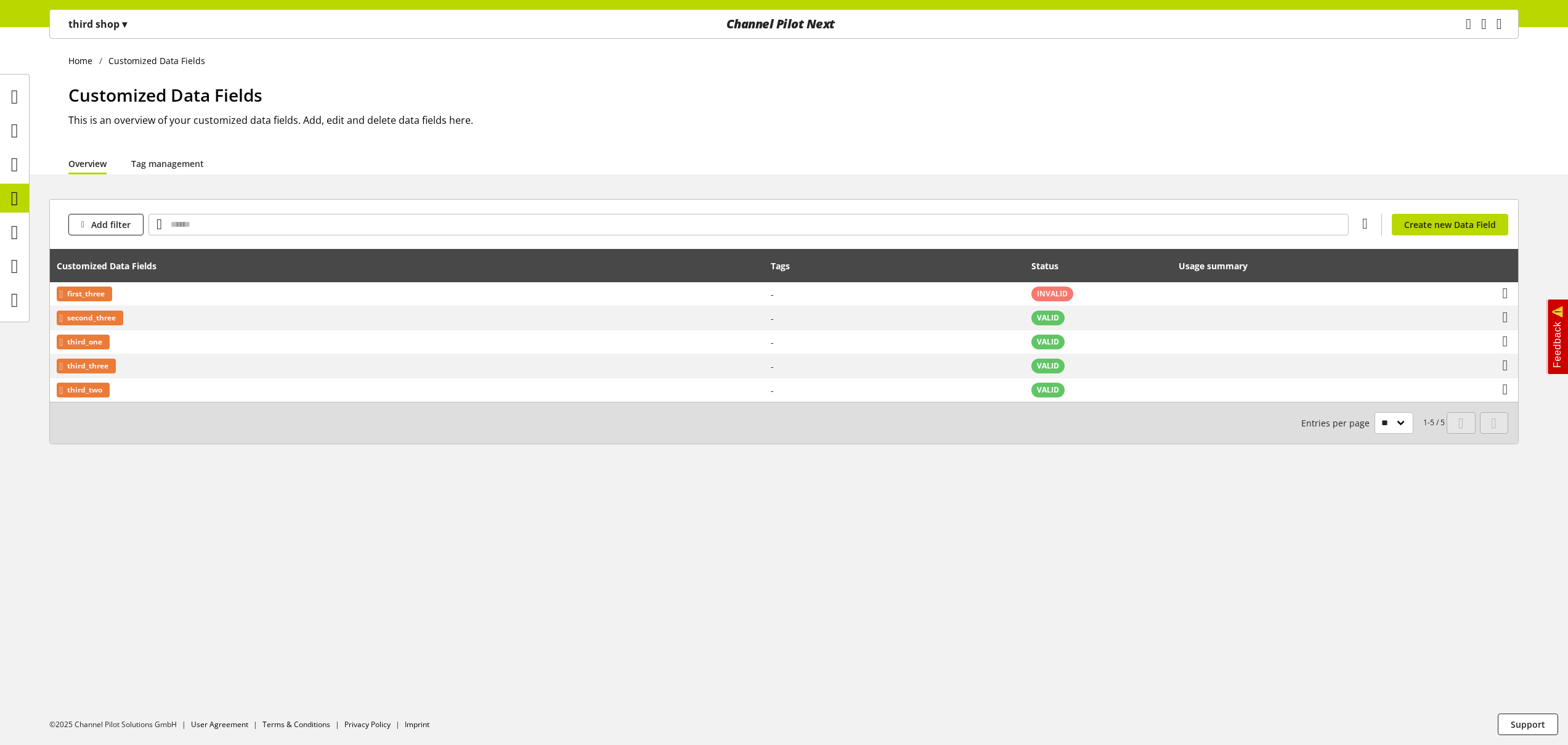
click at [106, 25] on p "third shop ▾" at bounding box center [97, 24] width 58 height 15
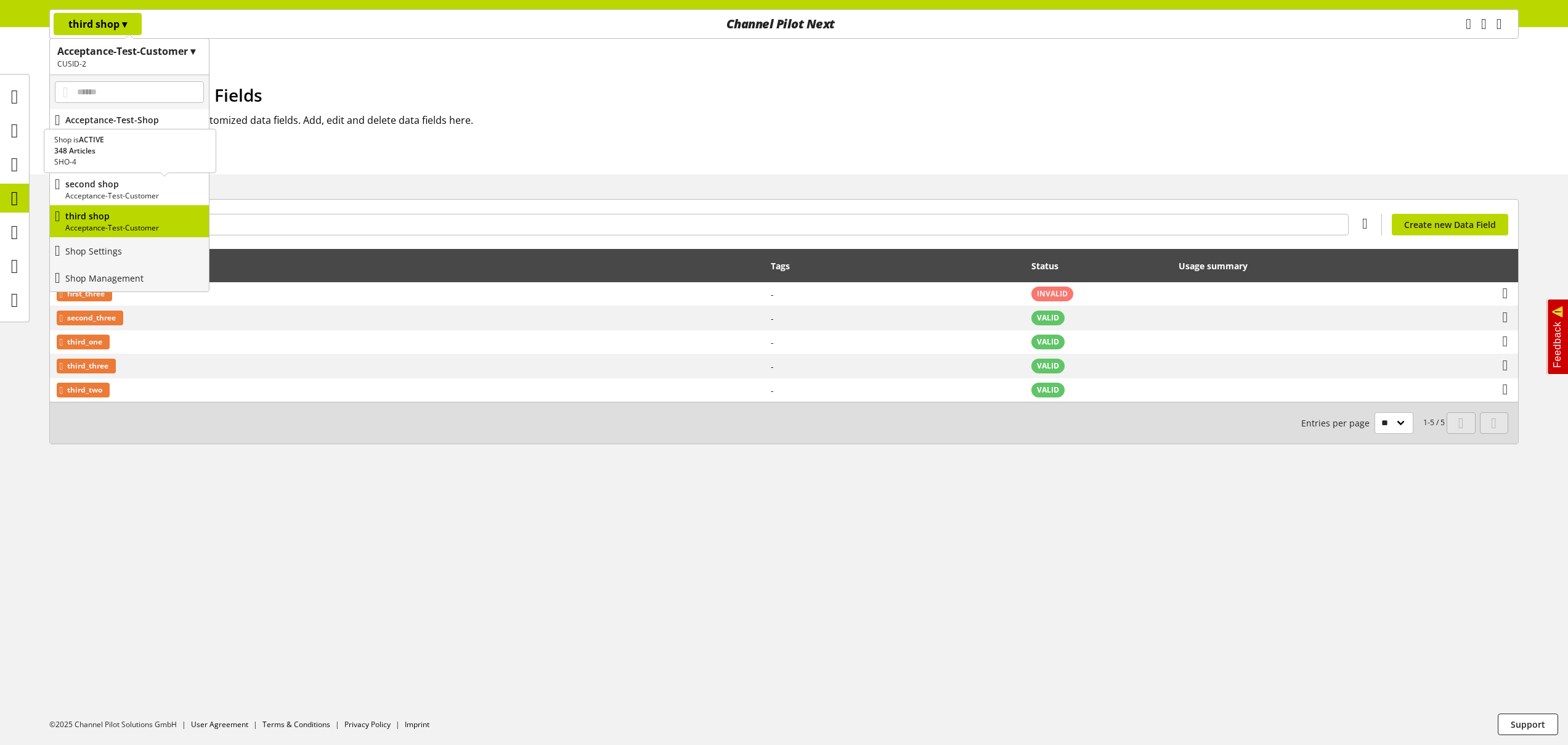
click at [134, 183] on p "second shop" at bounding box center [134, 184] width 139 height 13
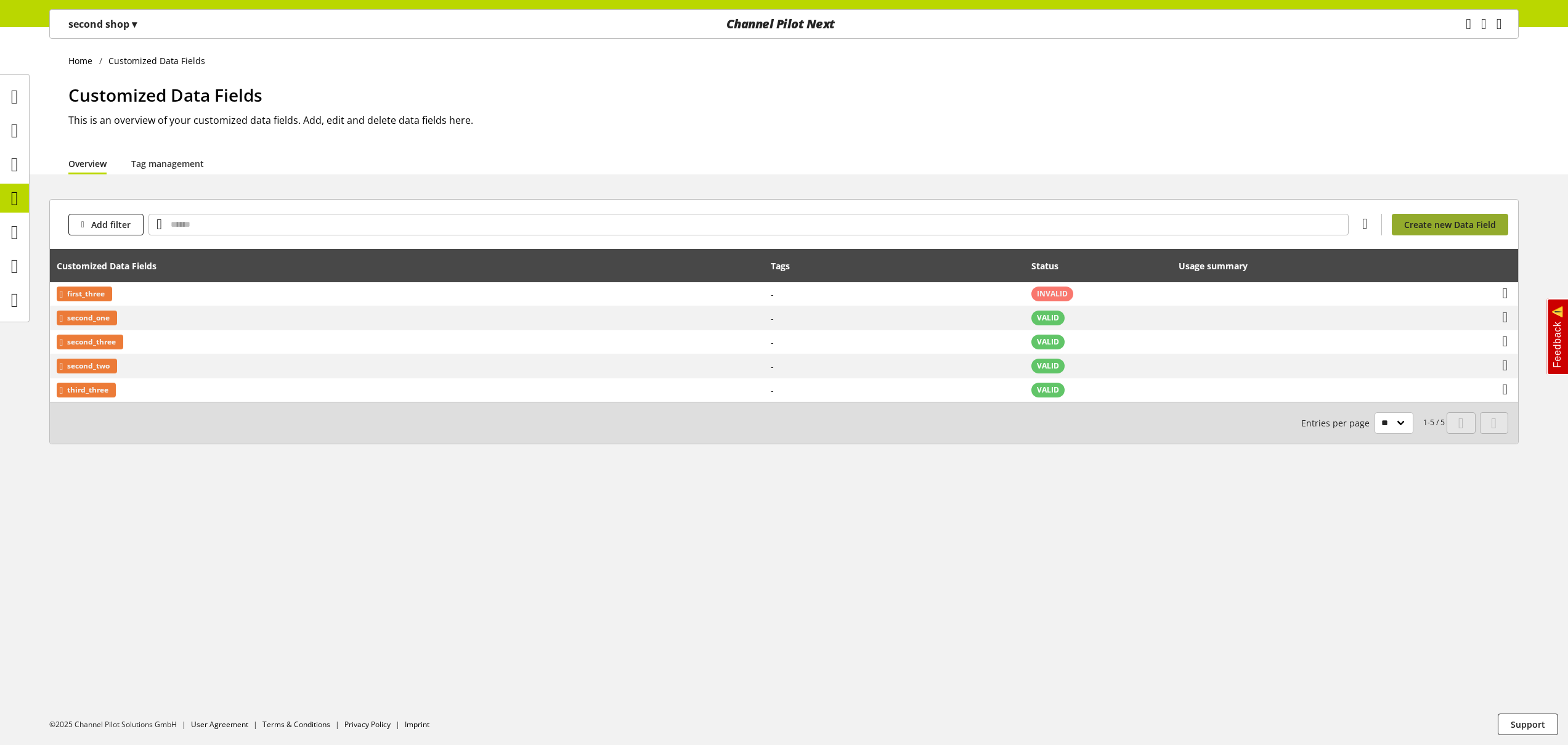
click at [1439, 226] on span "Create new Data Field" at bounding box center [1451, 224] width 92 height 13
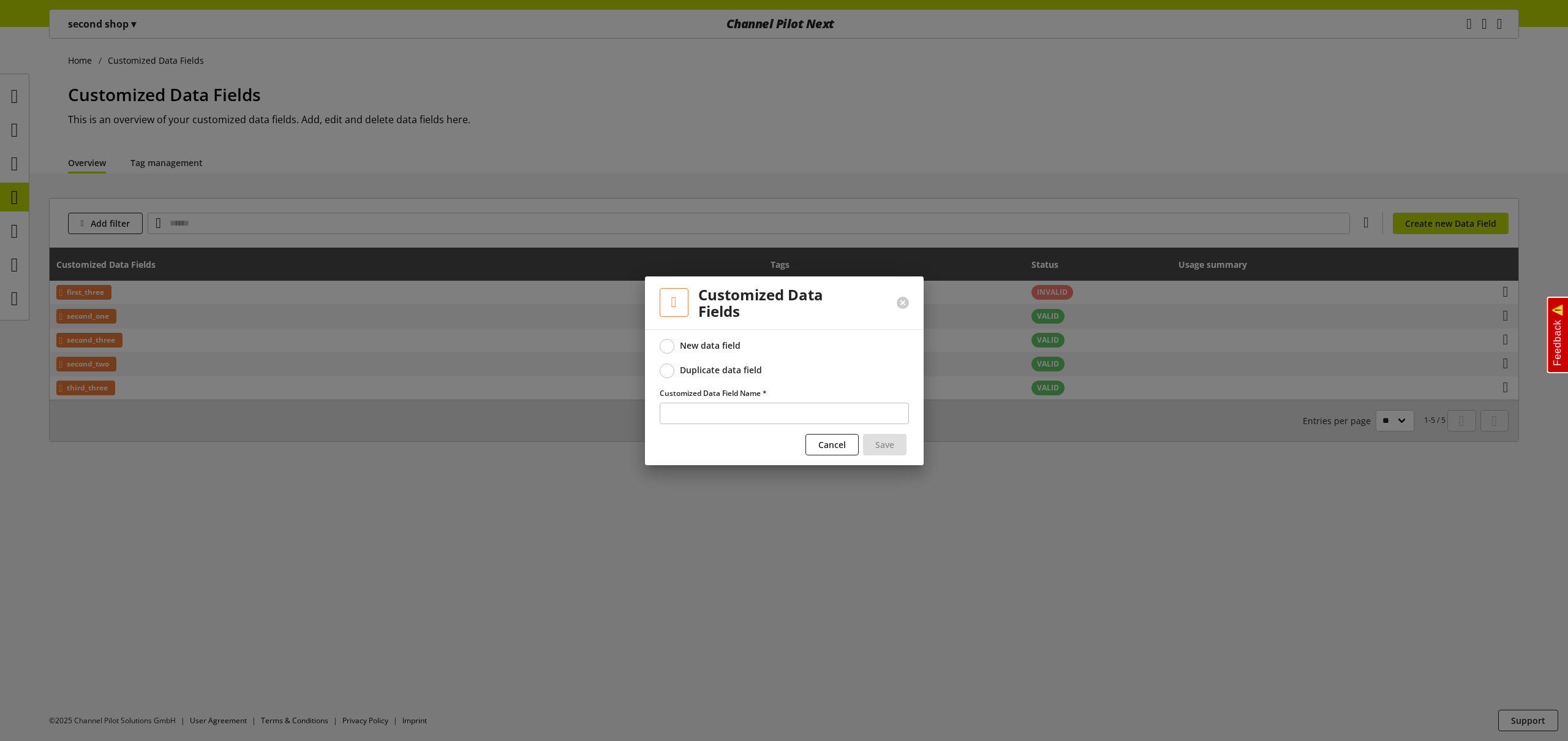
click at [675, 372] on span "Duplicate data field" at bounding box center [718, 370] width 88 height 11
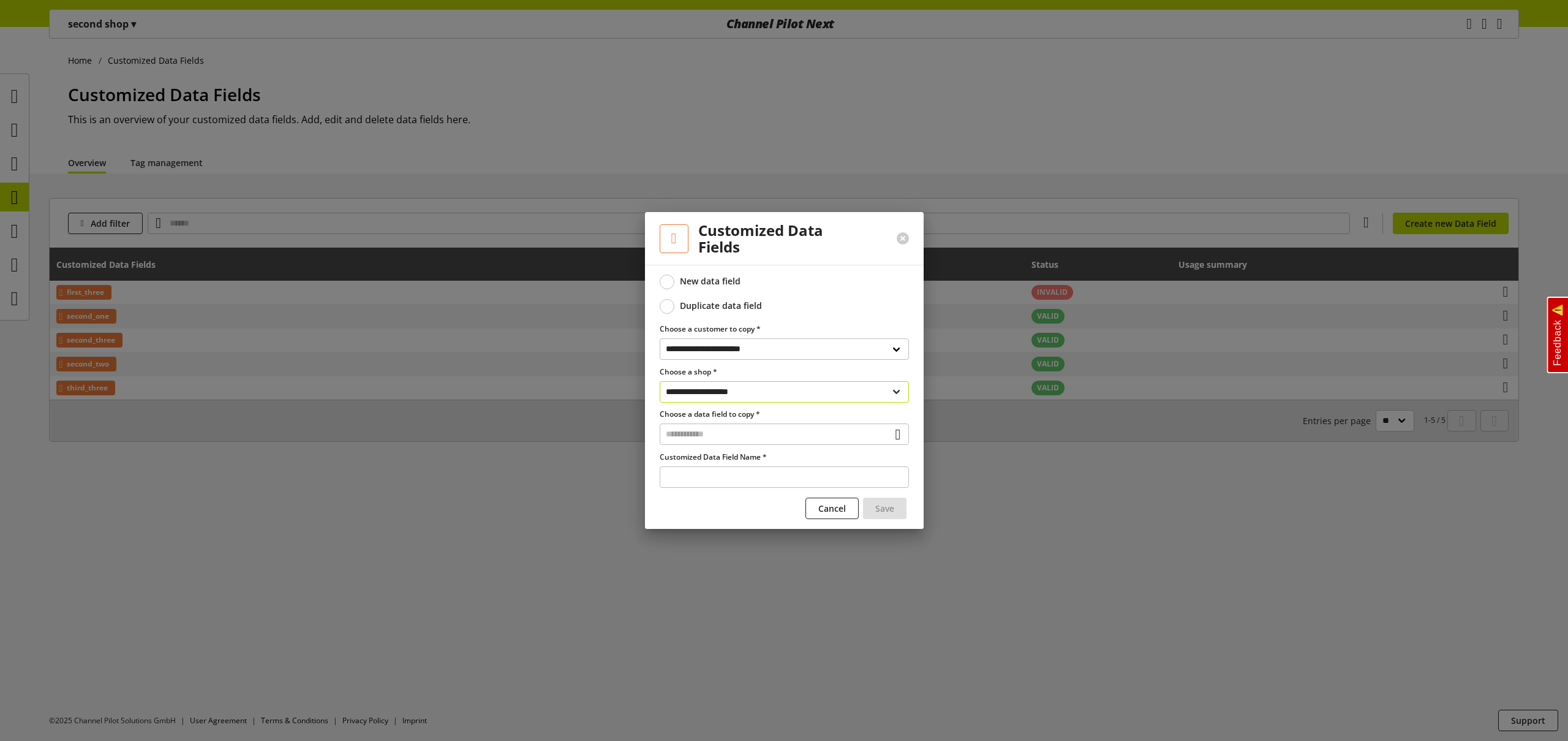
click at [721, 391] on select "**********" at bounding box center [784, 392] width 249 height 21
select select "**********"
click at [660, 381] on select "**********" at bounding box center [784, 392] width 249 height 21
click at [720, 431] on input "text" at bounding box center [784, 434] width 249 height 21
click at [713, 484] on div "Customized Data Fields" at bounding box center [783, 486] width 200 height 13
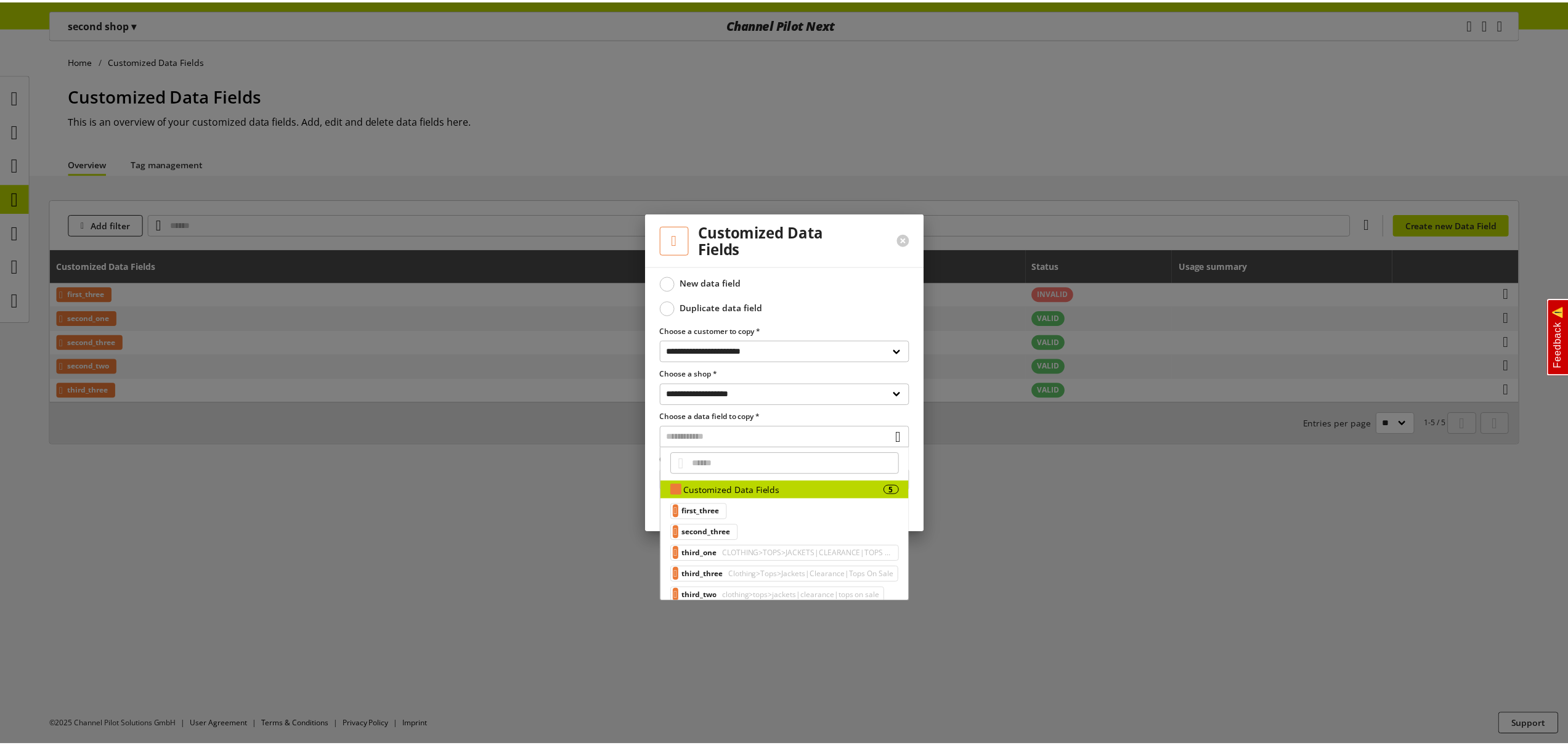
scroll to position [12, 0]
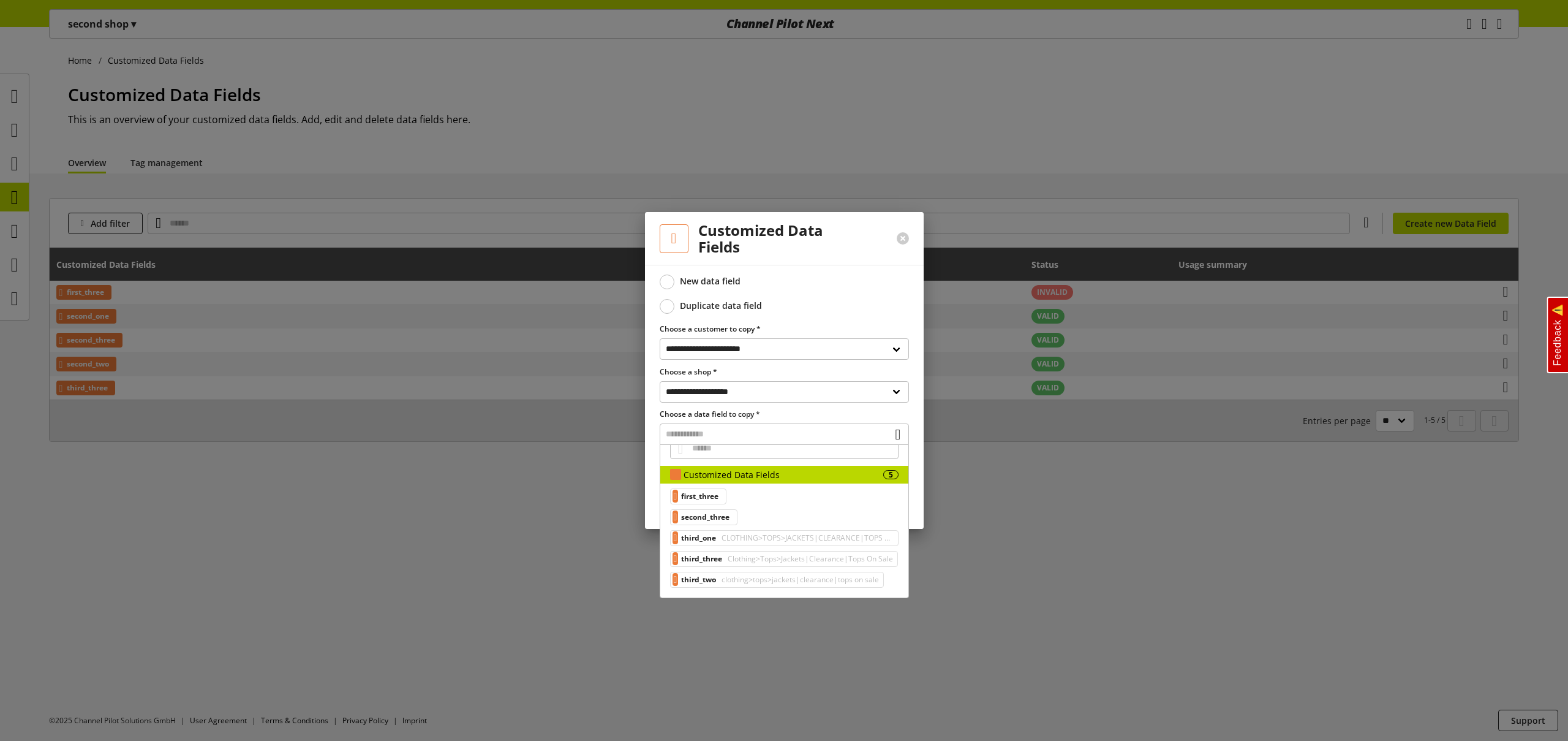
click at [747, 536] on span "CLOTHING>TOPS>JACKETS|CLEARANCE|TOPS ON SALE" at bounding box center [805, 538] width 174 height 15
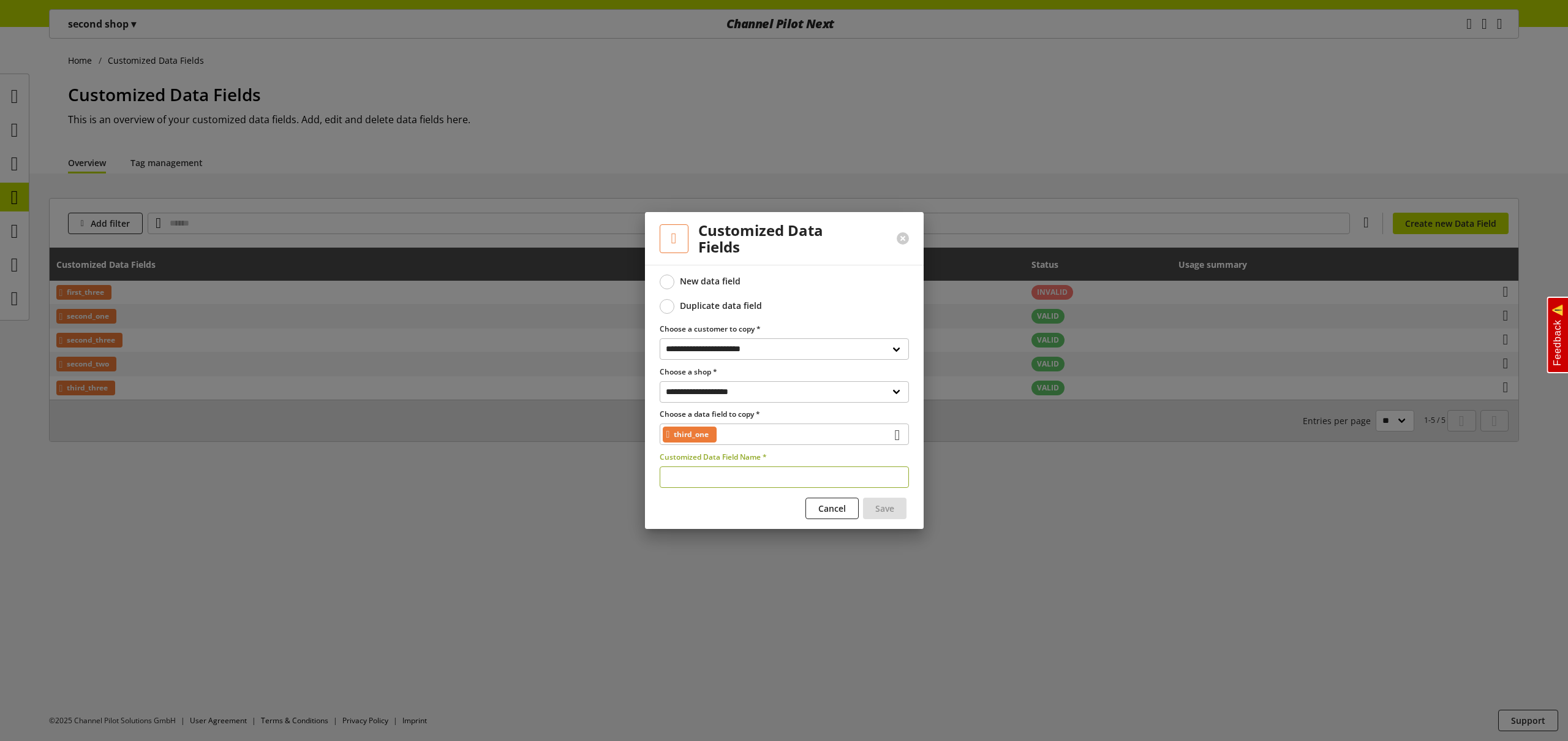
click at [700, 473] on input "text" at bounding box center [784, 476] width 249 height 21
type input "**********"
click at [885, 509] on span "Save" at bounding box center [885, 508] width 19 height 13
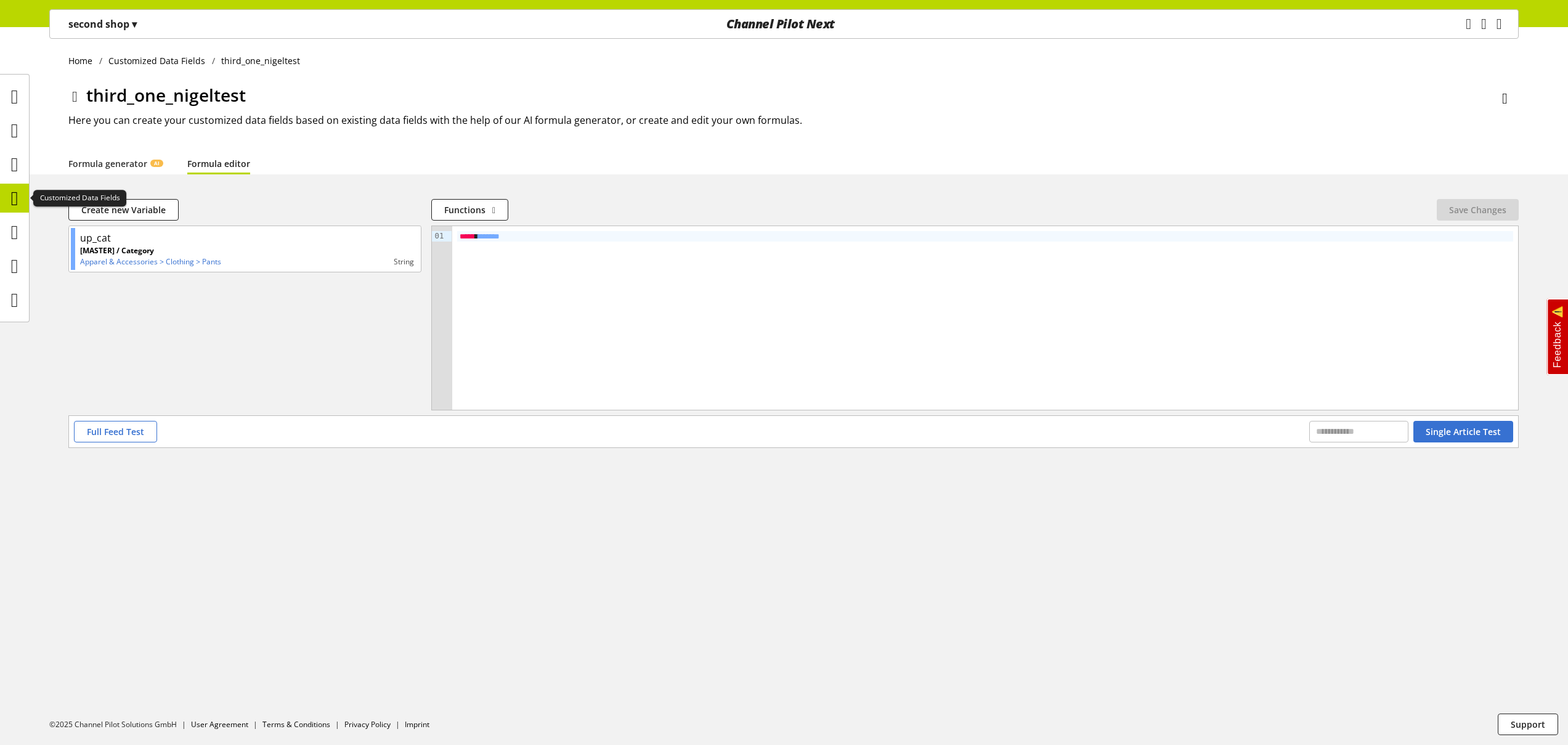
click at [16, 200] on icon at bounding box center [14, 198] width 8 height 25
